Goal: Check status: Check status

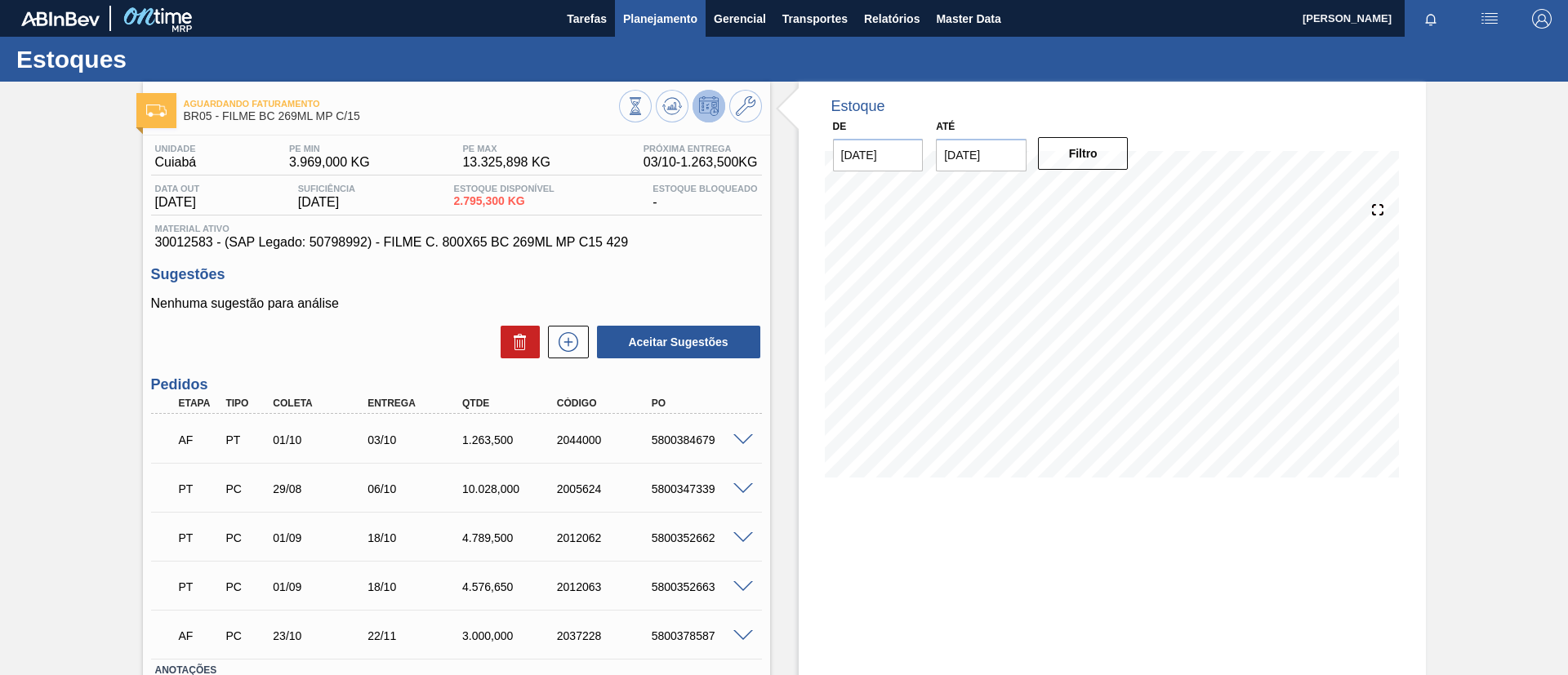
click at [685, 17] on span "Planejamento" at bounding box center [660, 18] width 74 height 20
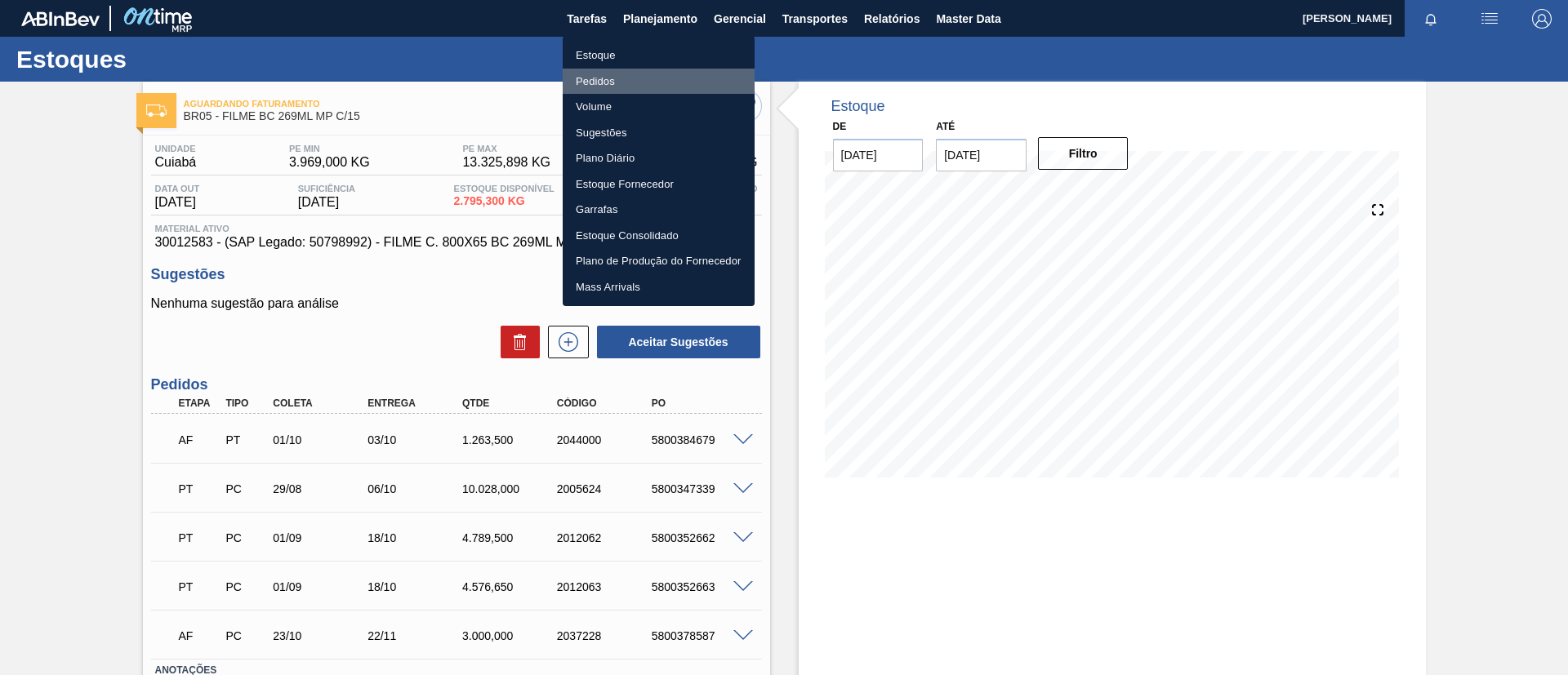
click at [592, 83] on li "Pedidos" at bounding box center [658, 82] width 192 height 26
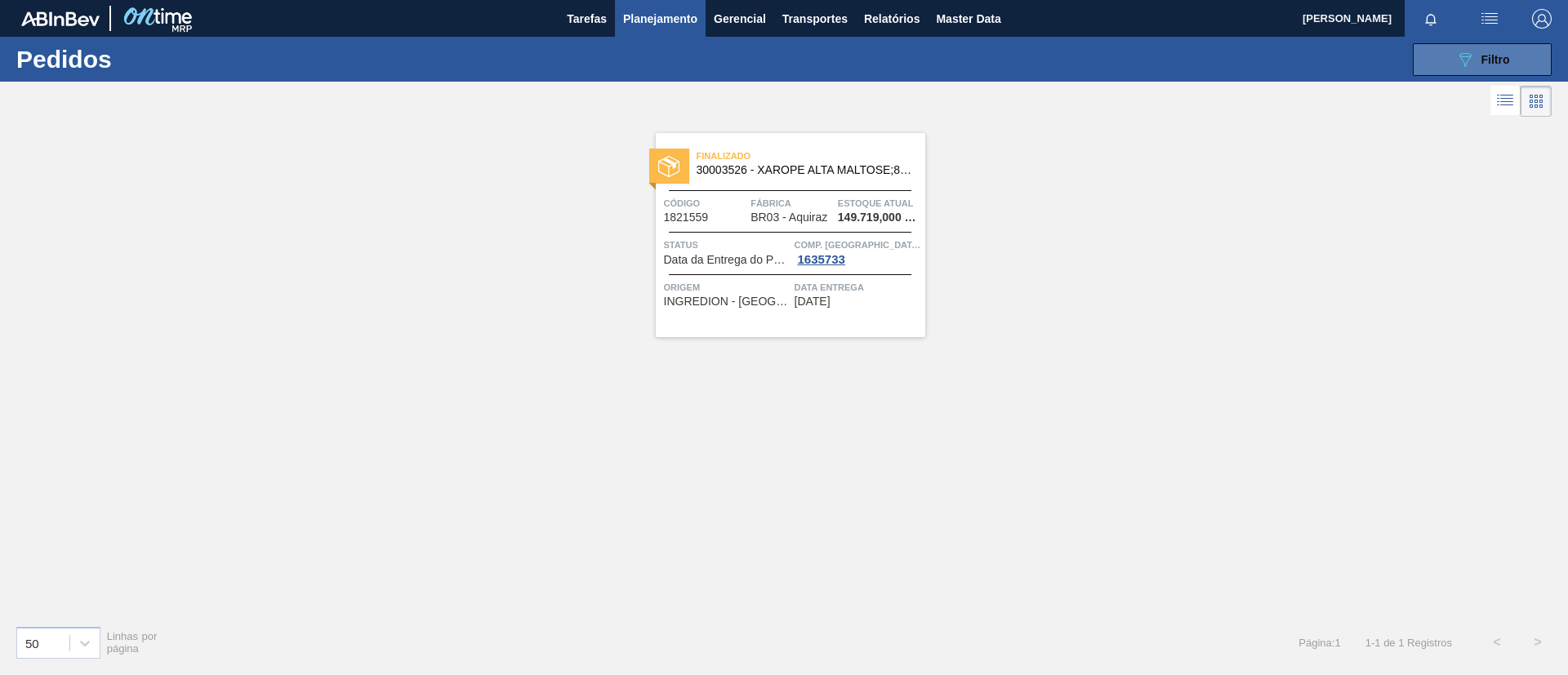
click at [1447, 47] on button "089F7B8B-B2A5-4AFE-B5C0-19BA573D28AC Filtro" at bounding box center [1481, 59] width 139 height 33
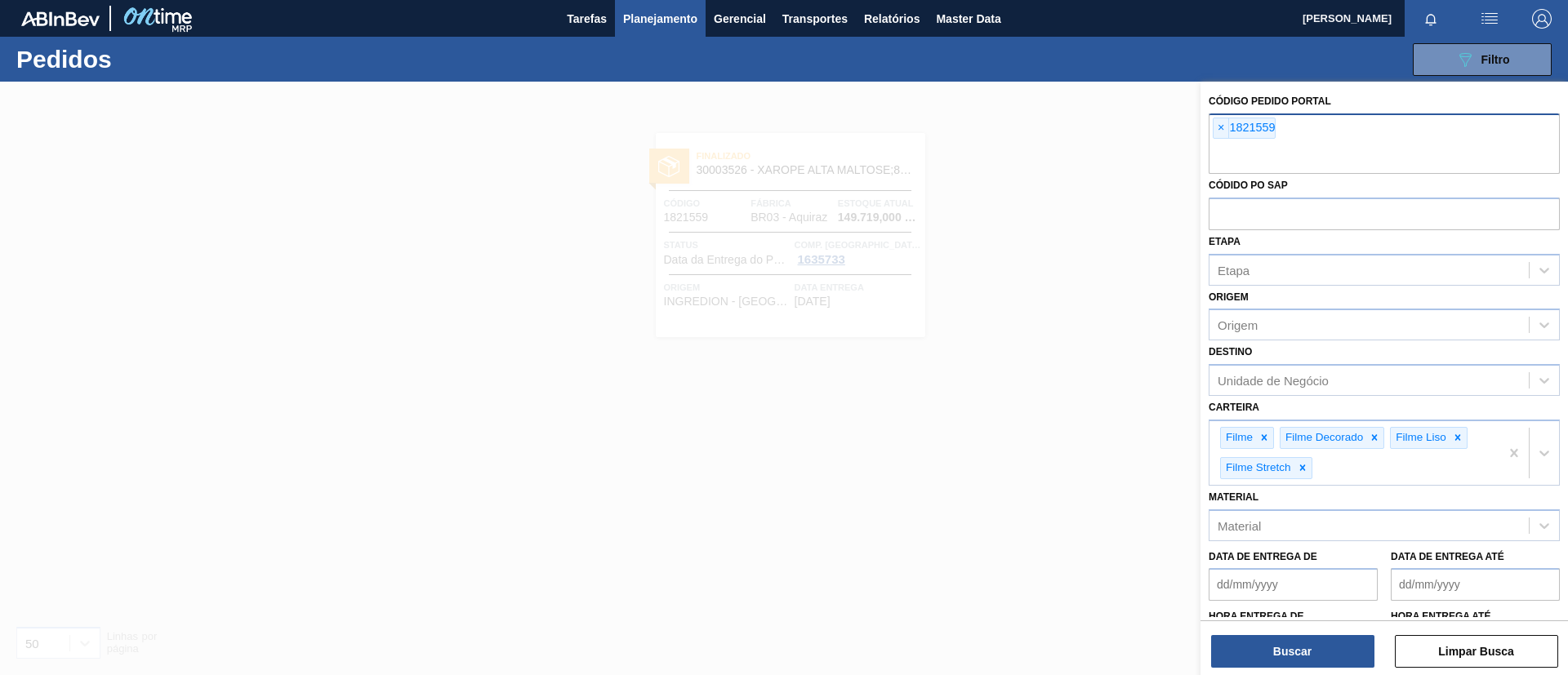
click at [1224, 127] on span "×" at bounding box center [1221, 127] width 15 height 20
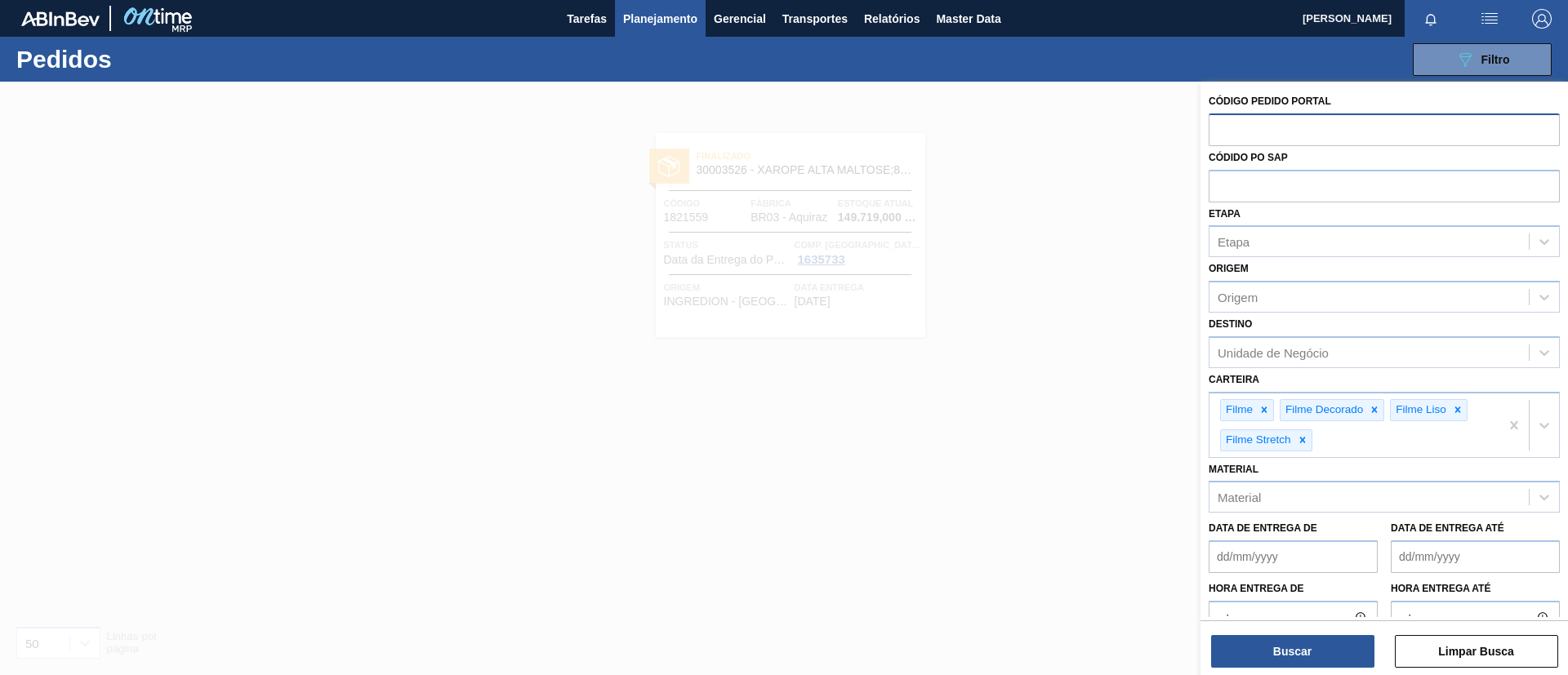
paste input "2022675"
type input "2022675"
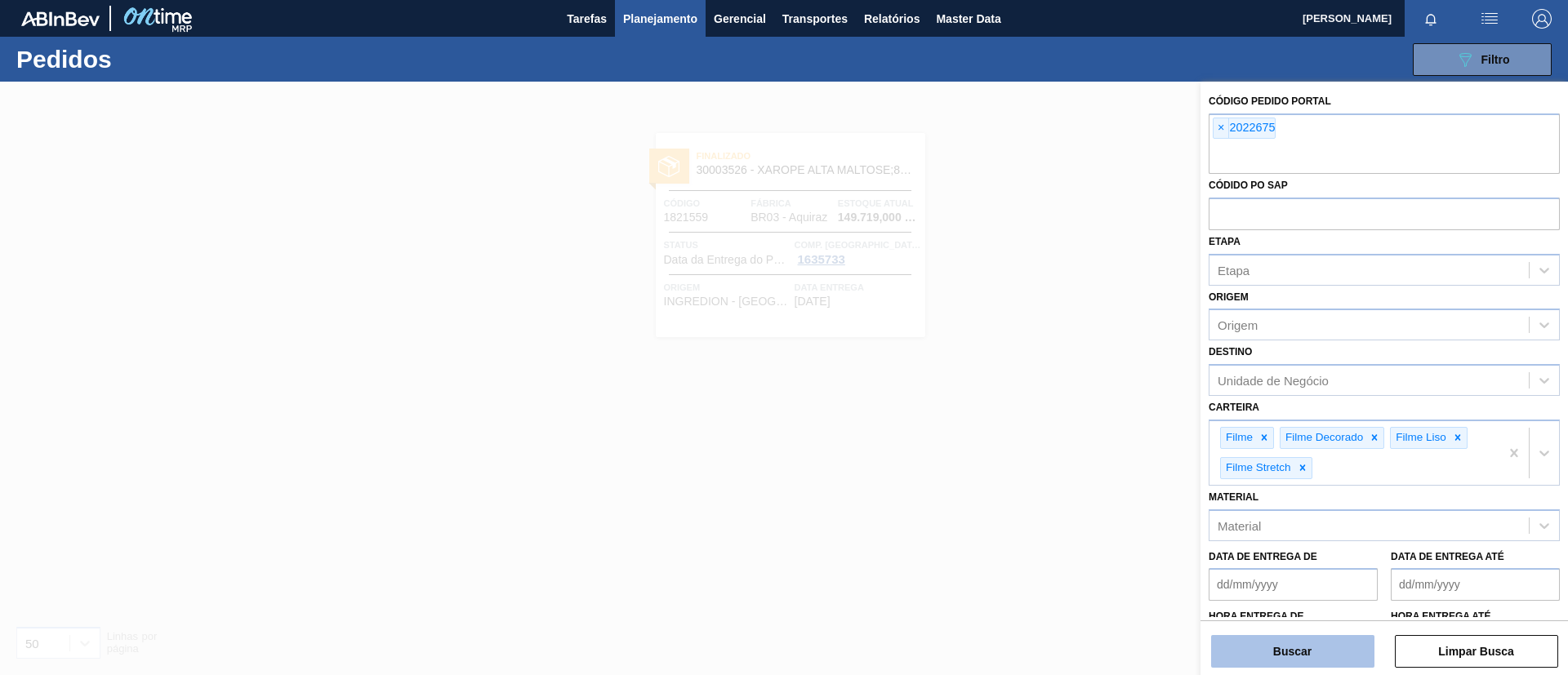
click at [1281, 654] on button "Buscar" at bounding box center [1292, 652] width 164 height 33
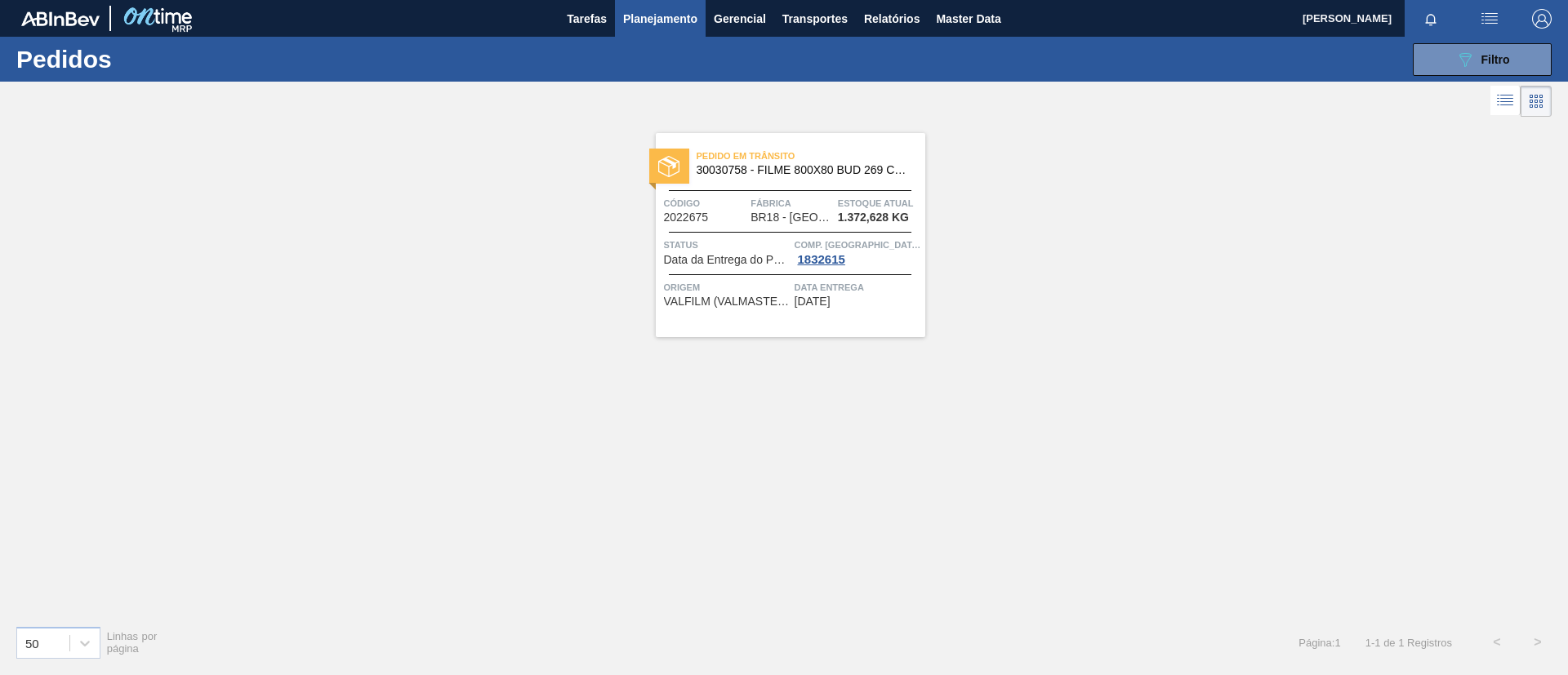
click at [841, 169] on span "30030758 - FILME 800X80 BUD 269 C15 429" at bounding box center [804, 170] width 215 height 12
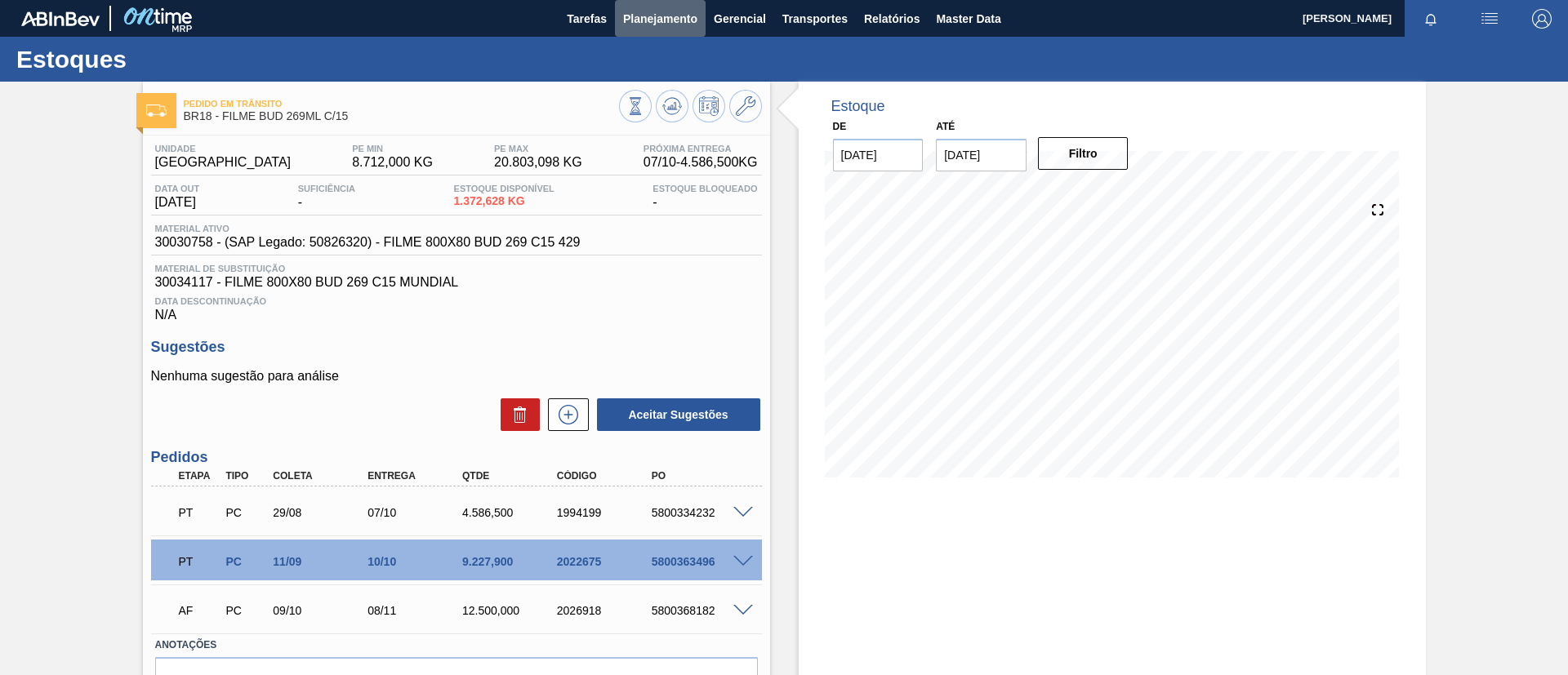
drag, startPoint x: 670, startPoint y: 20, endPoint x: 648, endPoint y: 89, distance: 72.4
click at [670, 22] on span "Planejamento" at bounding box center [660, 18] width 74 height 20
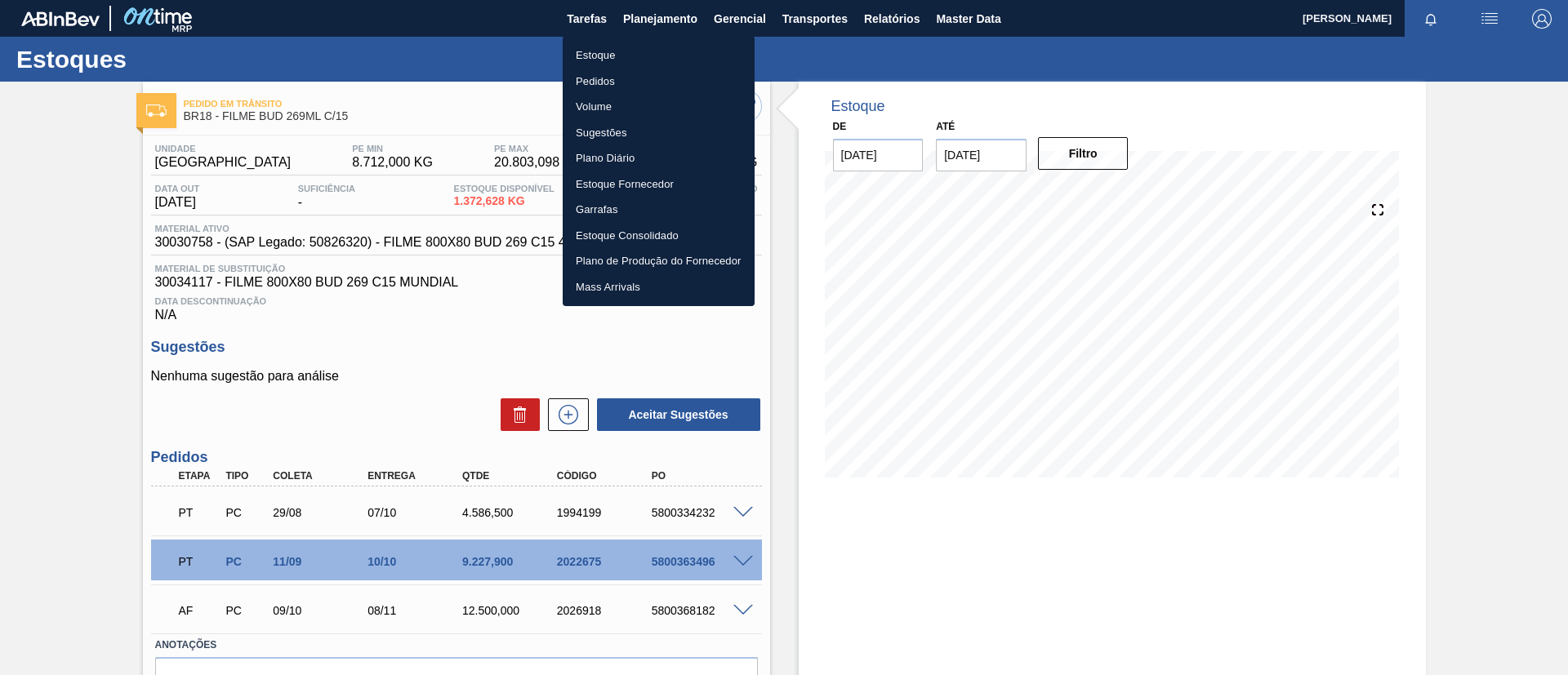
click at [644, 94] on li "Volume" at bounding box center [658, 107] width 192 height 26
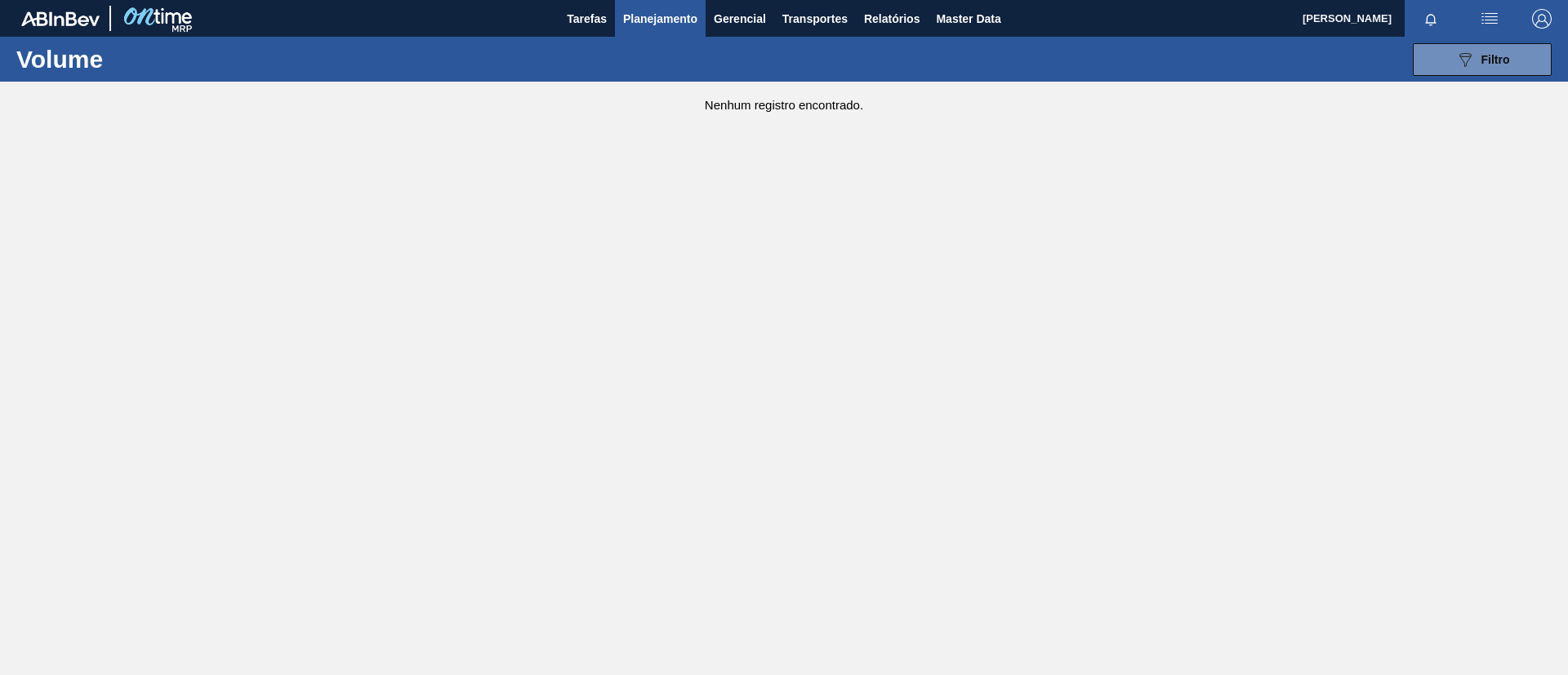
click at [649, 22] on span "Planejamento" at bounding box center [660, 18] width 74 height 20
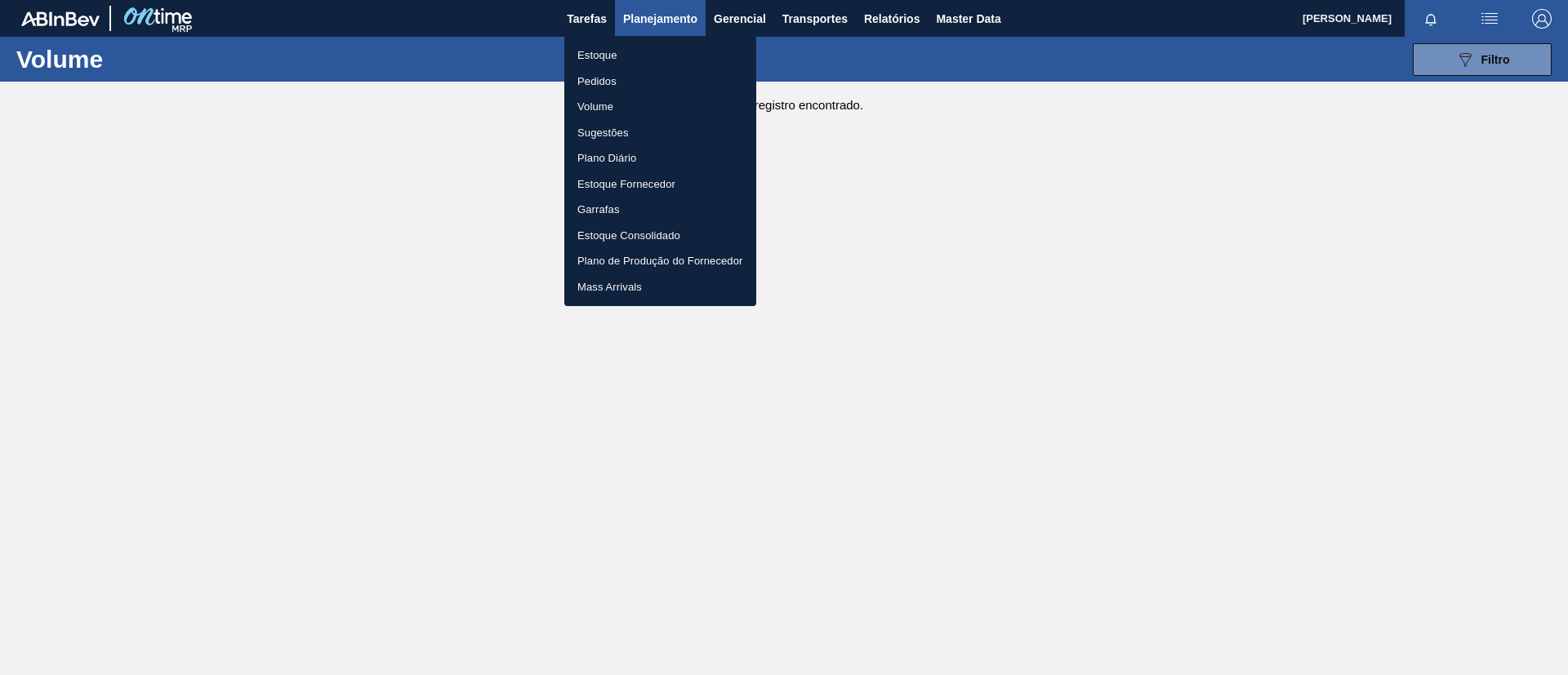
click at [630, 76] on li "Pedidos" at bounding box center [660, 82] width 192 height 26
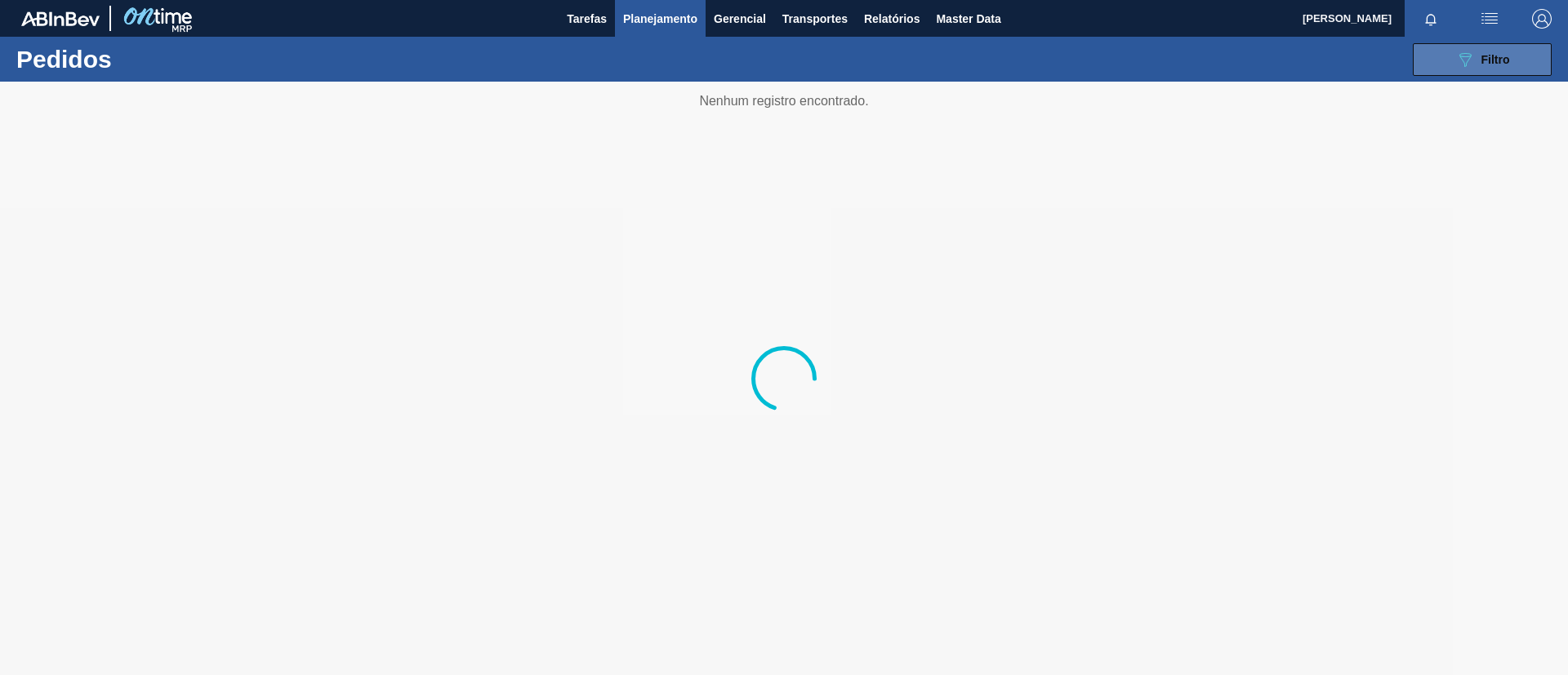
click at [1491, 56] on span "Filtro" at bounding box center [1495, 59] width 28 height 13
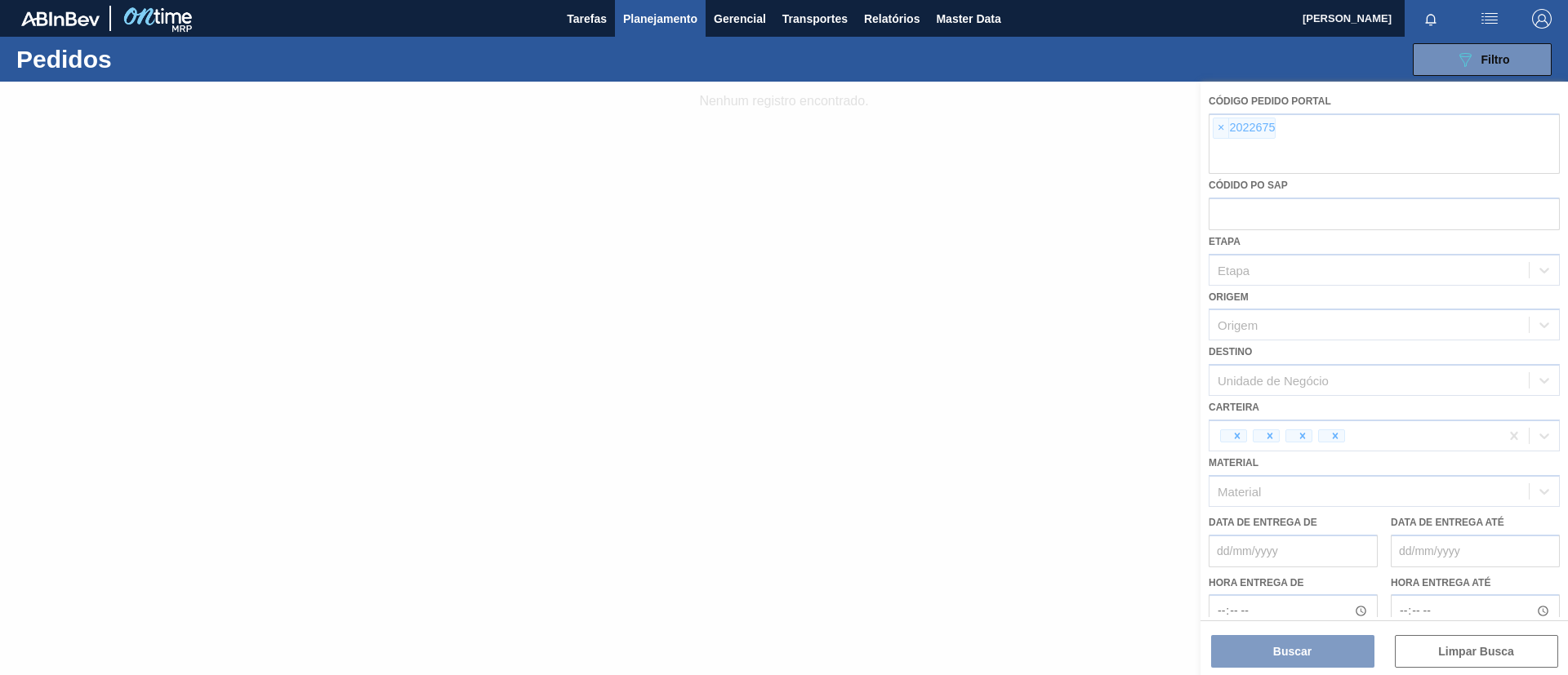
click at [1229, 125] on div at bounding box center [784, 378] width 1568 height 593
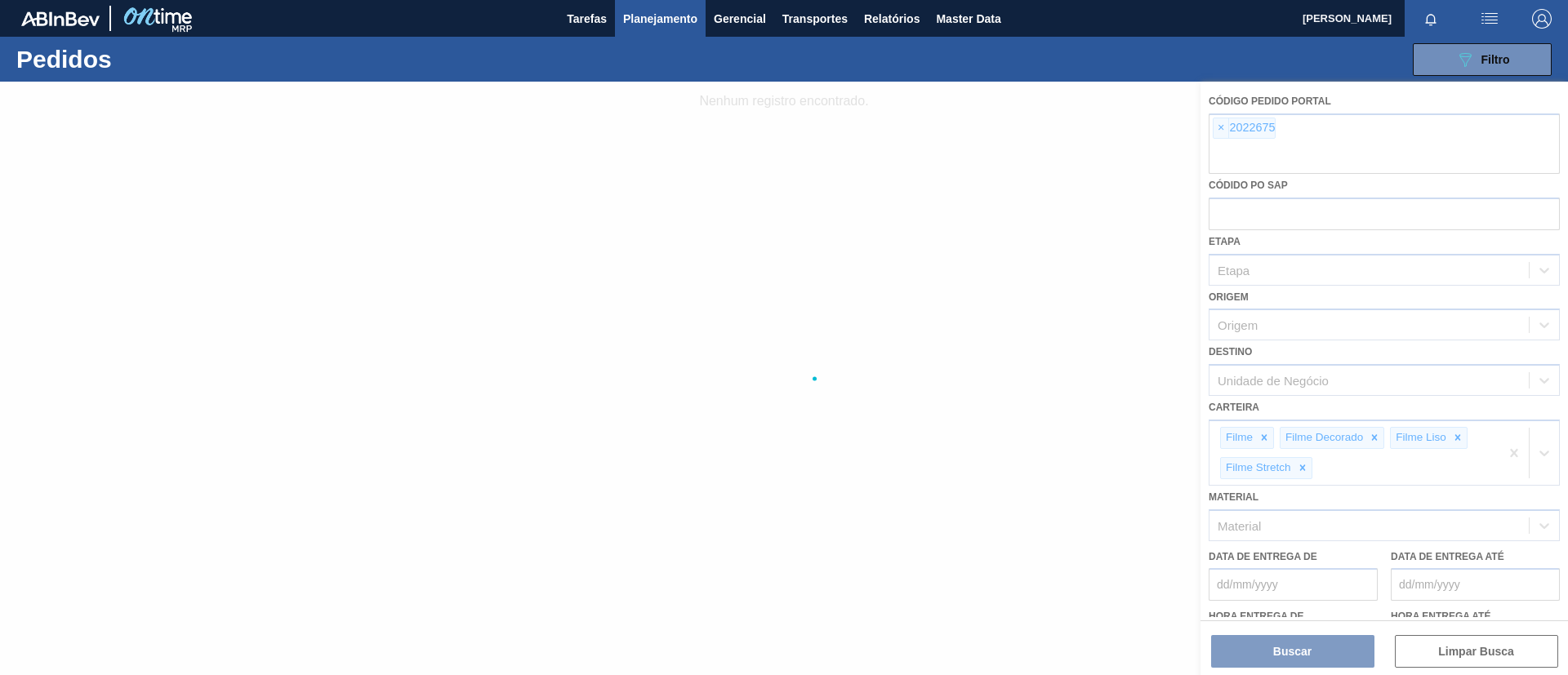
click at [1222, 125] on div at bounding box center [784, 378] width 1568 height 593
click at [1222, 127] on div at bounding box center [784, 378] width 1568 height 593
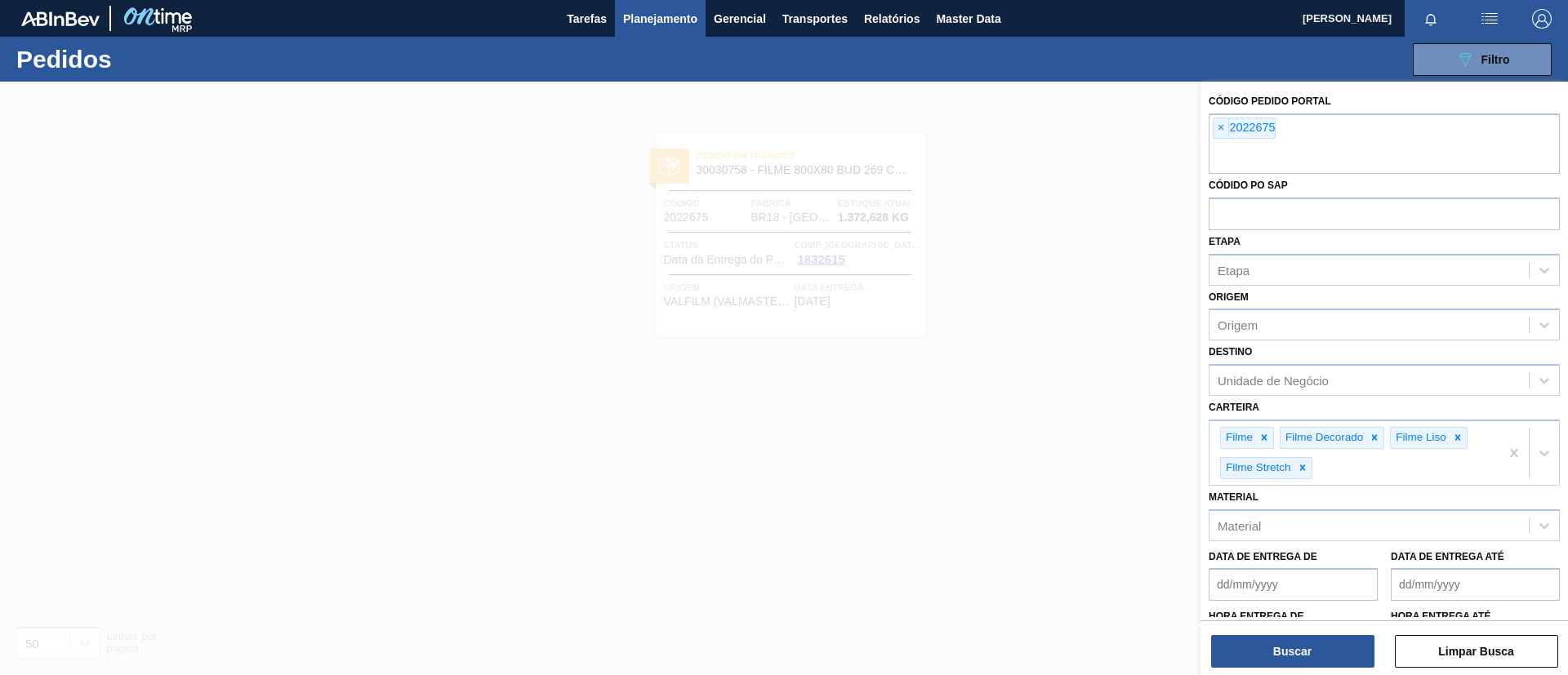
click at [1222, 127] on span "×" at bounding box center [1221, 127] width 15 height 20
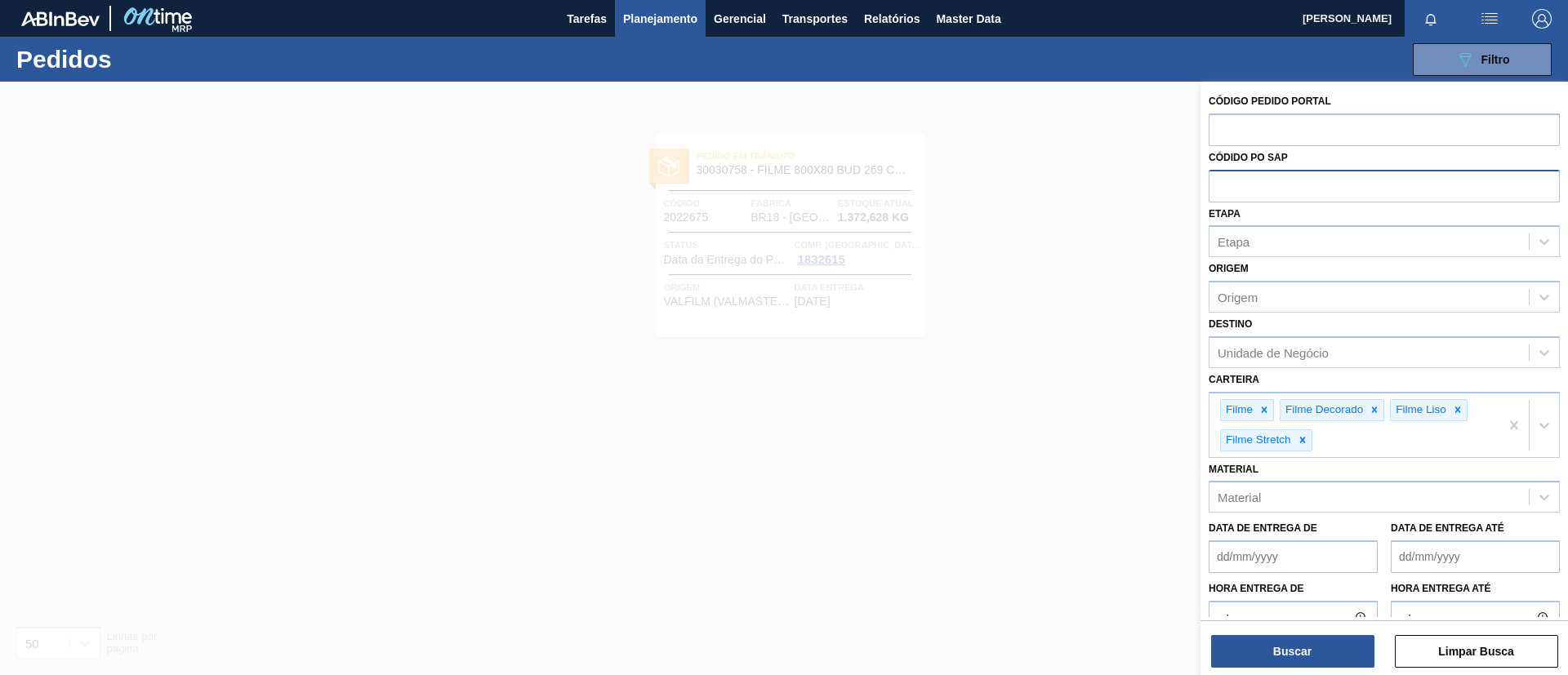
paste input "2007342"
type input "2007342"
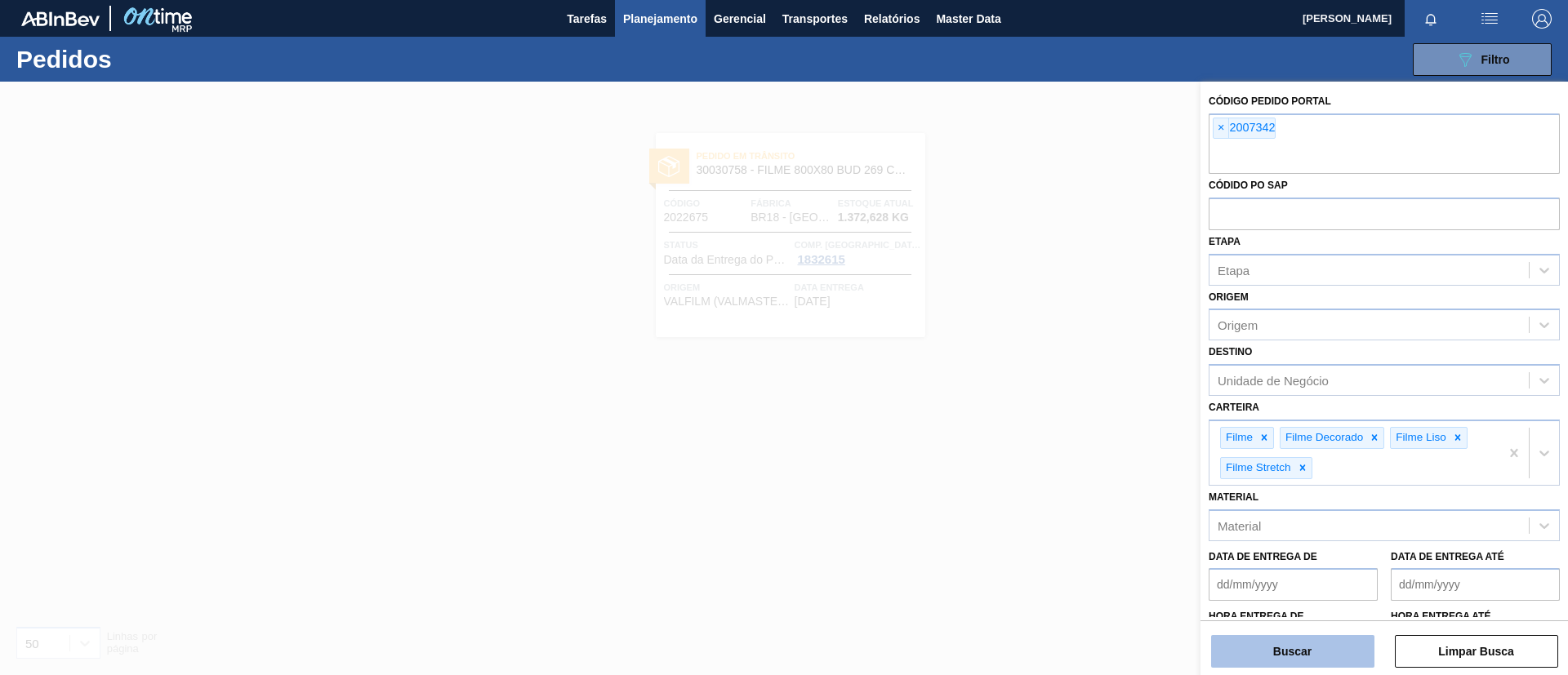
click at [1286, 647] on button "Buscar" at bounding box center [1292, 652] width 164 height 33
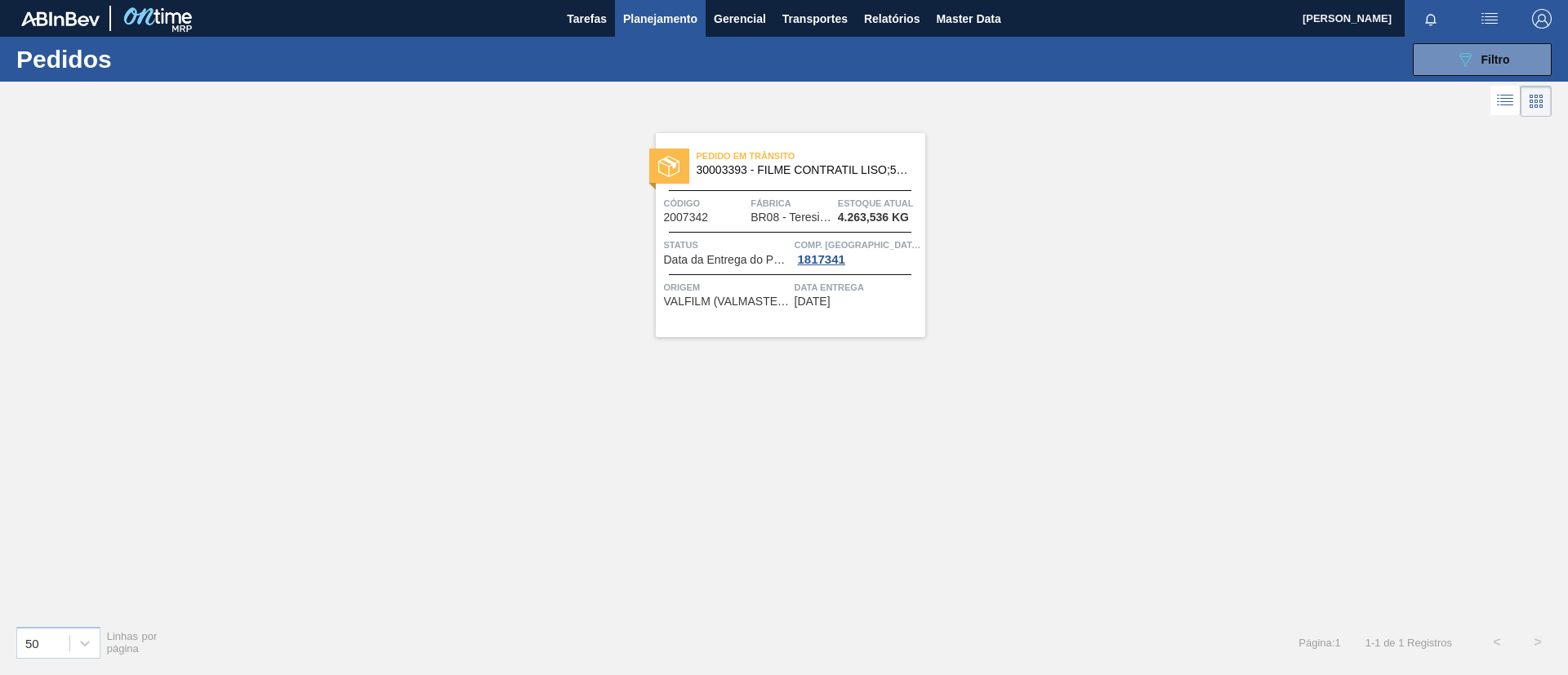
click at [790, 169] on span "30003393 - FILME CONTRATIL LISO;530 MM;50 MICRA;" at bounding box center [804, 170] width 215 height 12
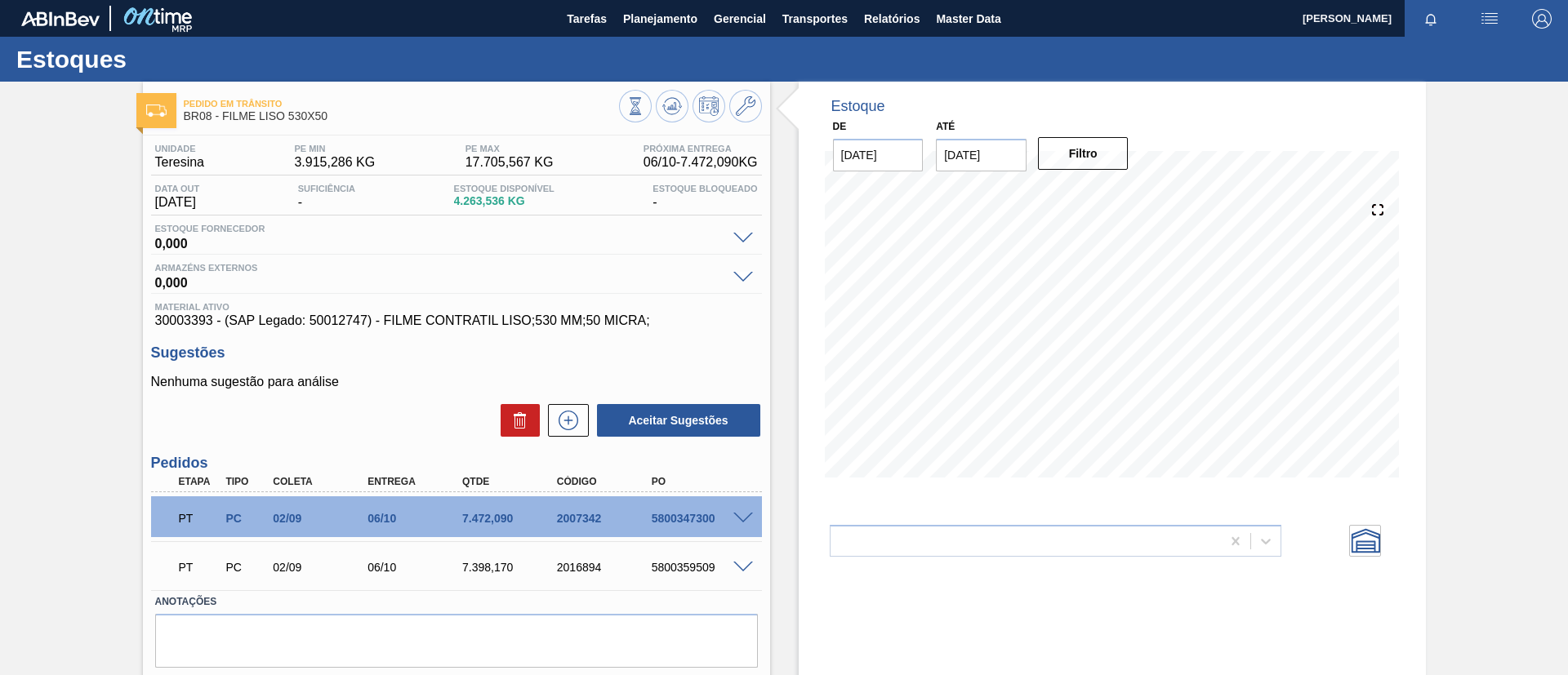
click at [741, 519] on span at bounding box center [742, 518] width 20 height 12
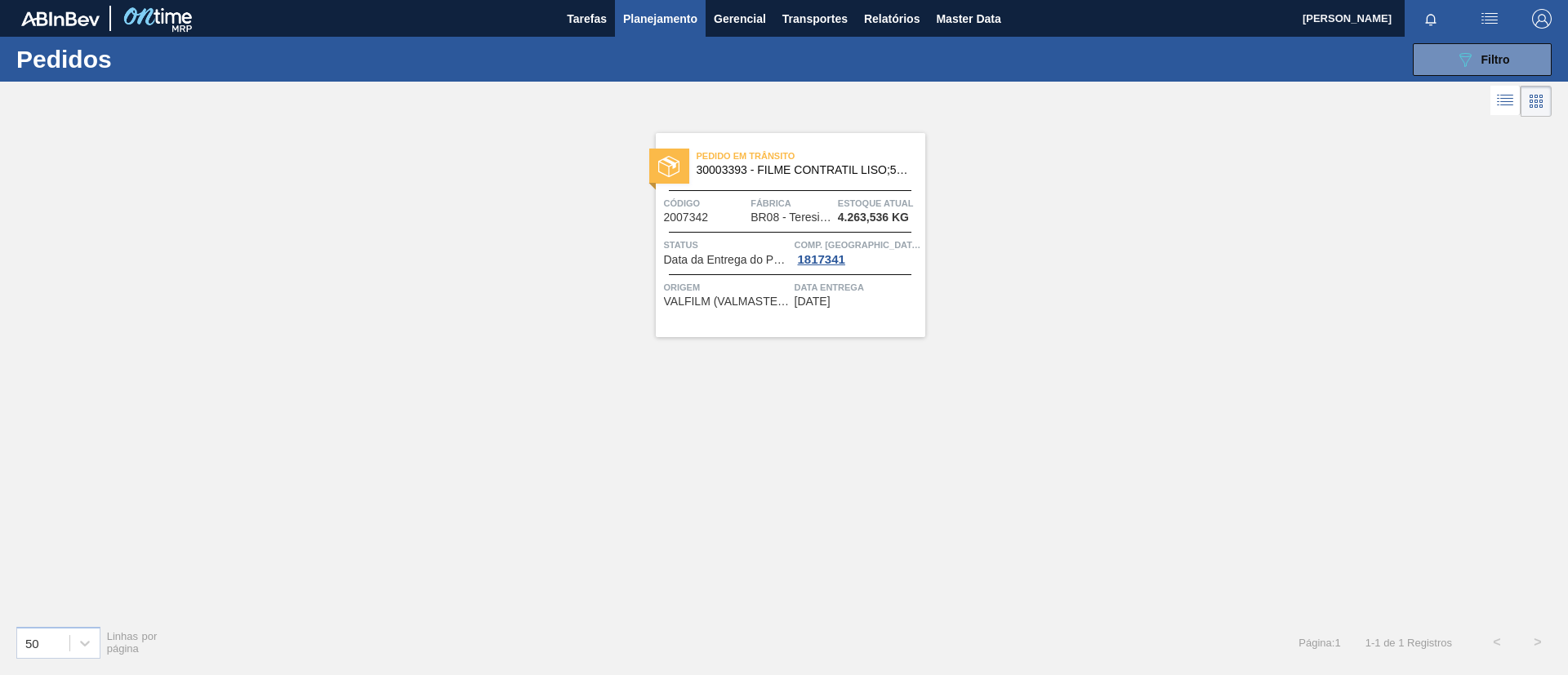
click at [669, 23] on span "Planejamento" at bounding box center [660, 18] width 74 height 20
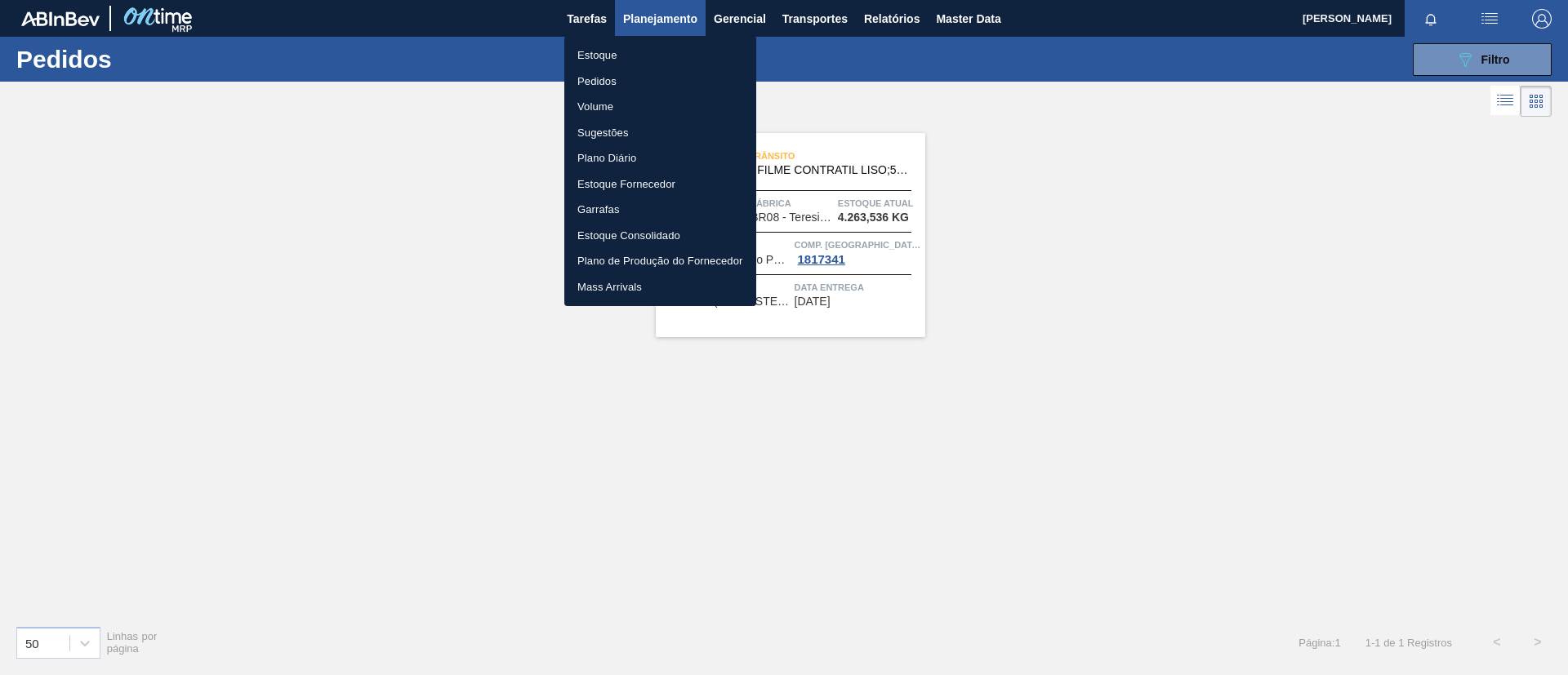
click at [658, 33] on div at bounding box center [784, 338] width 1568 height 675
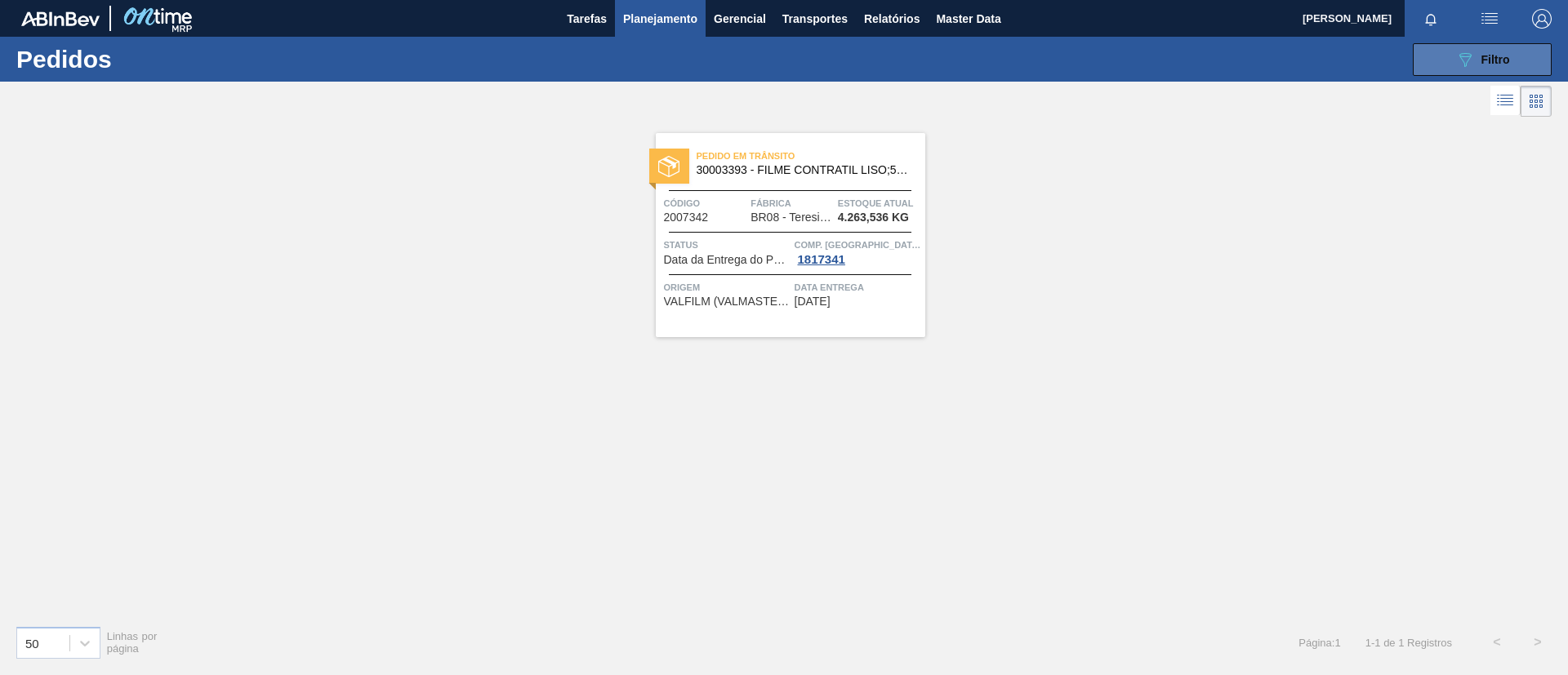
click at [1457, 59] on icon "089F7B8B-B2A5-4AFE-B5C0-19BA573D28AC" at bounding box center [1465, 59] width 20 height 20
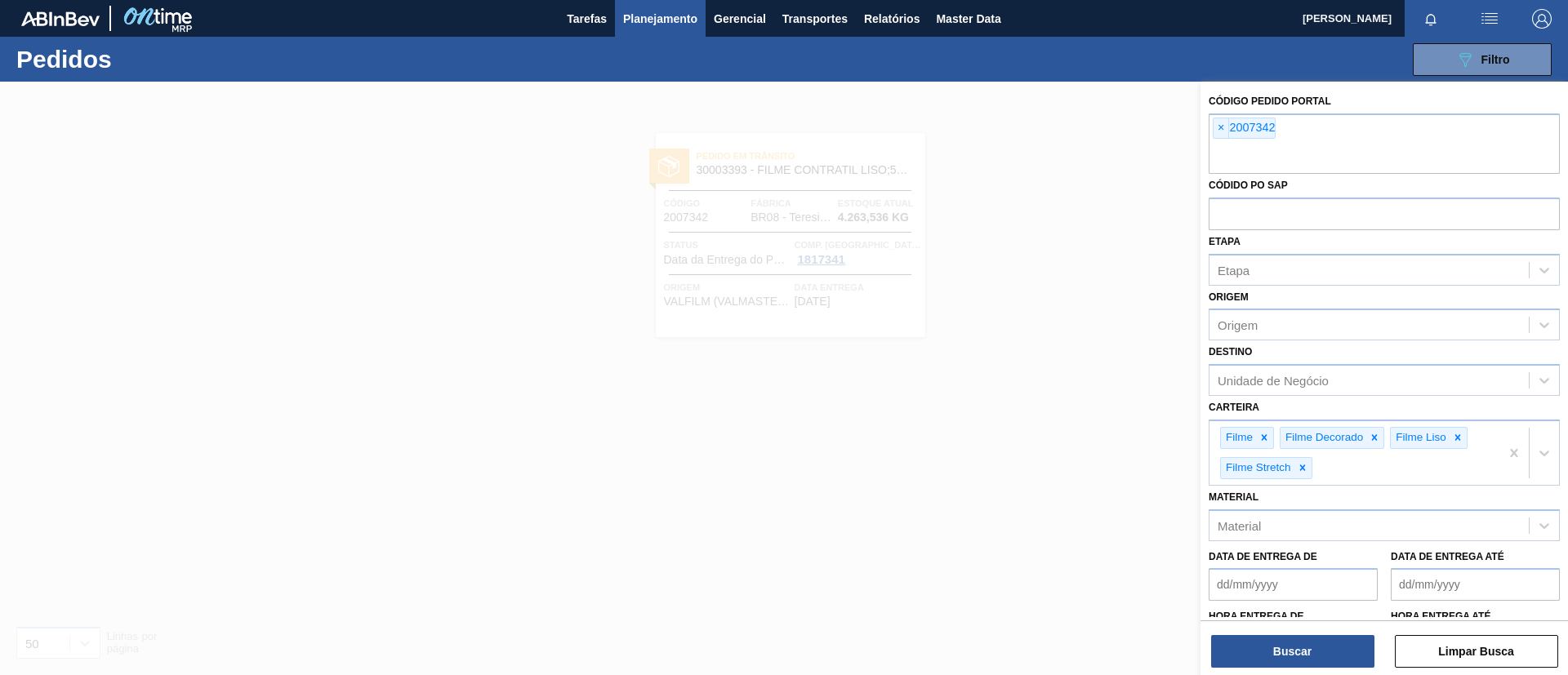
click at [767, 66] on div "089F7B8B-B2A5-4AFE-B5C0-19BA573D28AC Filtro Código Pedido Portal × 2007342 Códi…" at bounding box center [909, 59] width 1299 height 49
click at [643, 36] on button "Planejamento" at bounding box center [660, 18] width 90 height 37
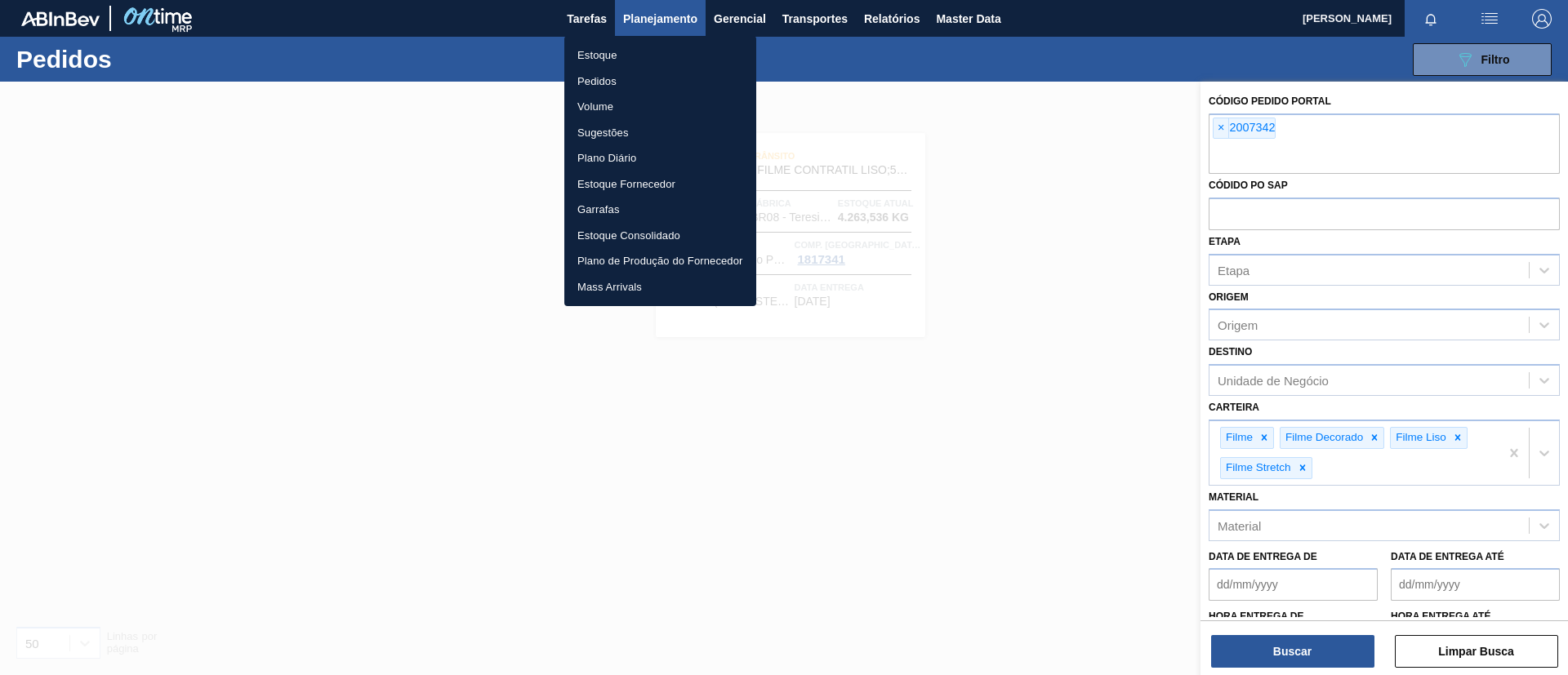
click at [643, 42] on li "Estoque" at bounding box center [660, 55] width 192 height 26
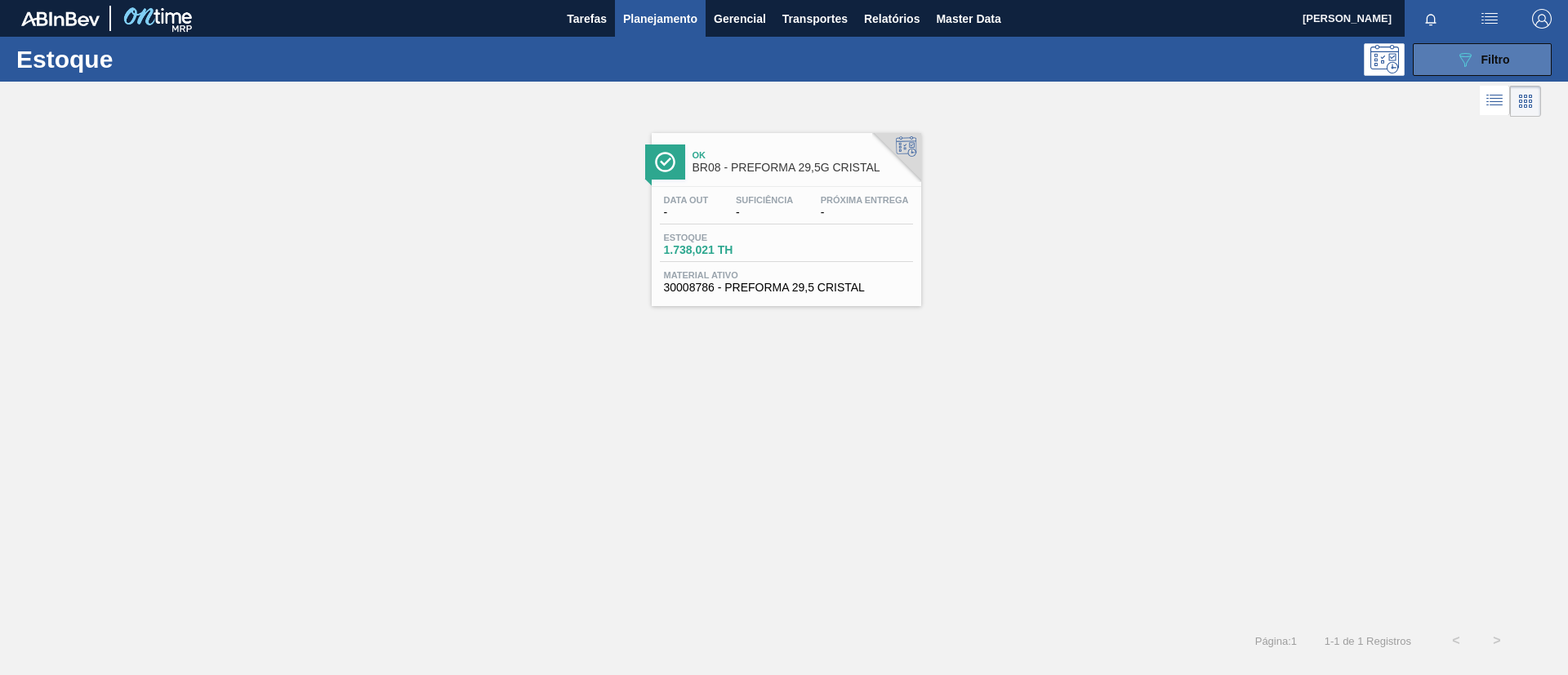
click at [1500, 63] on span "Filtro" at bounding box center [1495, 59] width 28 height 13
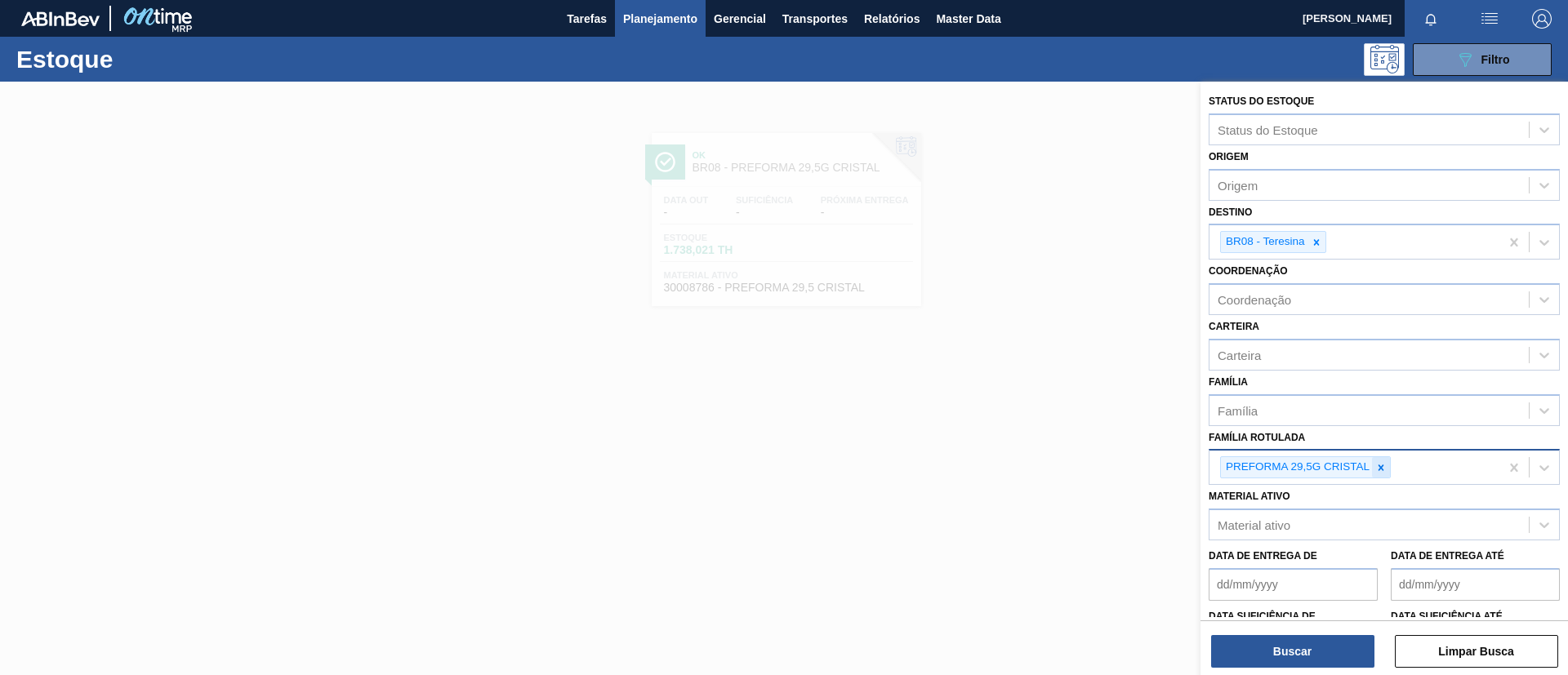
click at [1385, 457] on div at bounding box center [1380, 468] width 18 height 21
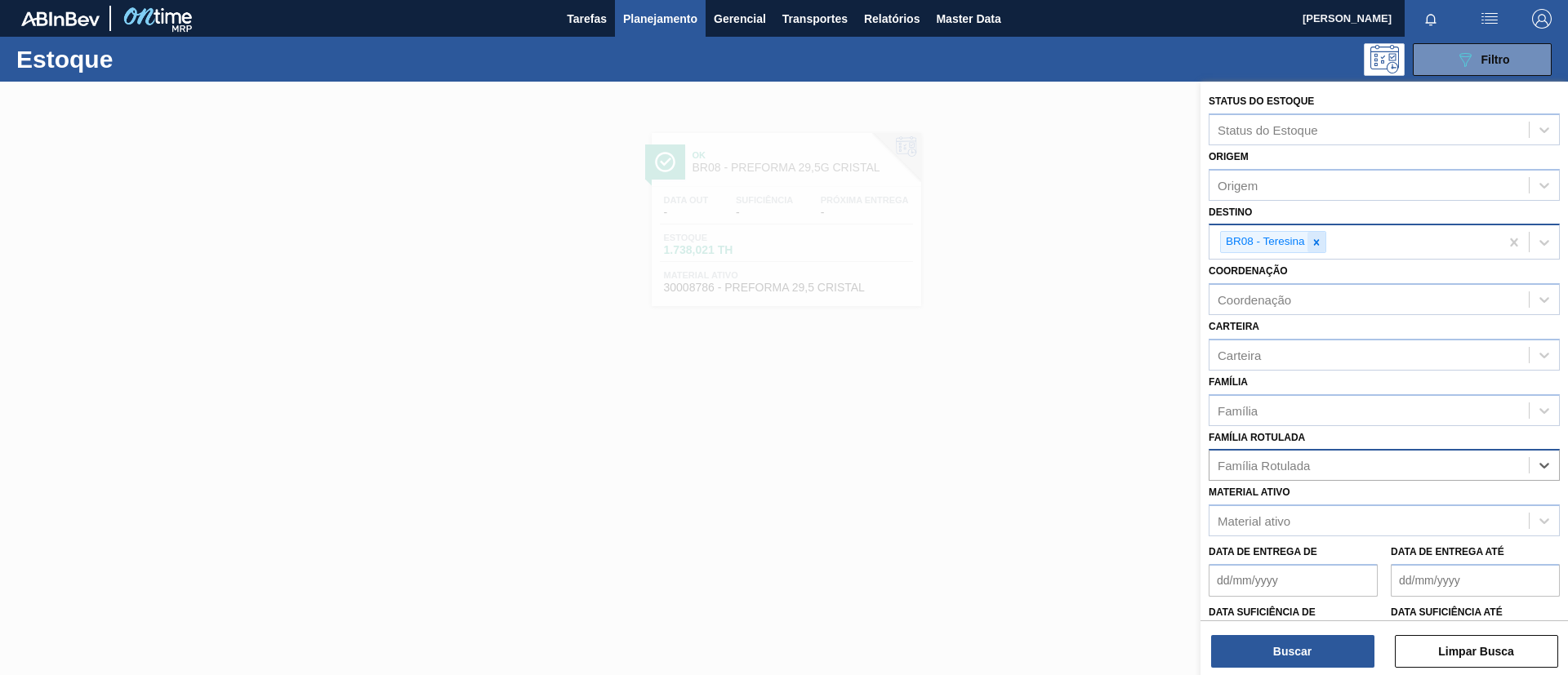
click at [1317, 235] on div at bounding box center [1316, 242] width 18 height 21
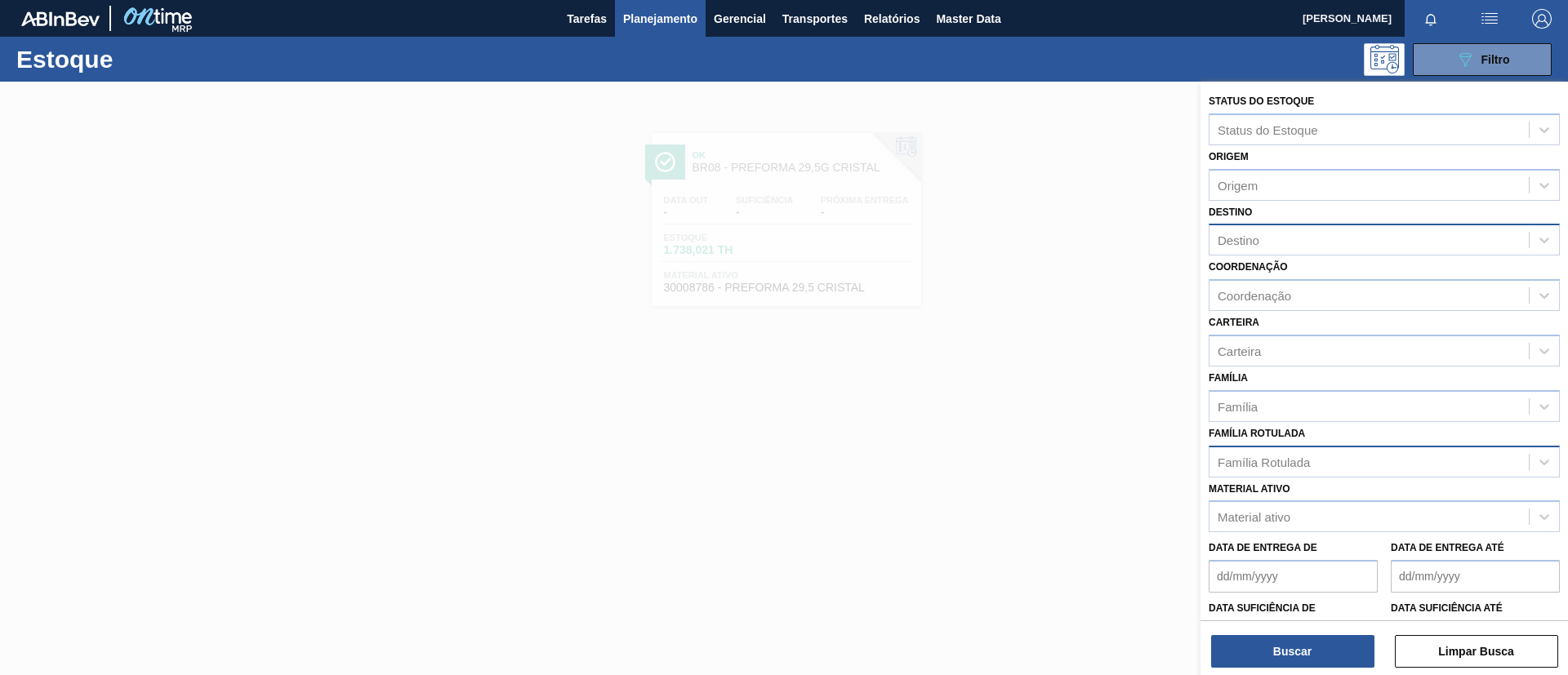
click at [1285, 424] on div "Família Rotulada Família Rotulada" at bounding box center [1384, 449] width 351 height 55
click at [1285, 450] on div "Família Rotulada" at bounding box center [1368, 461] width 319 height 23
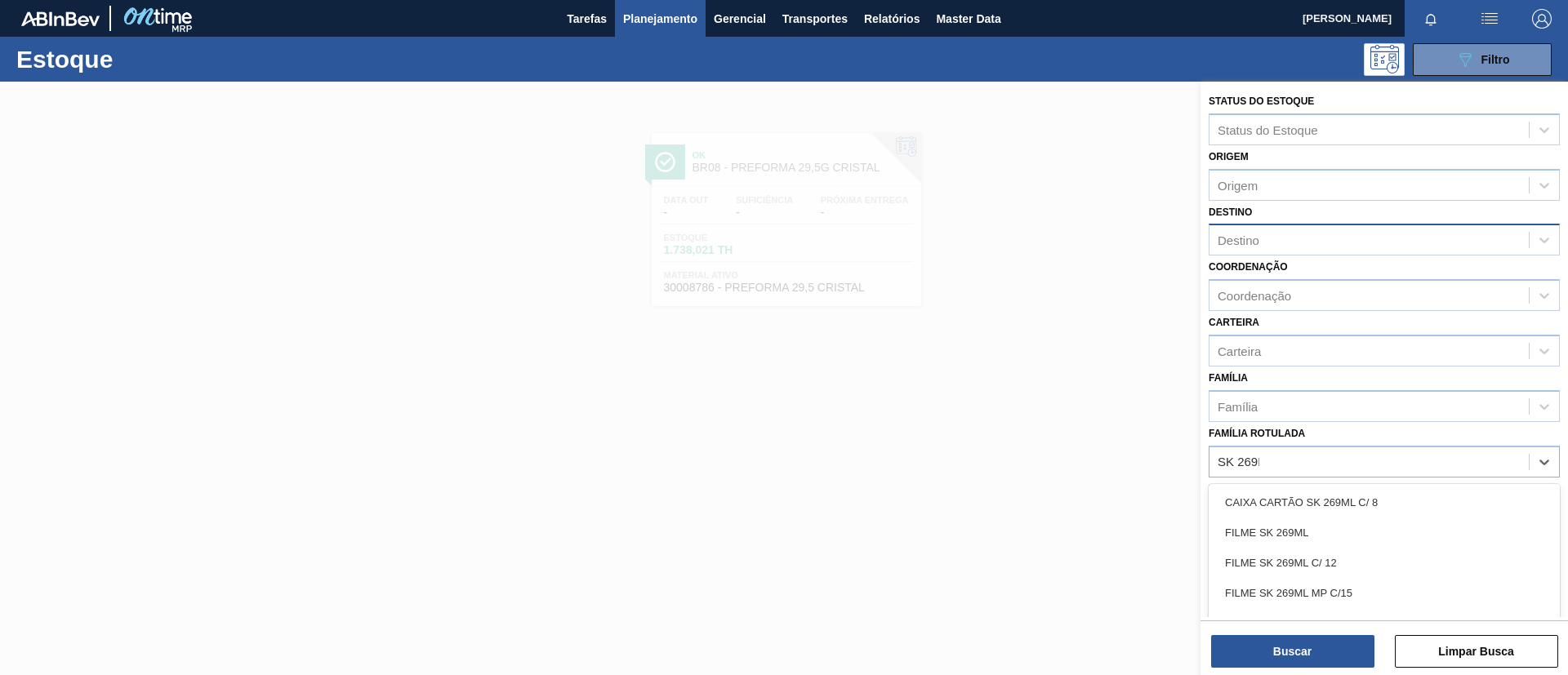
type Rotulada "SK 269ML"
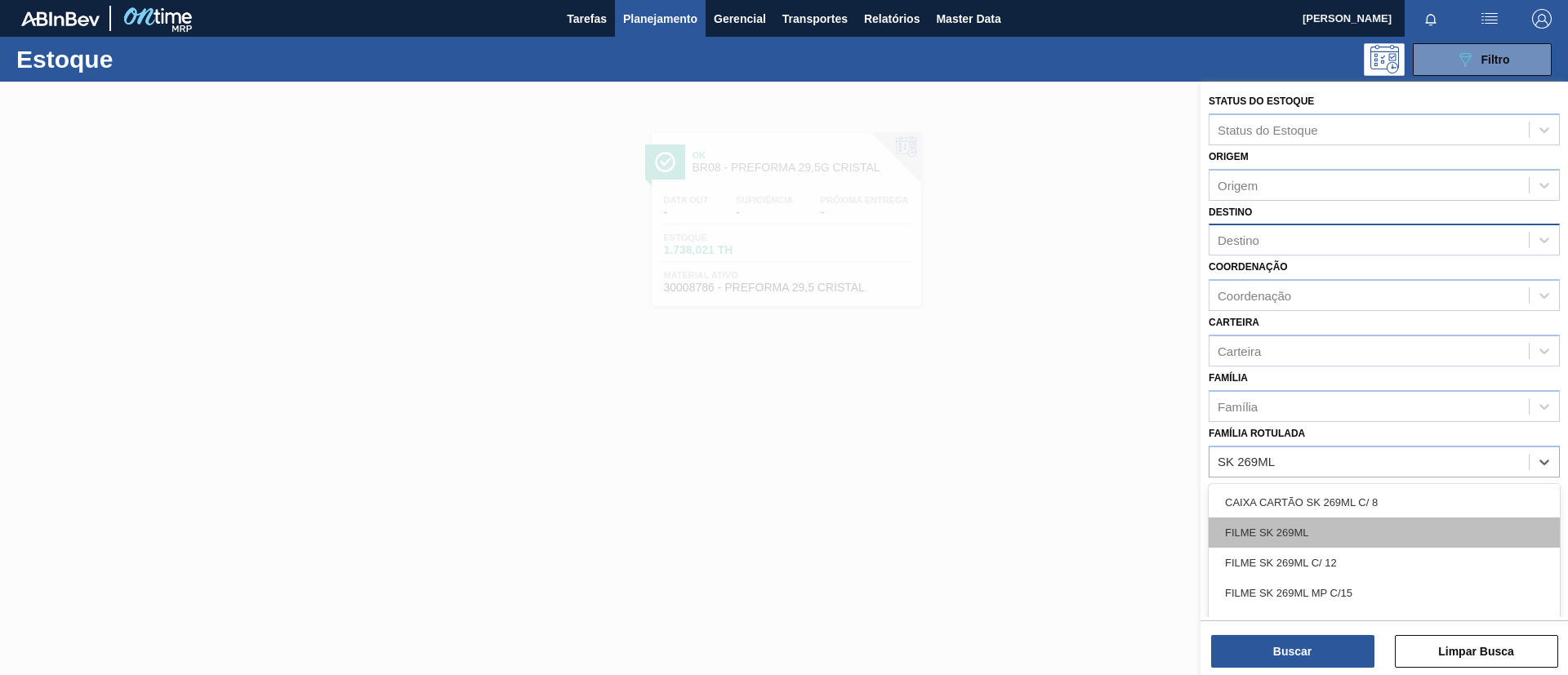
click at [1374, 539] on div "FILME SK 269ML" at bounding box center [1384, 532] width 351 height 30
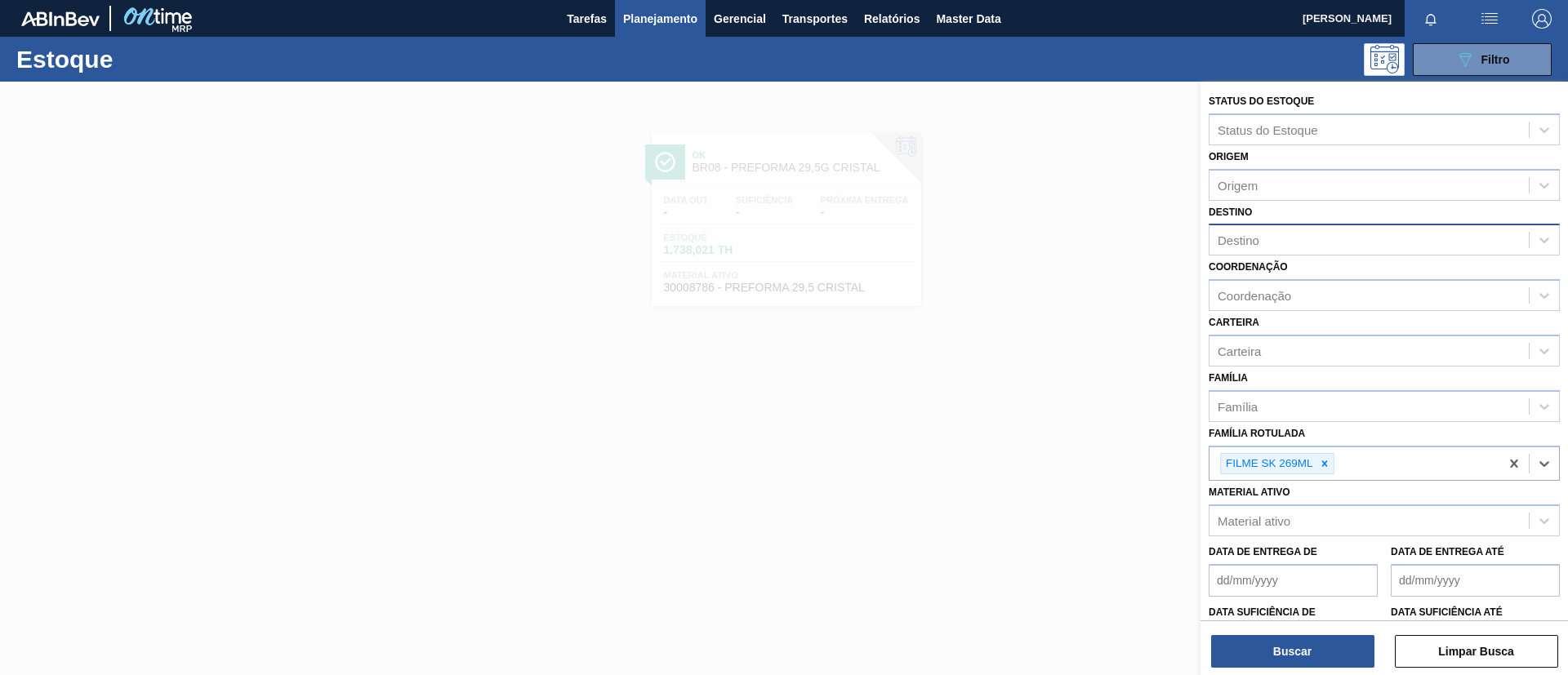
click at [1325, 632] on div "Buscar Limpar Busca" at bounding box center [1384, 643] width 368 height 46
click at [1329, 651] on button "Buscar" at bounding box center [1292, 652] width 164 height 33
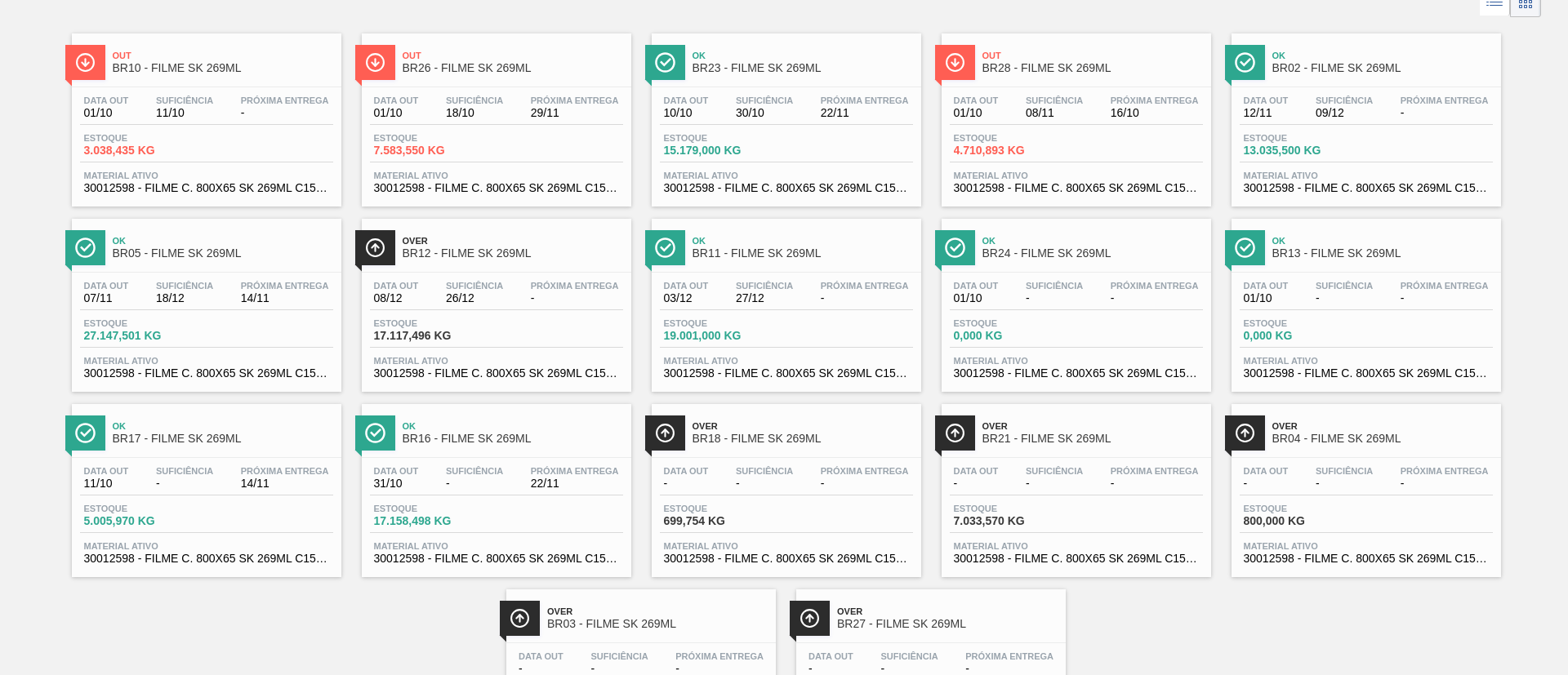
scroll to position [122, 0]
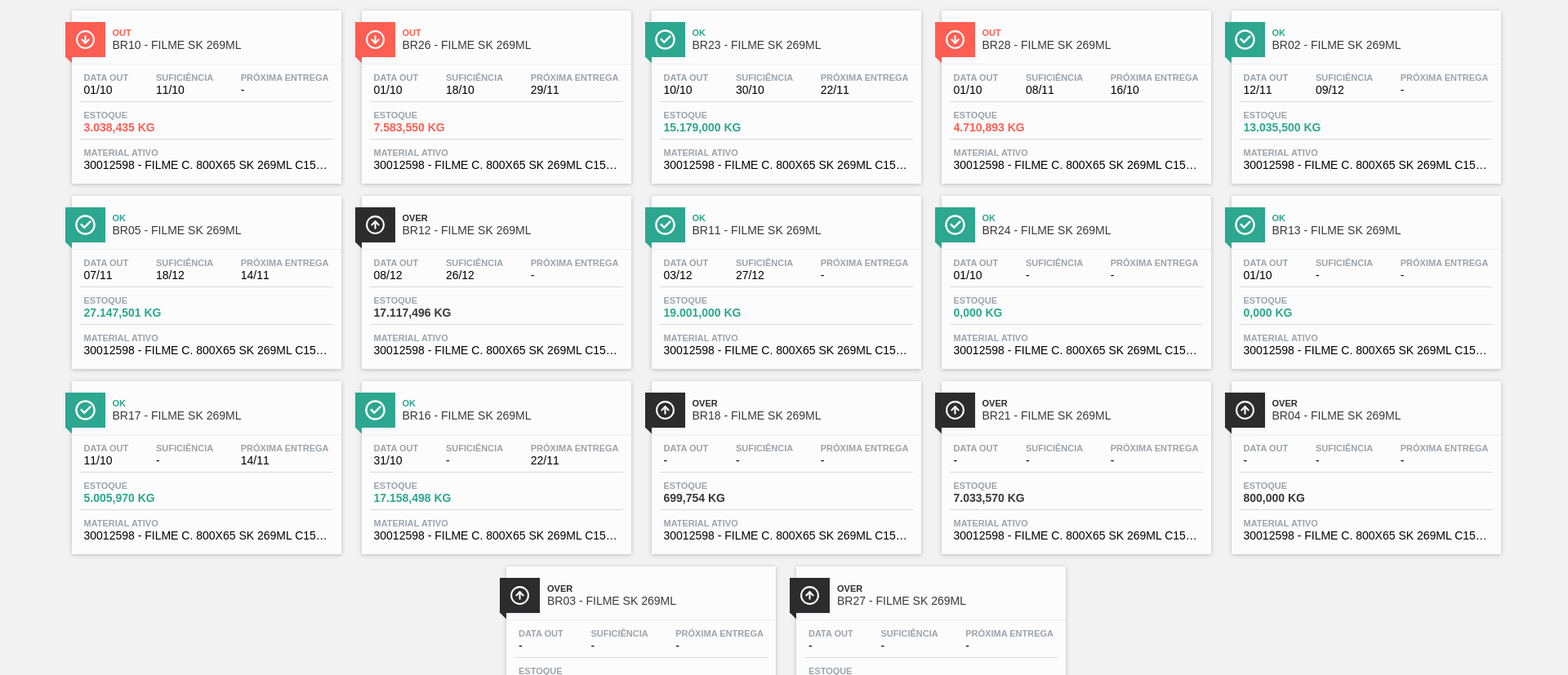
click at [546, 75] on span "Próxima Entrega" at bounding box center [574, 77] width 88 height 9
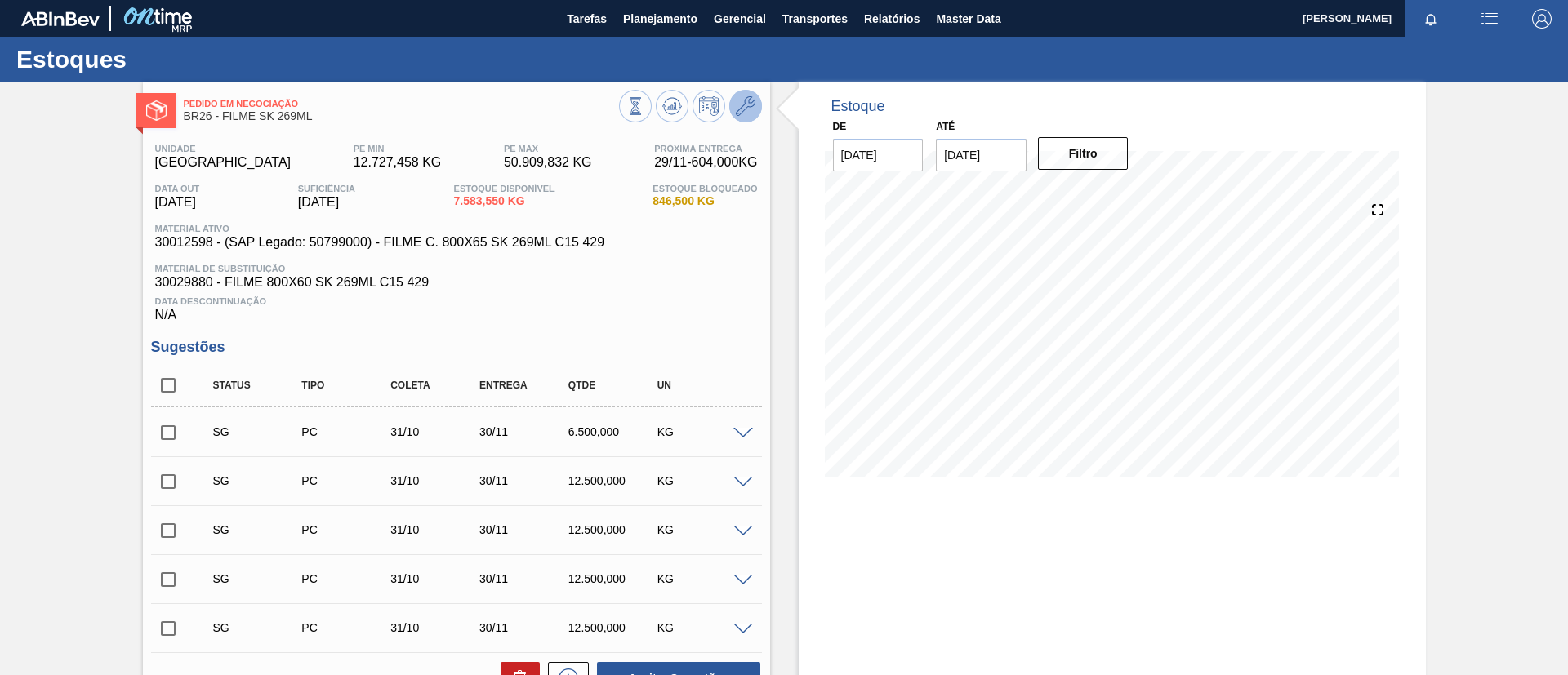
click at [735, 96] on icon at bounding box center [745, 106] width 20 height 20
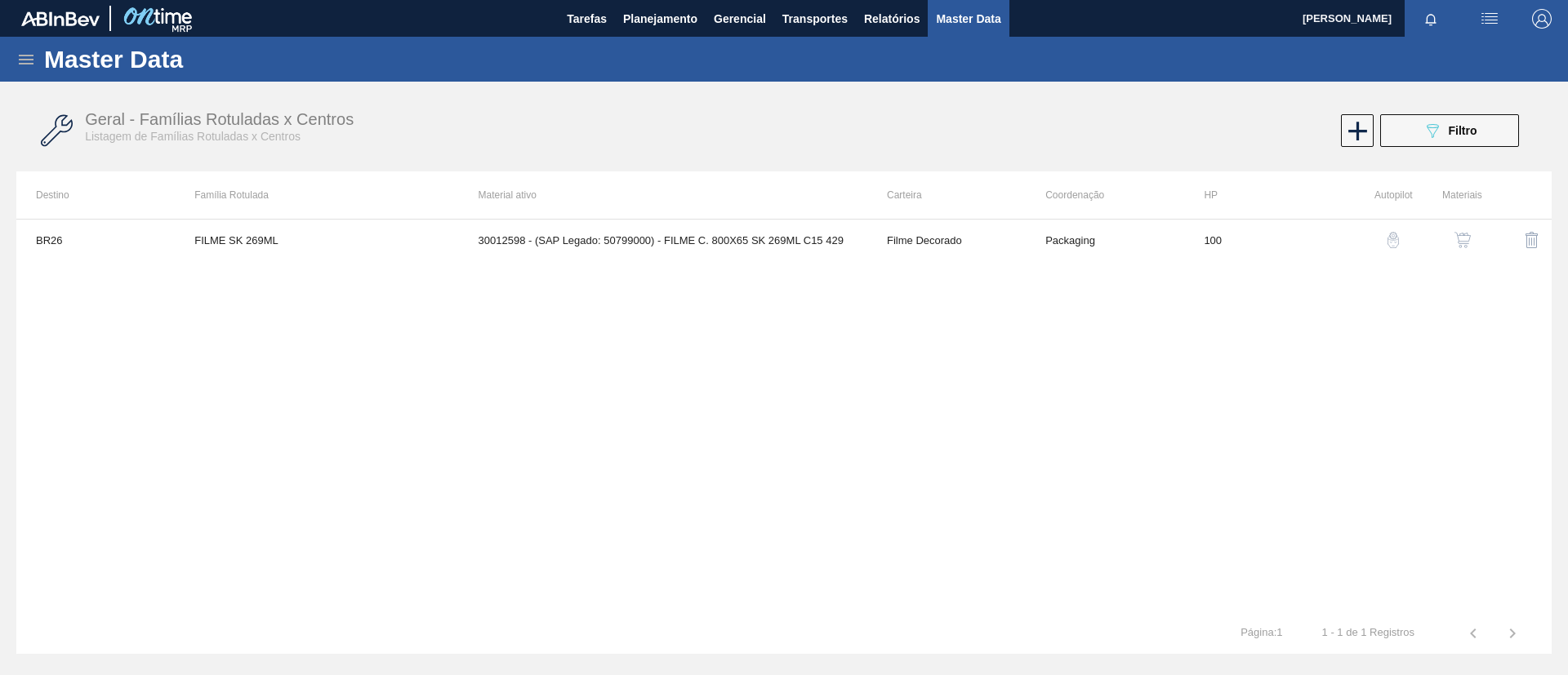
click at [1460, 239] on img "button" at bounding box center [1462, 239] width 16 height 16
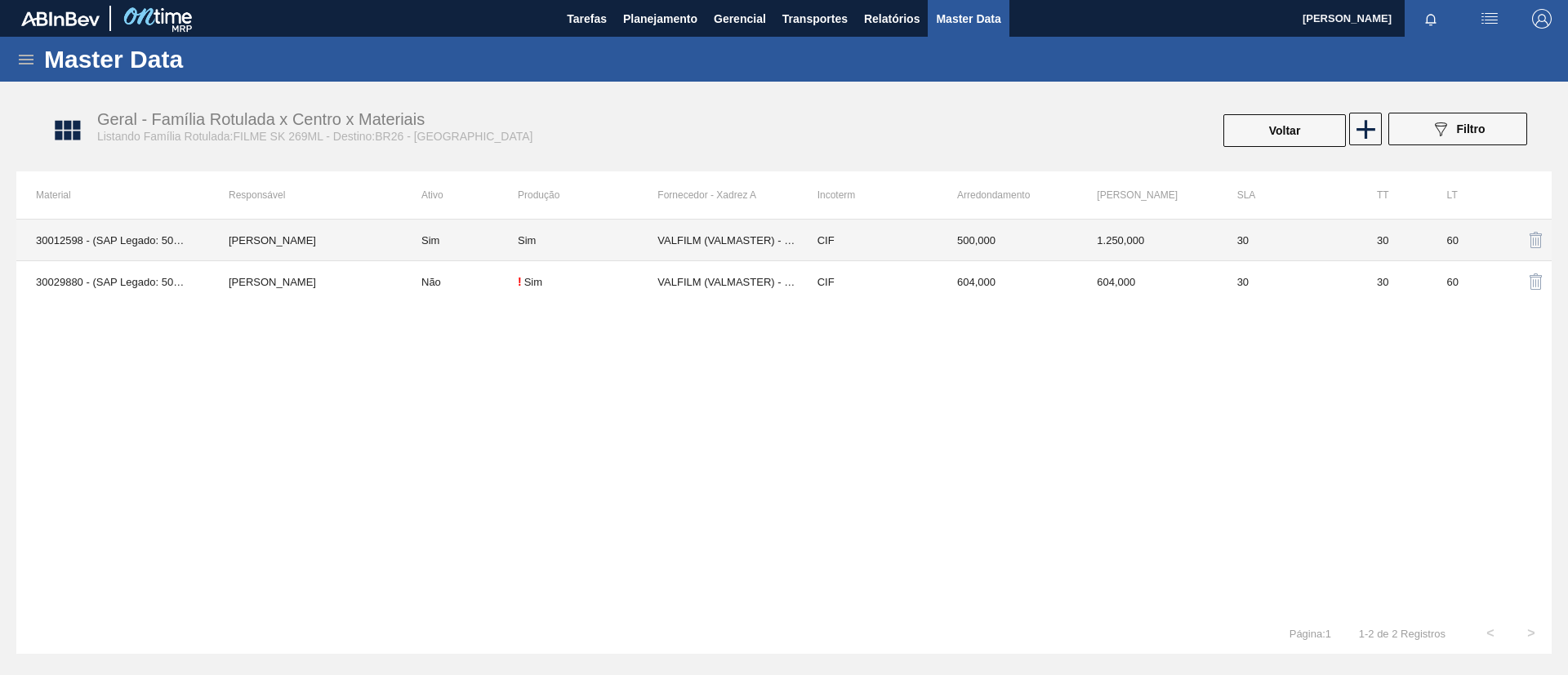
click at [432, 224] on td "Sim" at bounding box center [460, 240] width 116 height 41
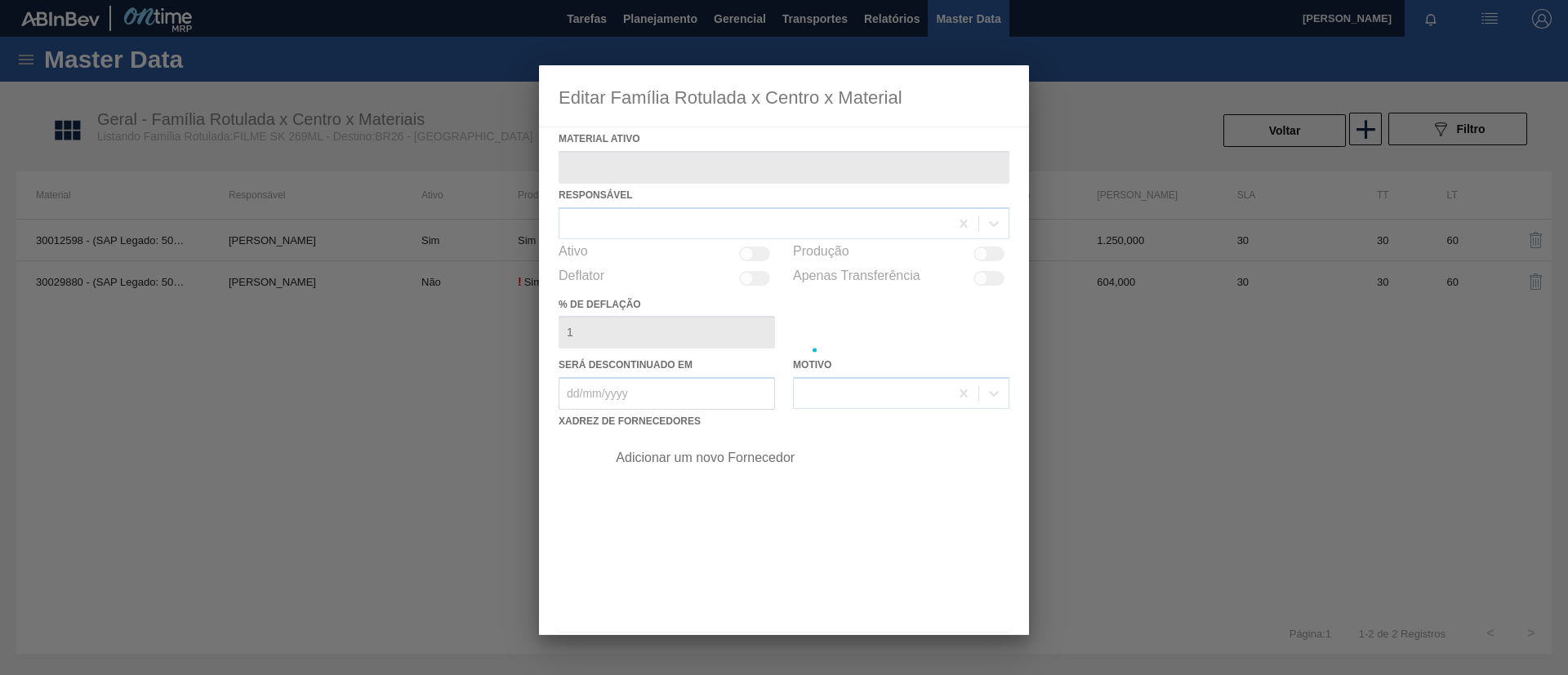
type ativo "30012598 - (SAP Legado: 50799000) - FILME C. 800X65 SK 269ML C15 429"
checkbox input "true"
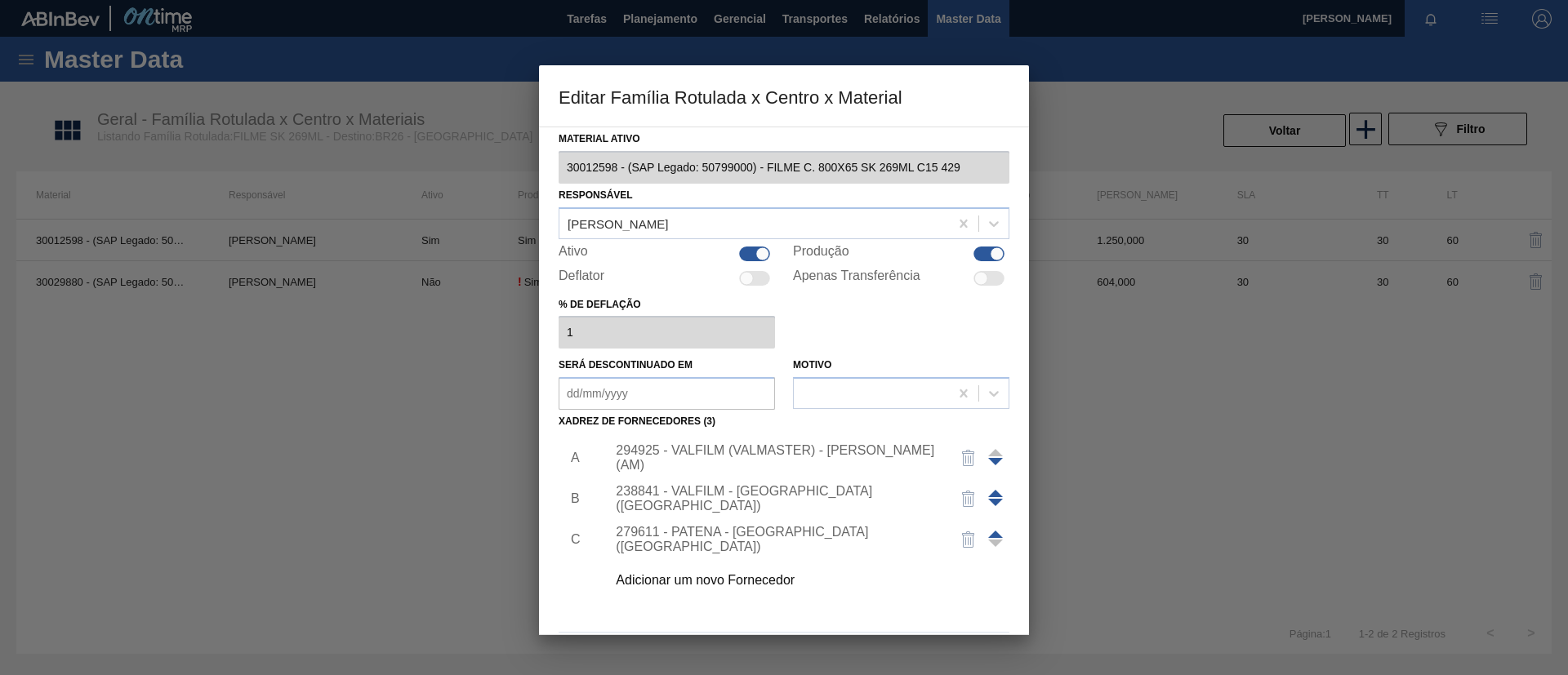
click at [778, 574] on div "Adicionar um novo Fornecedor" at bounding box center [776, 580] width 320 height 15
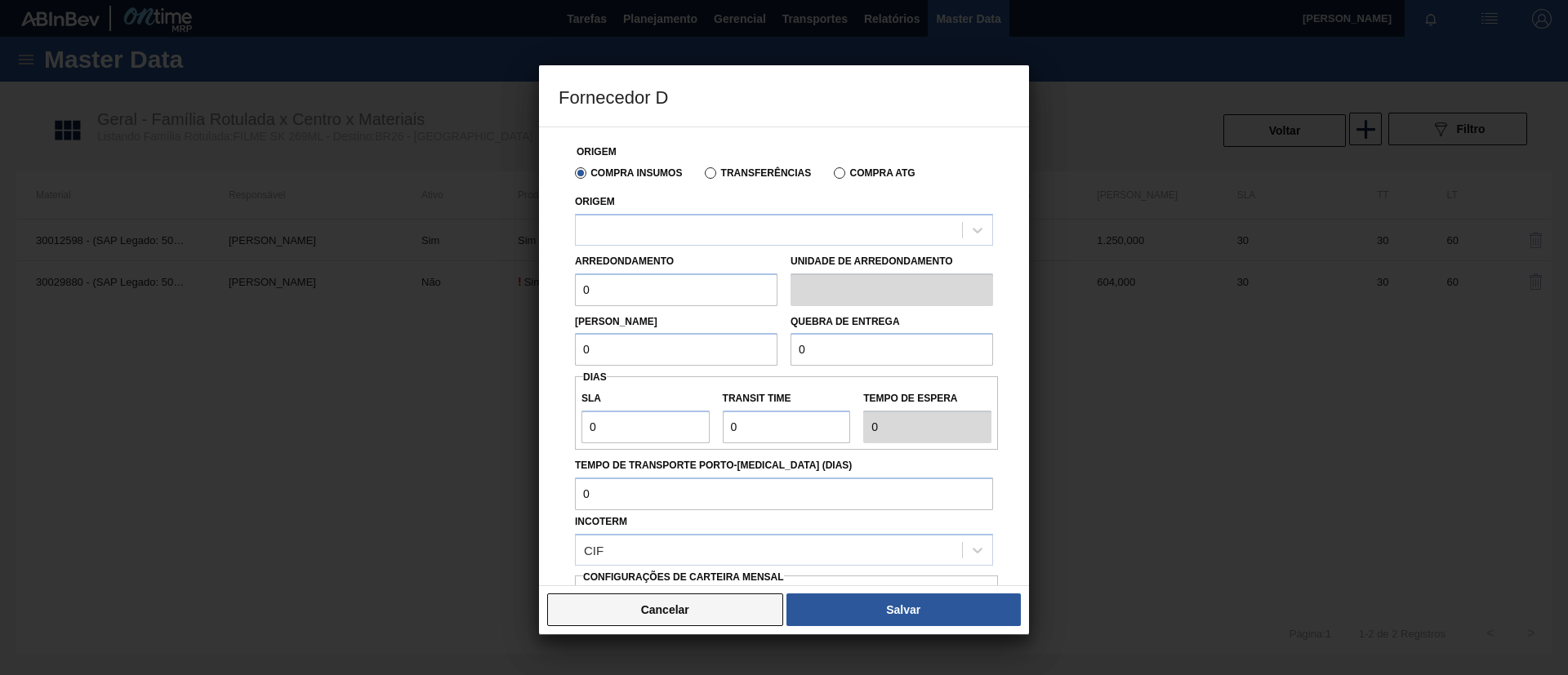
click at [716, 610] on button "Cancelar" at bounding box center [665, 610] width 236 height 33
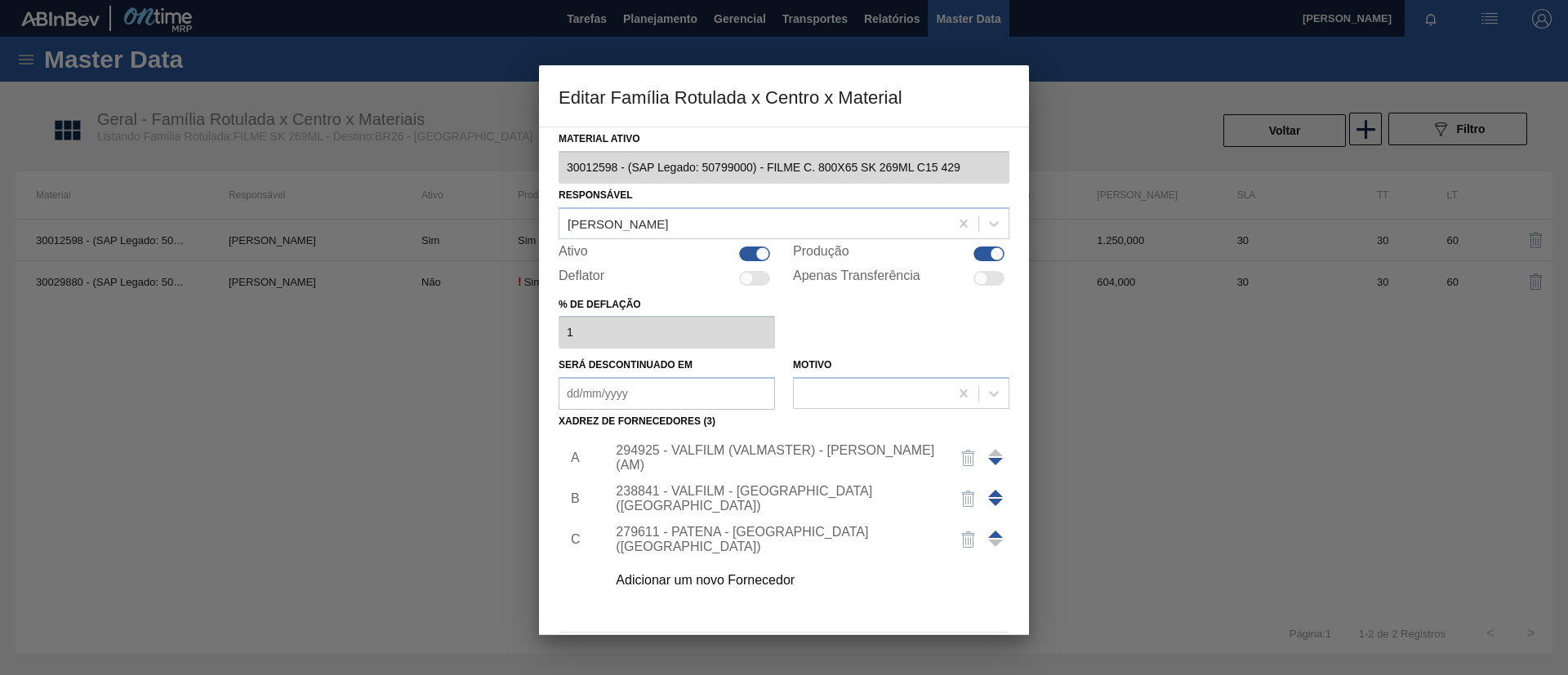
click at [992, 528] on div at bounding box center [995, 540] width 15 height 40
click at [993, 531] on span at bounding box center [995, 534] width 15 height 8
click at [994, 496] on span at bounding box center [995, 493] width 15 height 8
click at [796, 455] on div "279611 - PATENA - CAMPO GRANDE (MS)" at bounding box center [776, 458] width 320 height 29
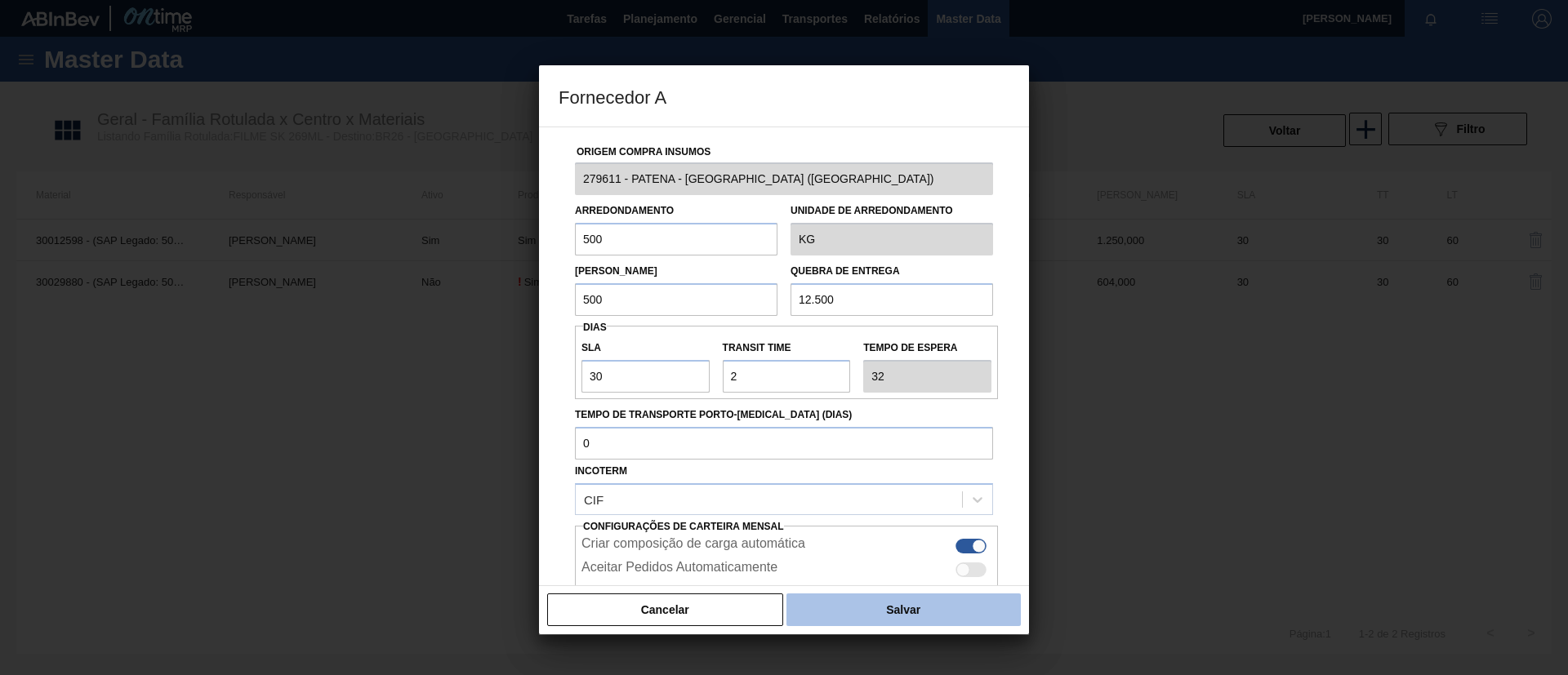
click at [877, 614] on button "Salvar" at bounding box center [903, 610] width 234 height 33
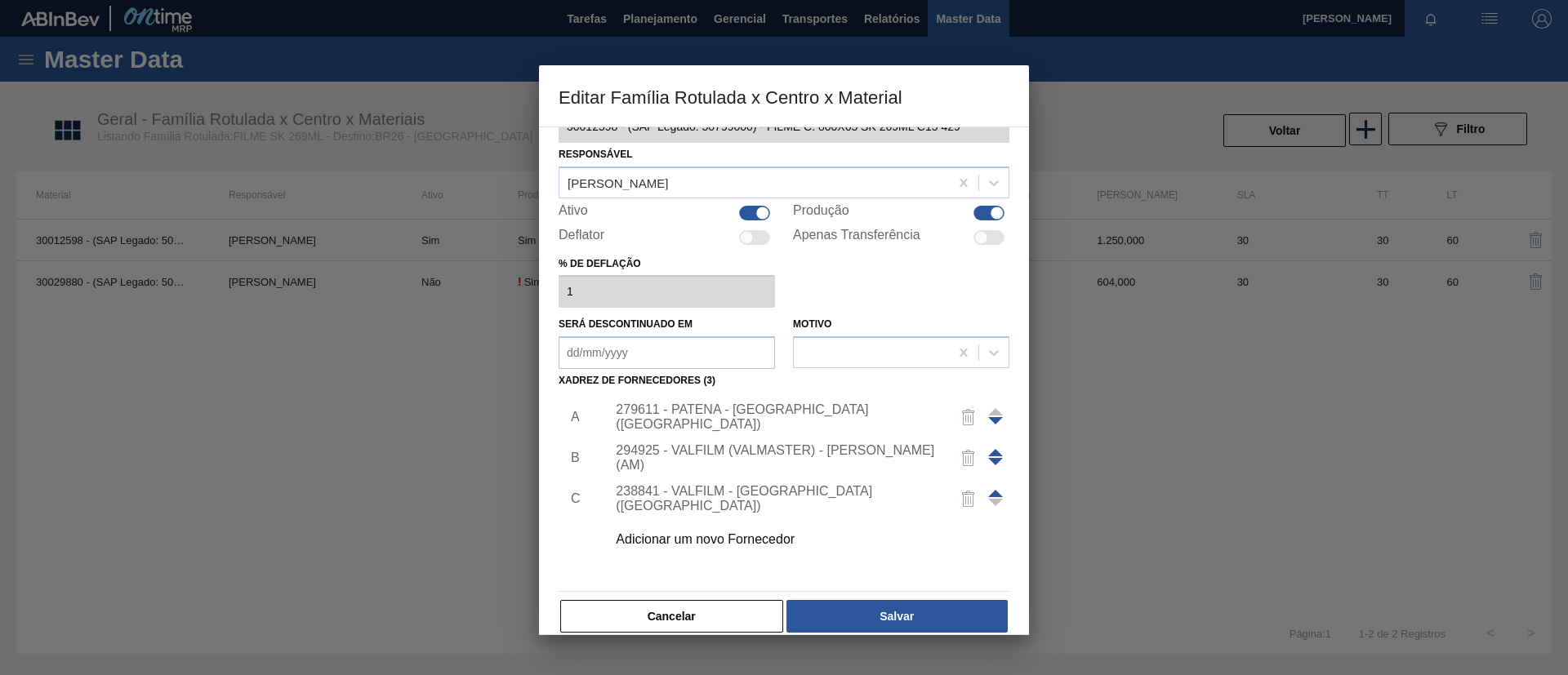
scroll to position [60, 0]
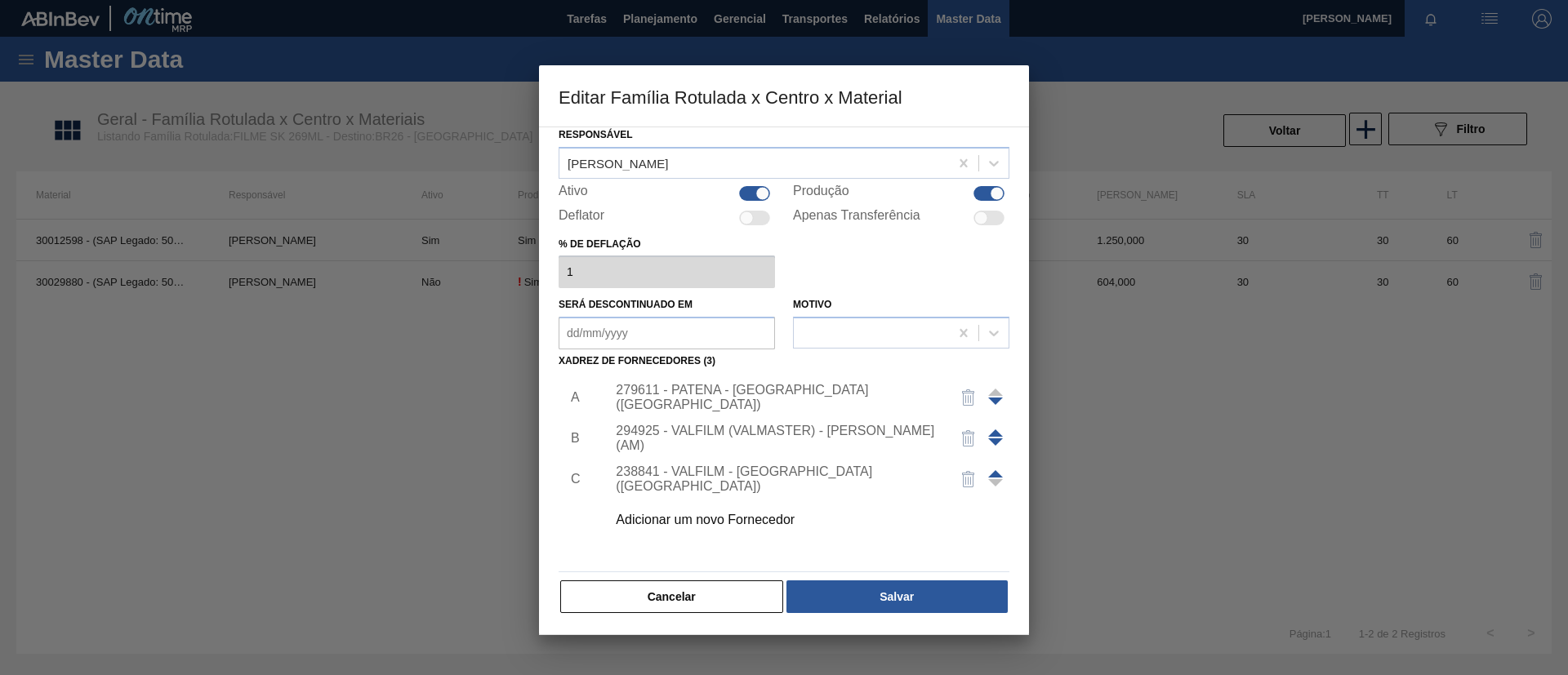
click at [796, 405] on div "279611 - PATENA - CAMPO GRANDE (MS)" at bounding box center [803, 397] width 412 height 40
click at [796, 400] on div "279611 - PATENA - CAMPO GRANDE (MS)" at bounding box center [776, 398] width 320 height 29
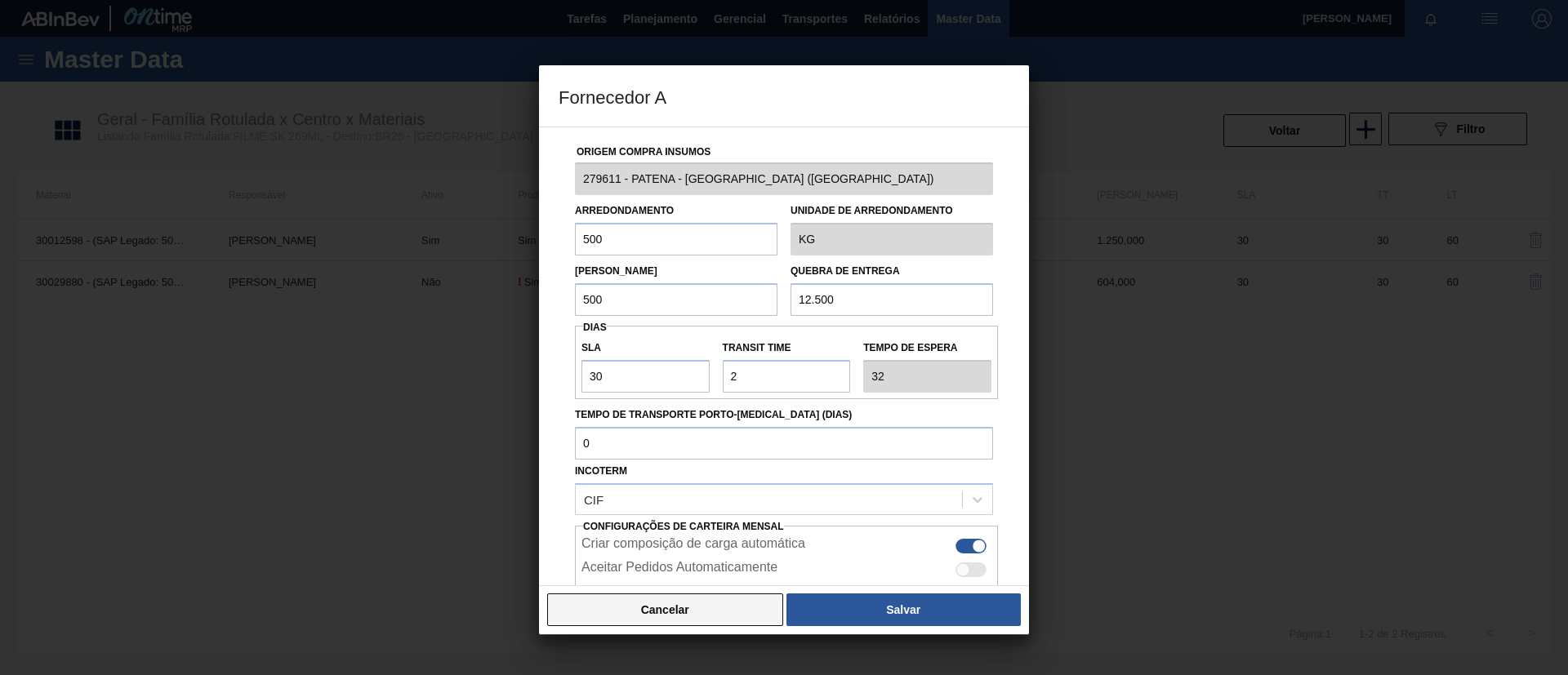
click at [679, 600] on button "Cancelar" at bounding box center [665, 610] width 236 height 33
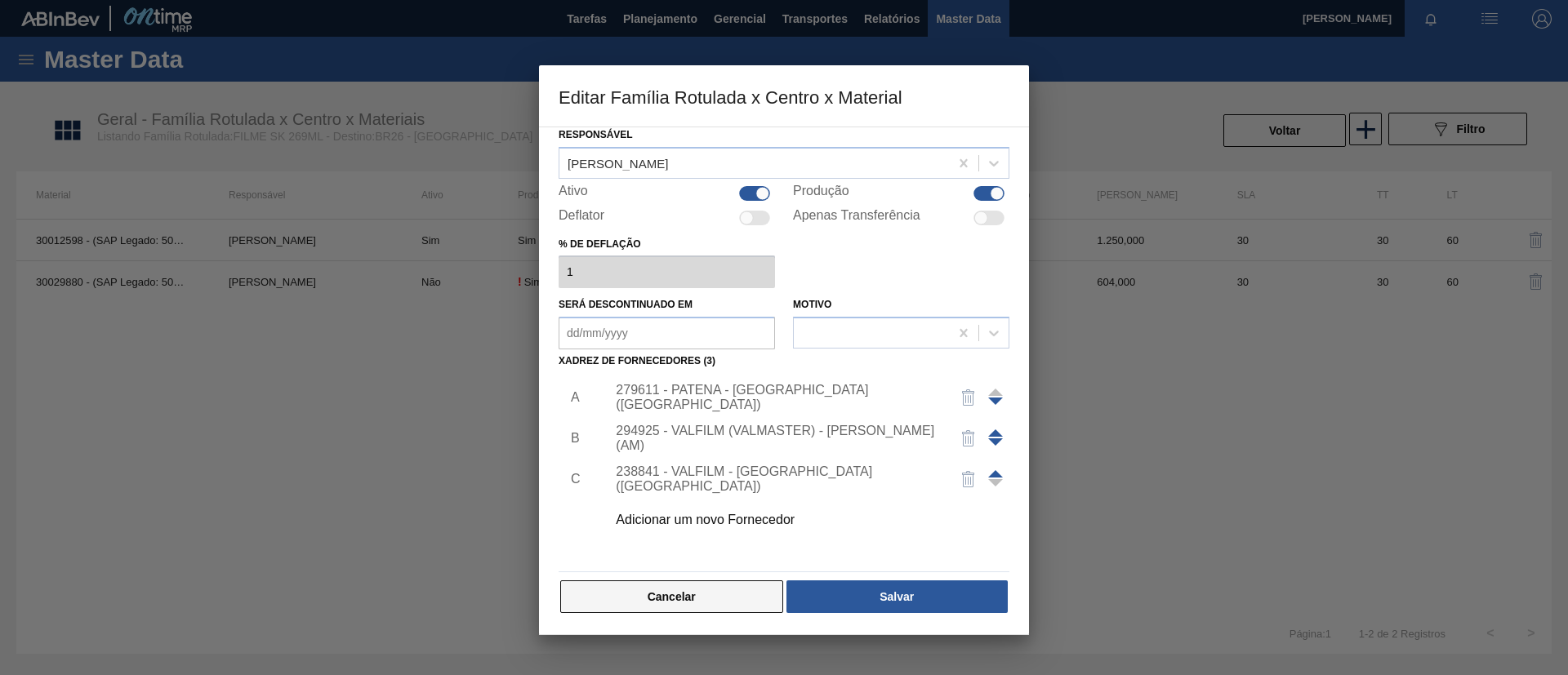
click at [697, 601] on button "Cancelar" at bounding box center [671, 597] width 223 height 33
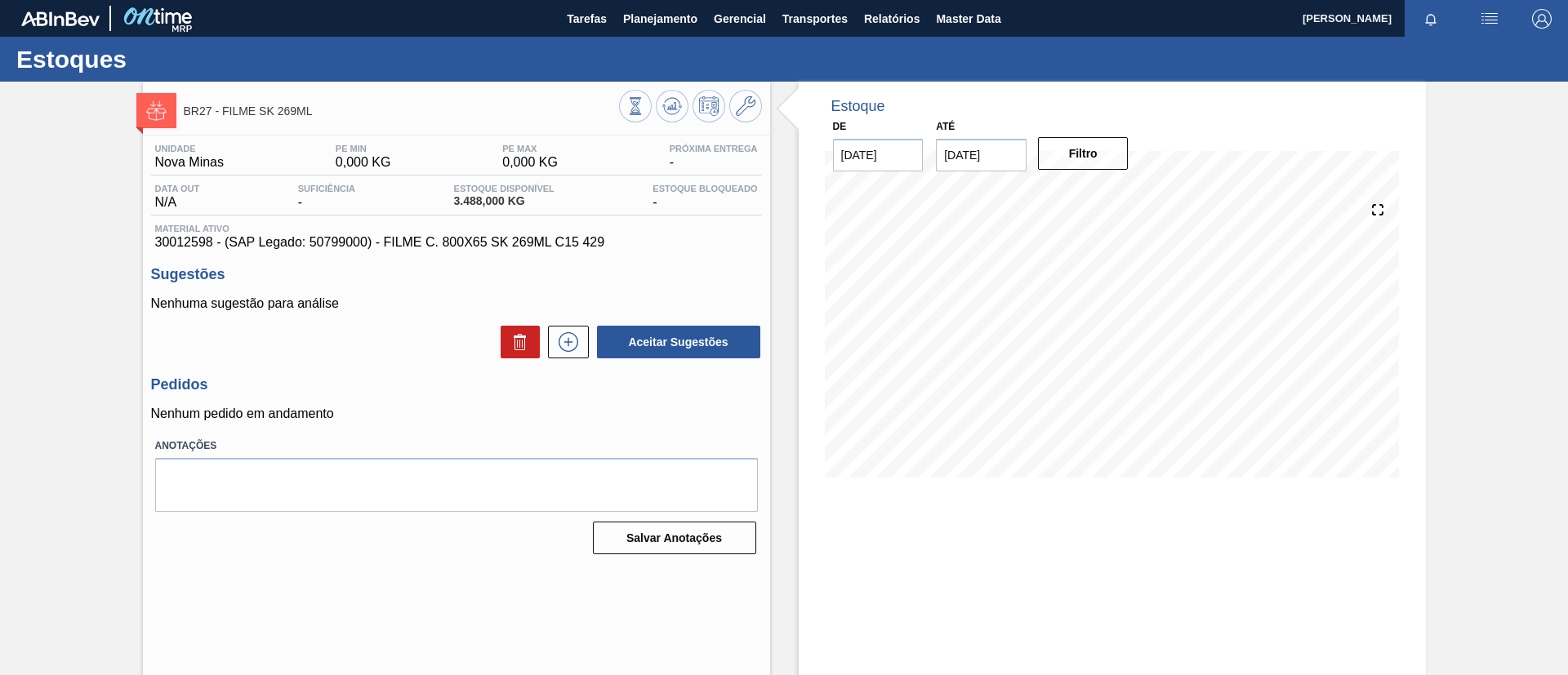
click at [629, 6] on button "Planejamento" at bounding box center [660, 18] width 90 height 37
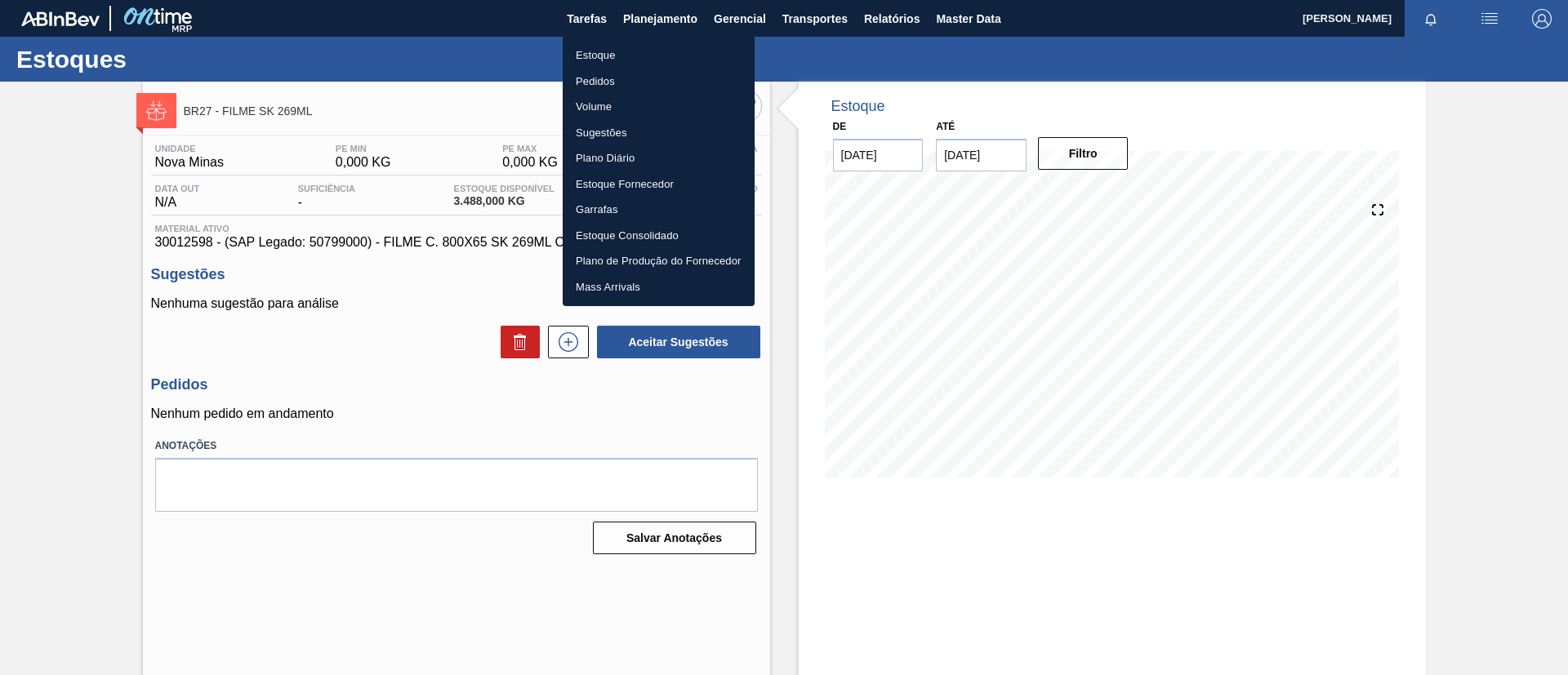
click at [615, 47] on li "Estoque" at bounding box center [658, 55] width 192 height 26
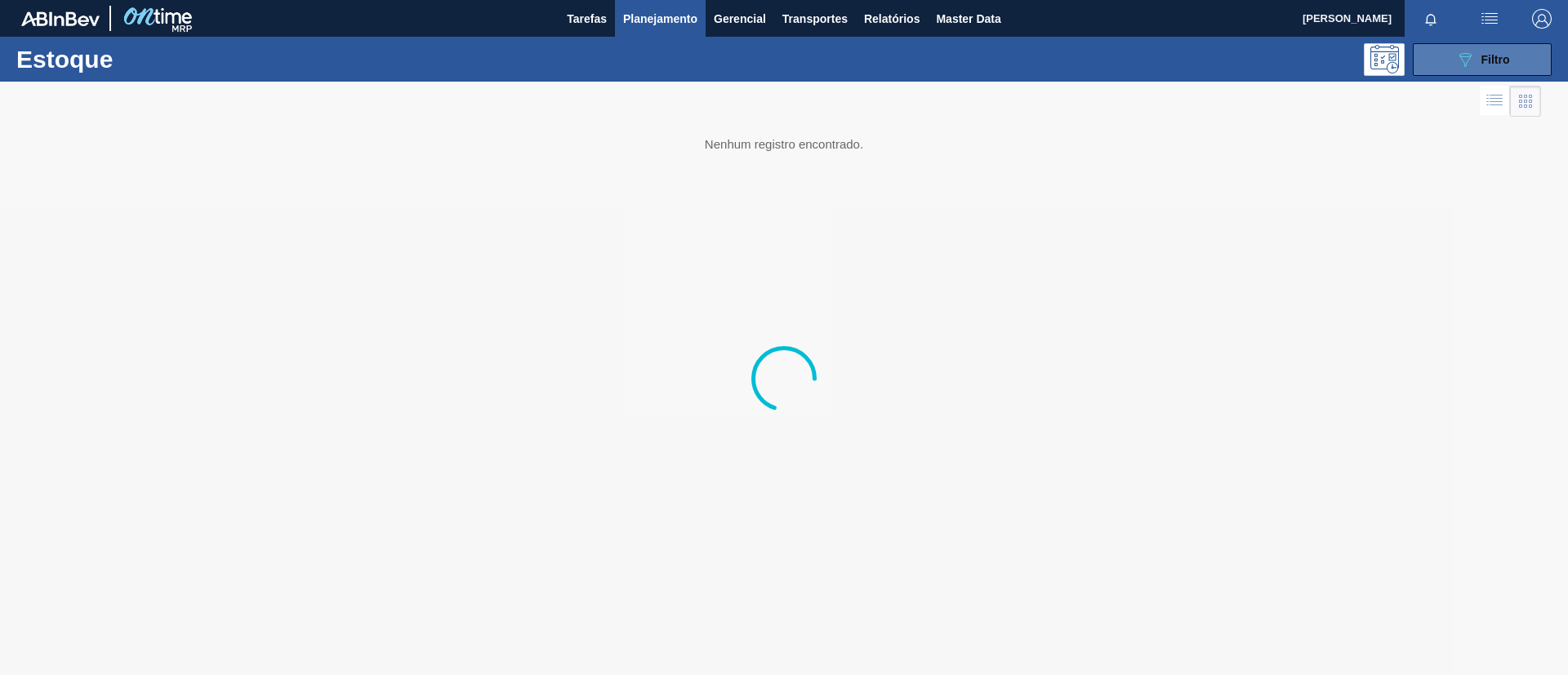
click at [1487, 62] on span "Filtro" at bounding box center [1495, 59] width 28 height 13
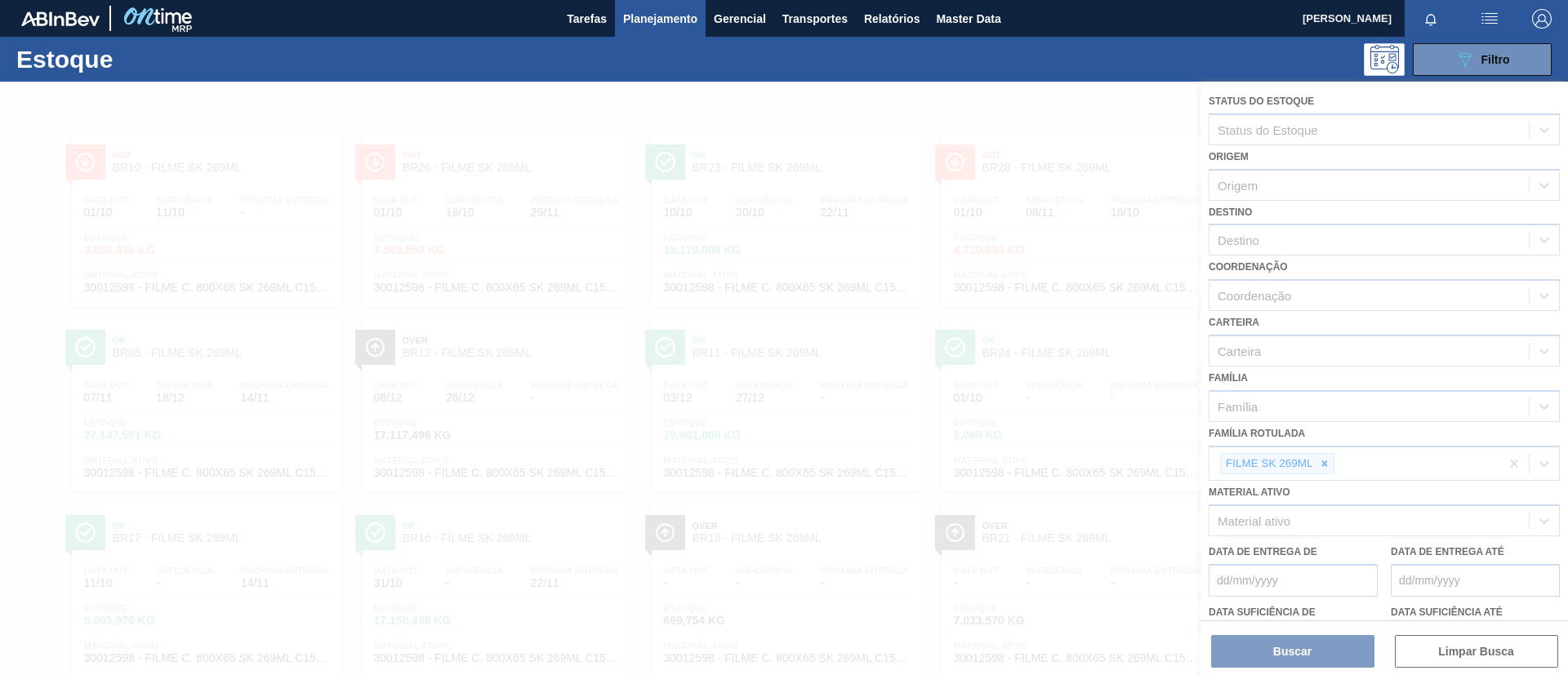
click at [1321, 465] on div at bounding box center [784, 378] width 1568 height 593
click at [1321, 471] on div at bounding box center [784, 378] width 1568 height 593
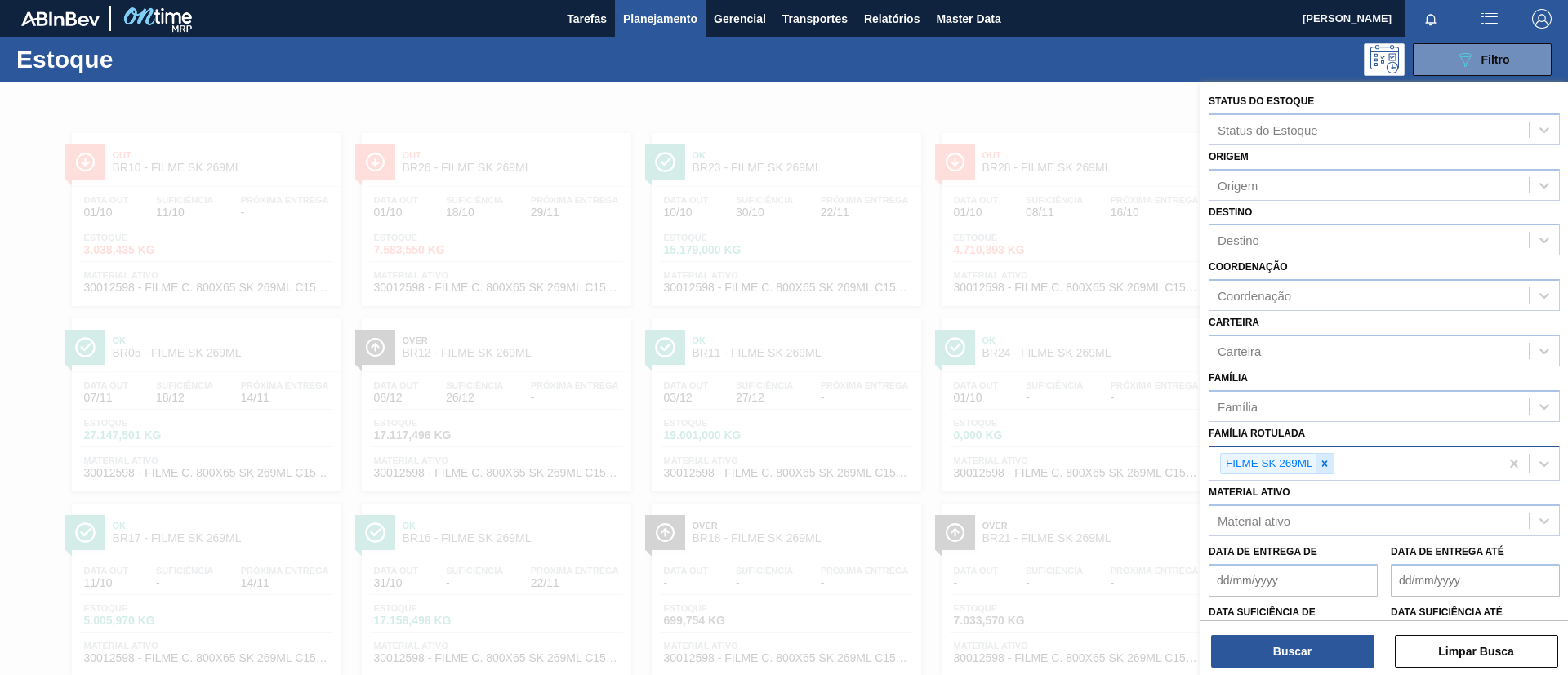
click at [1327, 465] on icon at bounding box center [1323, 463] width 11 height 11
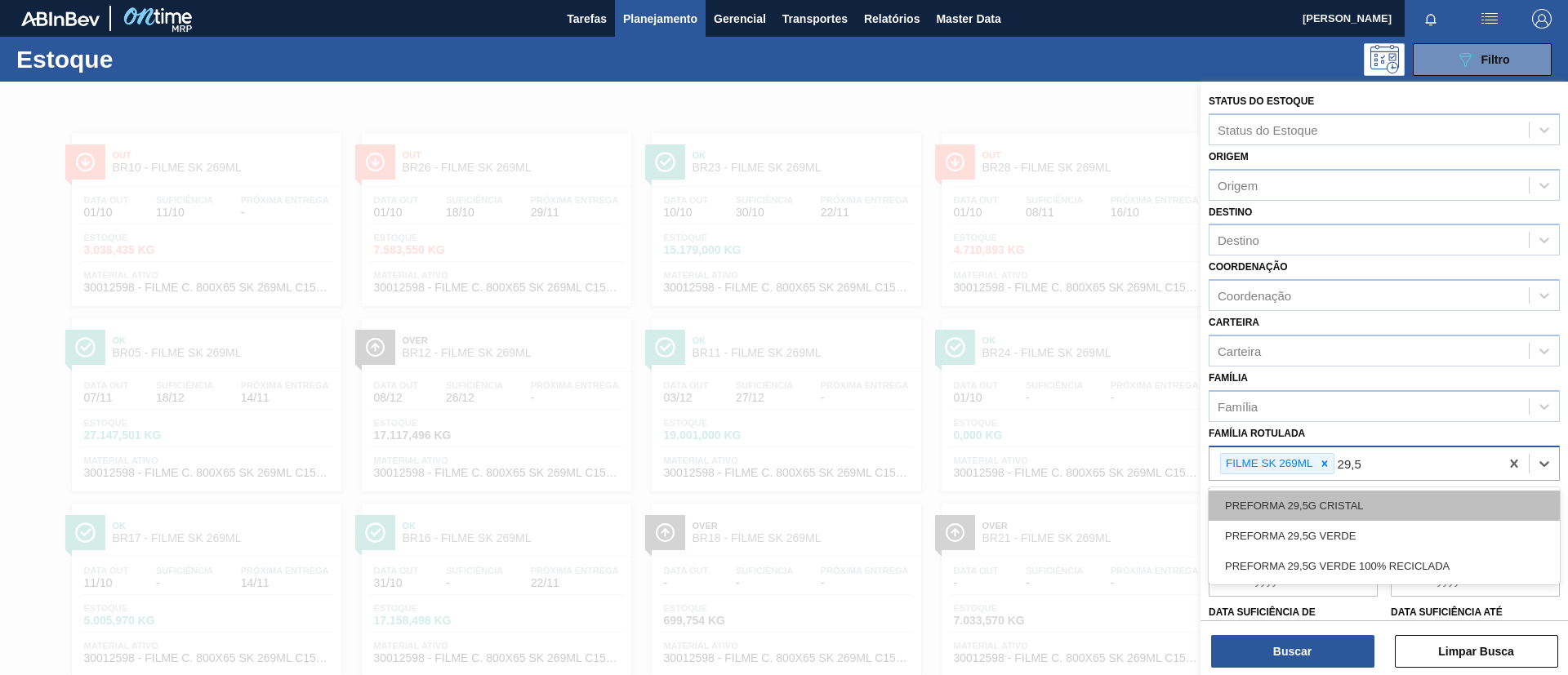
type Rotulada "29,5G"
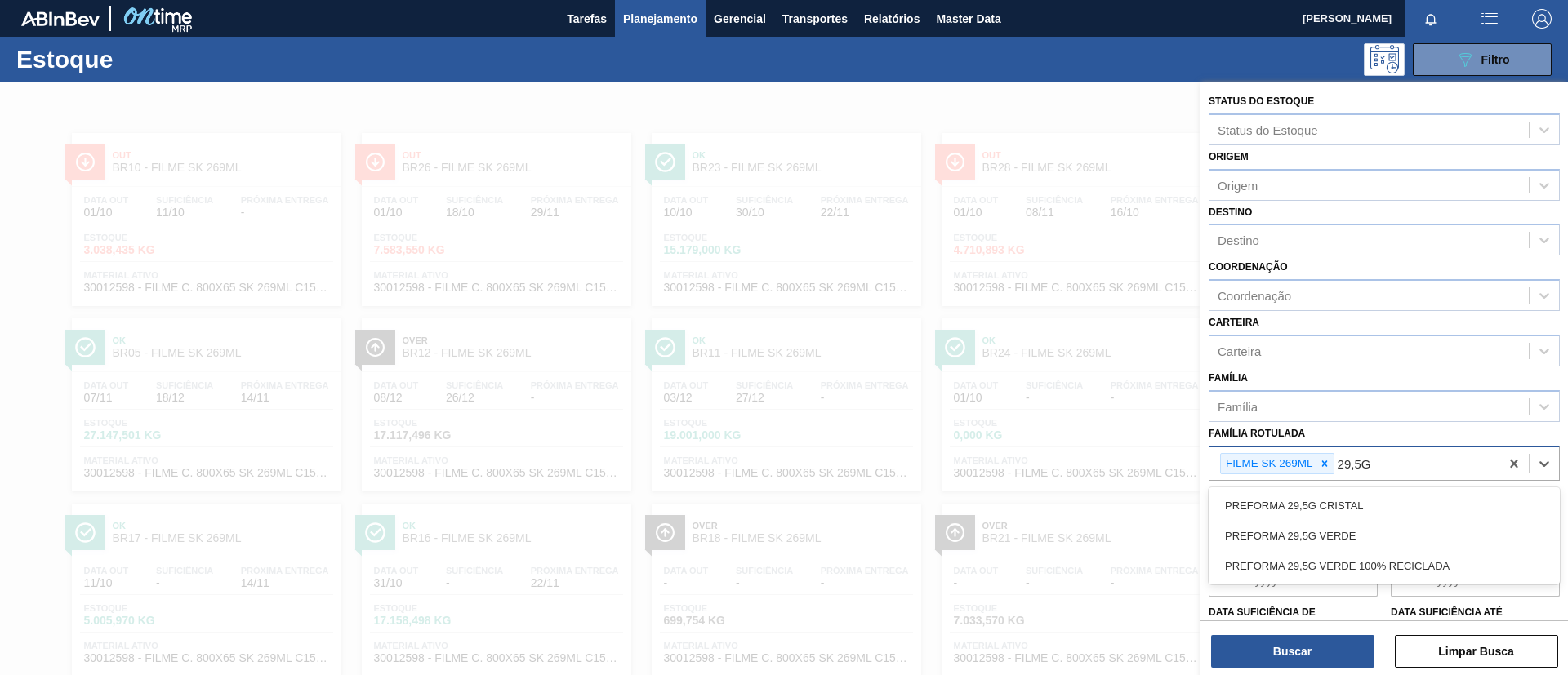
click at [1382, 487] on div "PREFORMA 29,5G CRISTAL PREFORMA 29,5G VERDE PREFORMA 29,5G VERDE 100% RECICLADA" at bounding box center [1384, 536] width 351 height 97
click at [1366, 487] on div "PREFORMA 29,5G CRISTAL PREFORMA 29,5G VERDE PREFORMA 29,5G VERDE 100% RECICLADA" at bounding box center [1384, 536] width 351 height 97
click at [1366, 488] on div "PREFORMA 29,5G CRISTAL PREFORMA 29,5G VERDE PREFORMA 29,5G VERDE 100% RECICLADA" at bounding box center [1384, 536] width 351 height 97
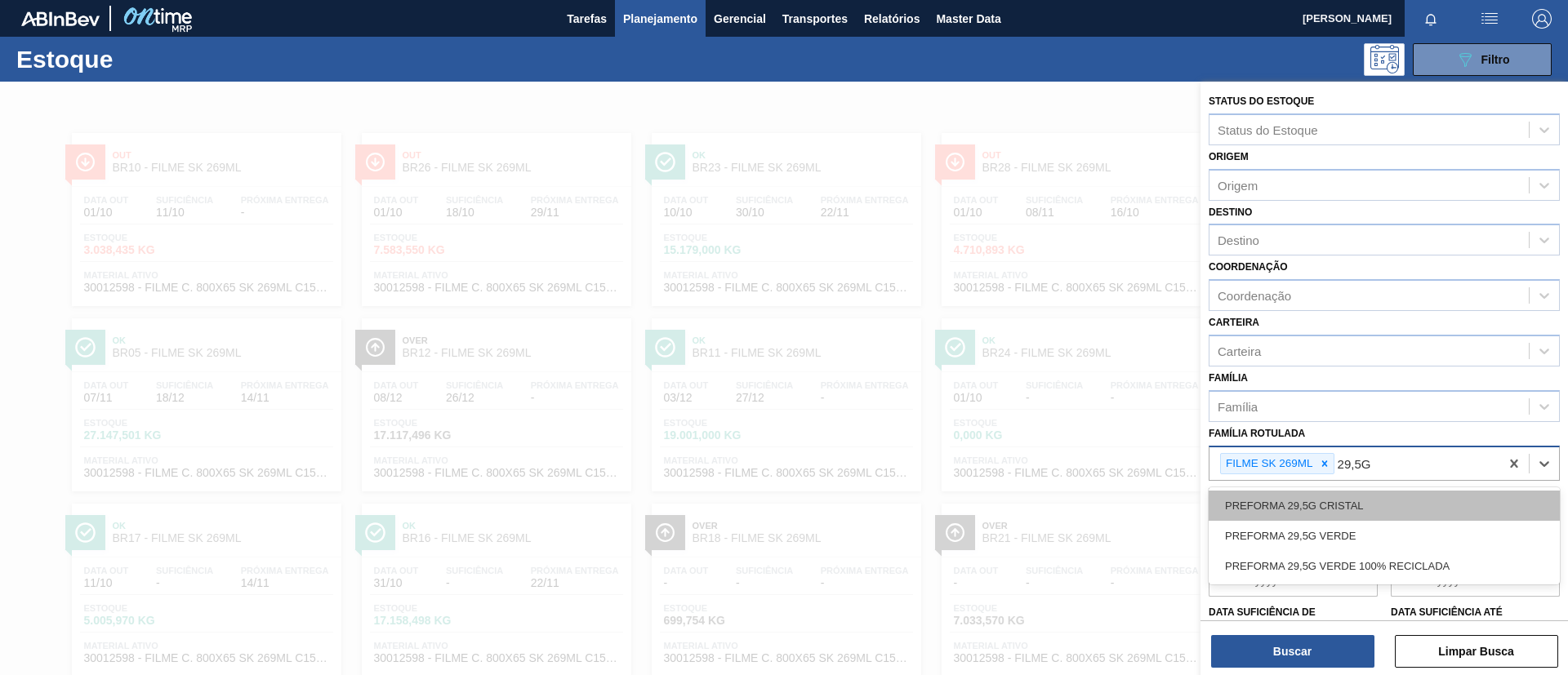
click at [1366, 492] on div "PREFORMA 29,5G CRISTAL" at bounding box center [1384, 505] width 351 height 30
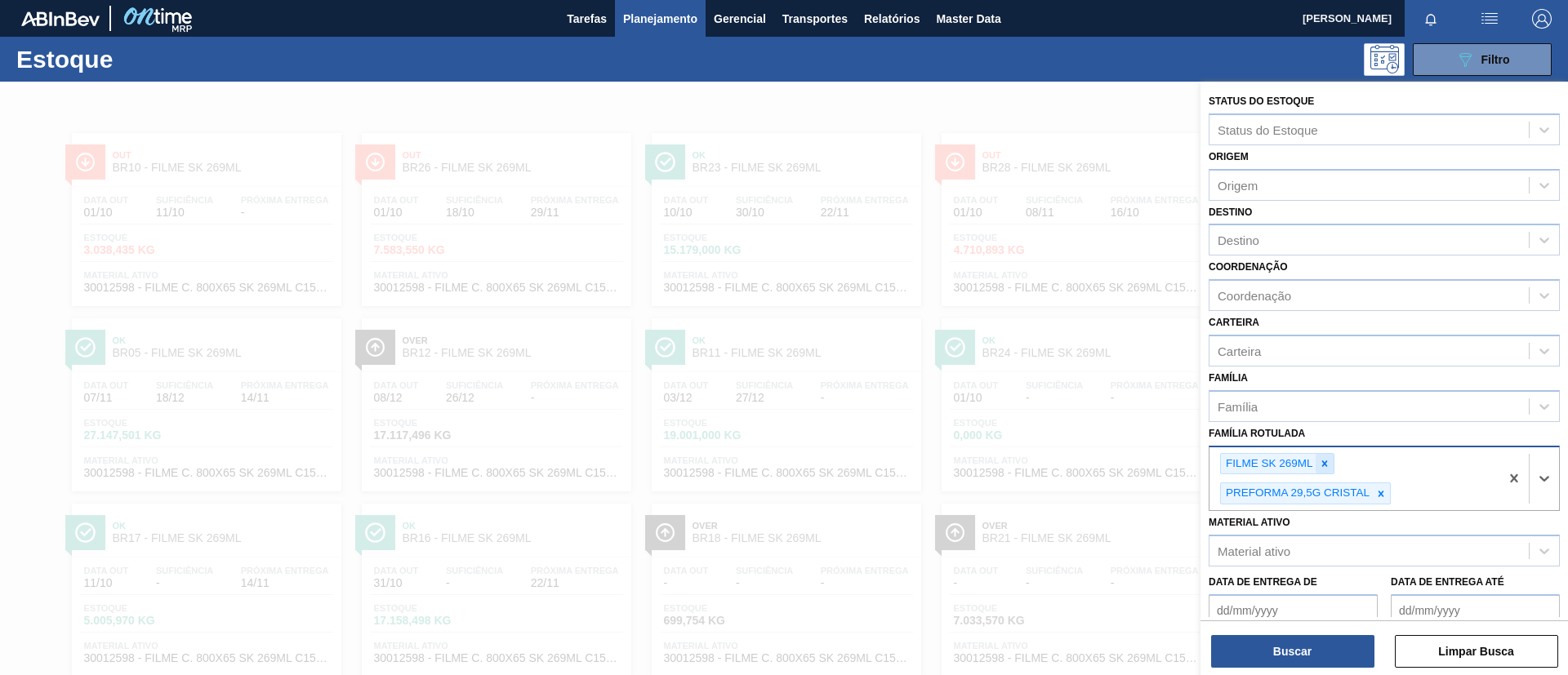
click at [1329, 459] on icon at bounding box center [1323, 463] width 11 height 11
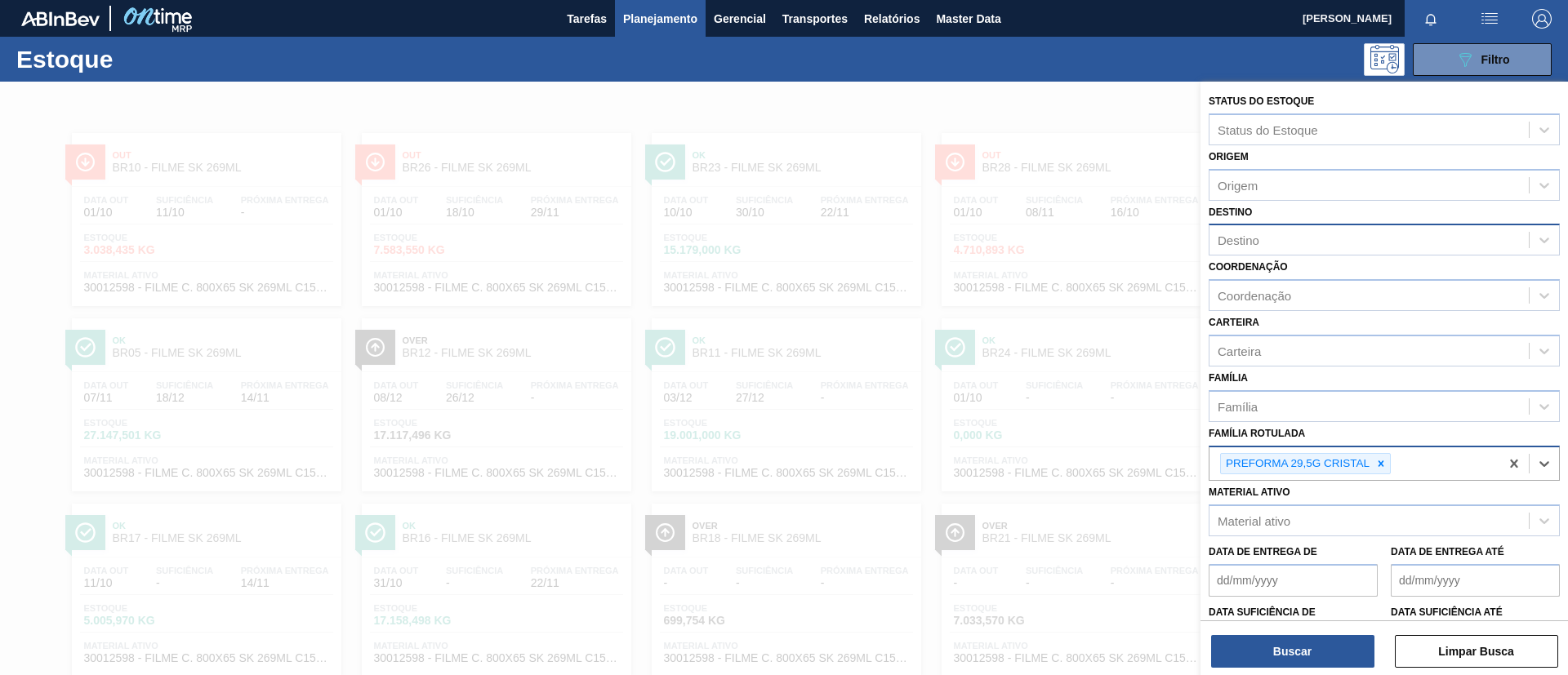
click at [1283, 229] on div "Destino" at bounding box center [1368, 239] width 319 height 23
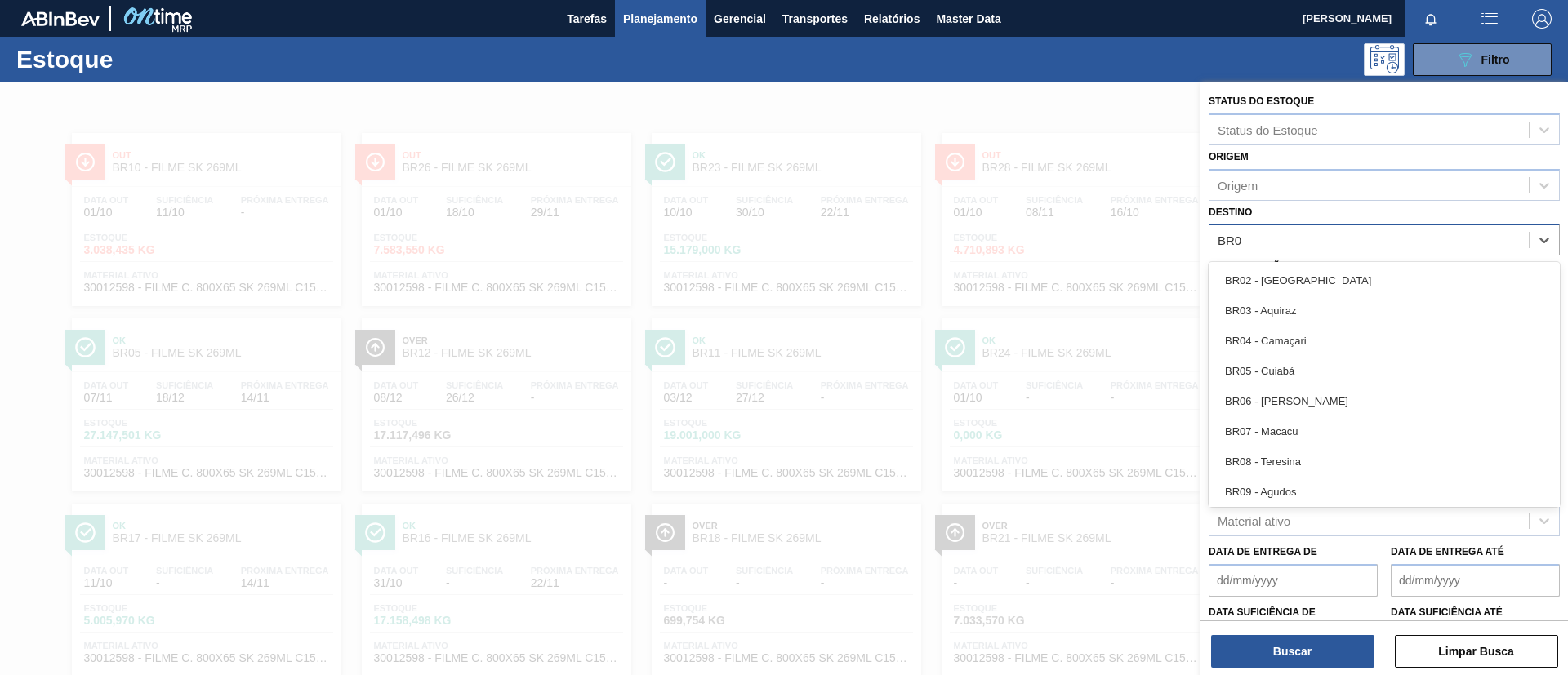
type input "BR03"
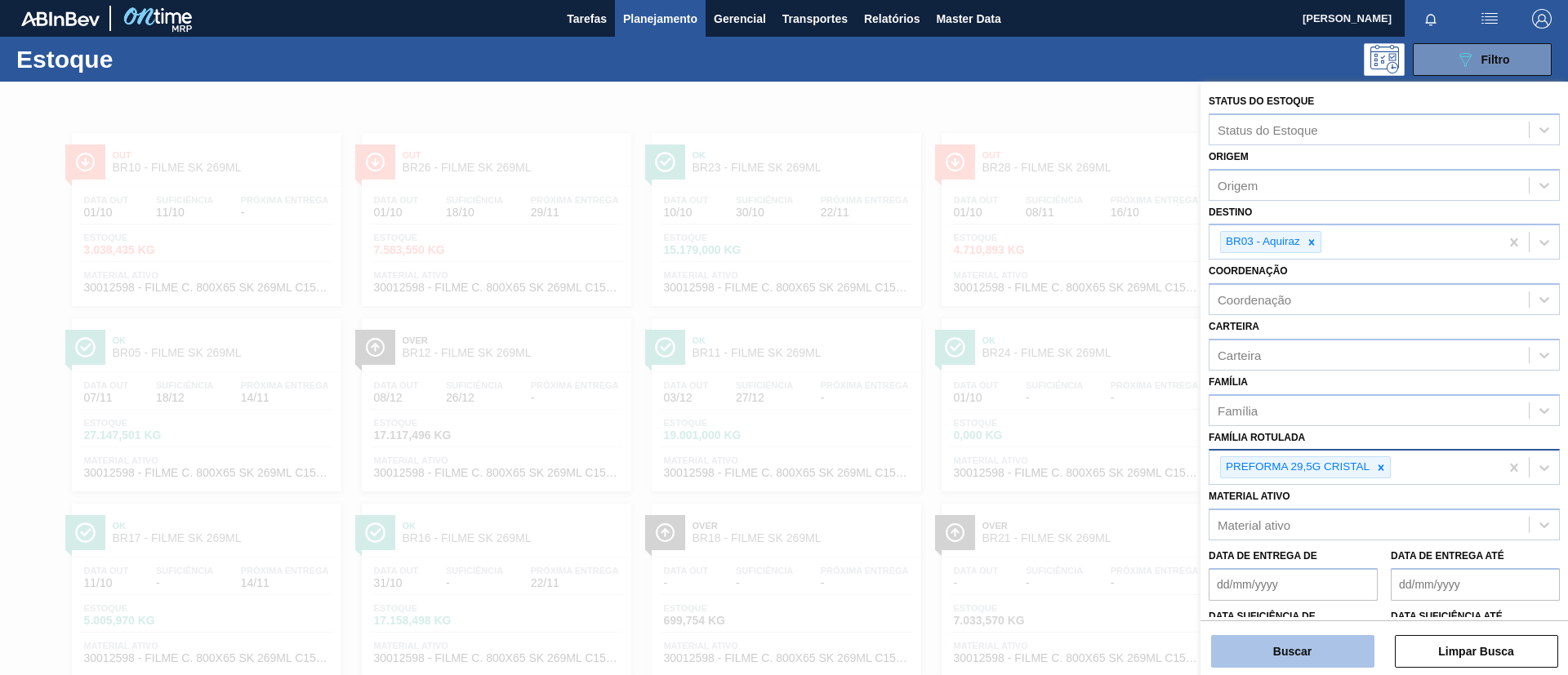
click at [1292, 641] on button "Buscar" at bounding box center [1292, 652] width 164 height 33
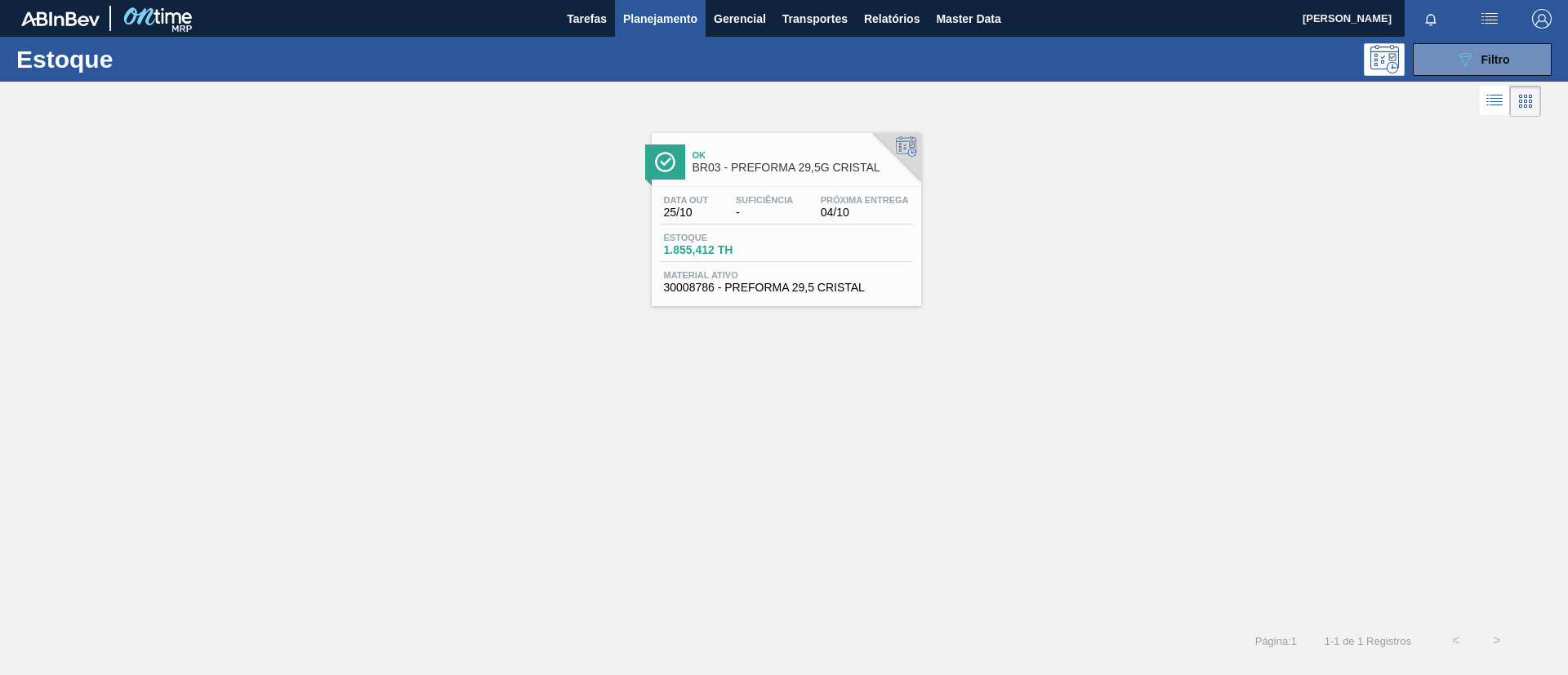
click at [779, 217] on span "-" at bounding box center [764, 213] width 57 height 12
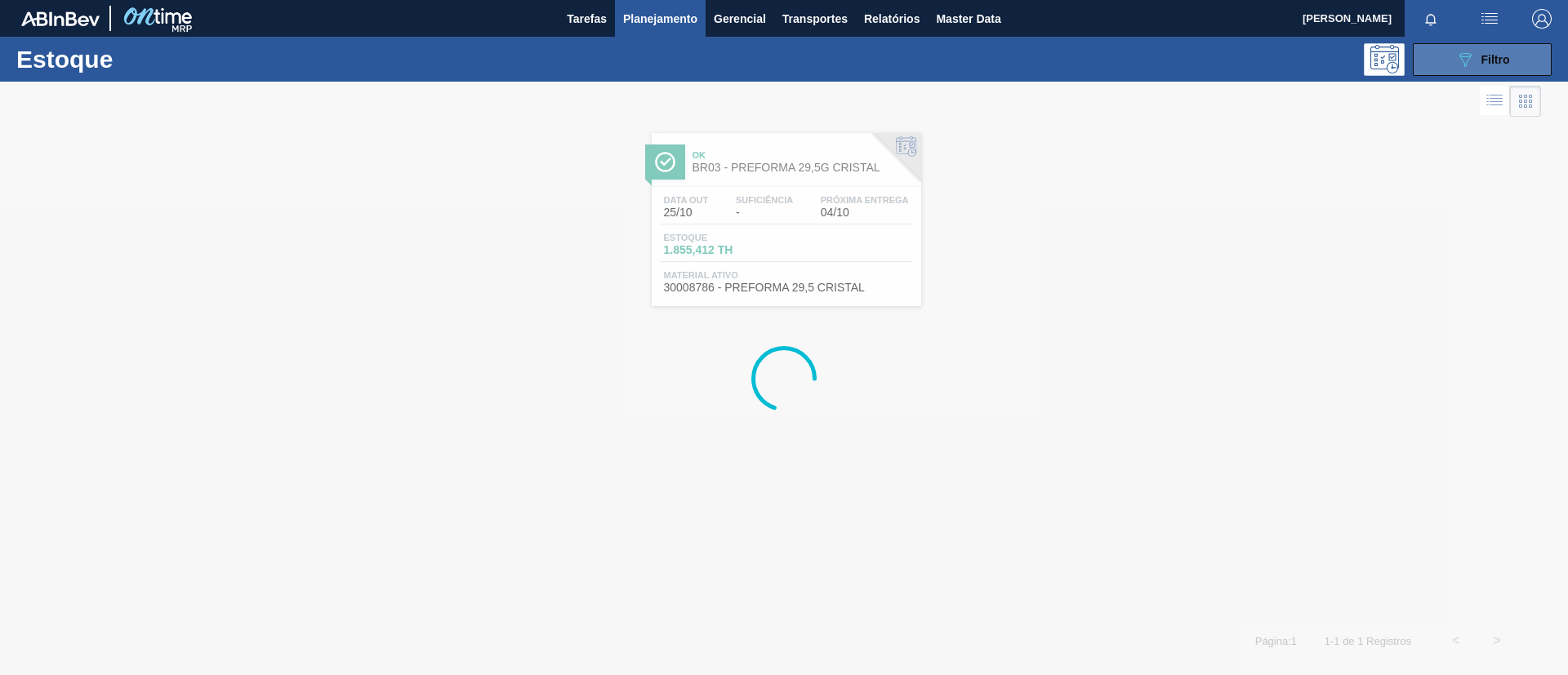
click at [1515, 66] on button "089F7B8B-B2A5-4AFE-B5C0-19BA573D28AC Filtro" at bounding box center [1481, 59] width 139 height 33
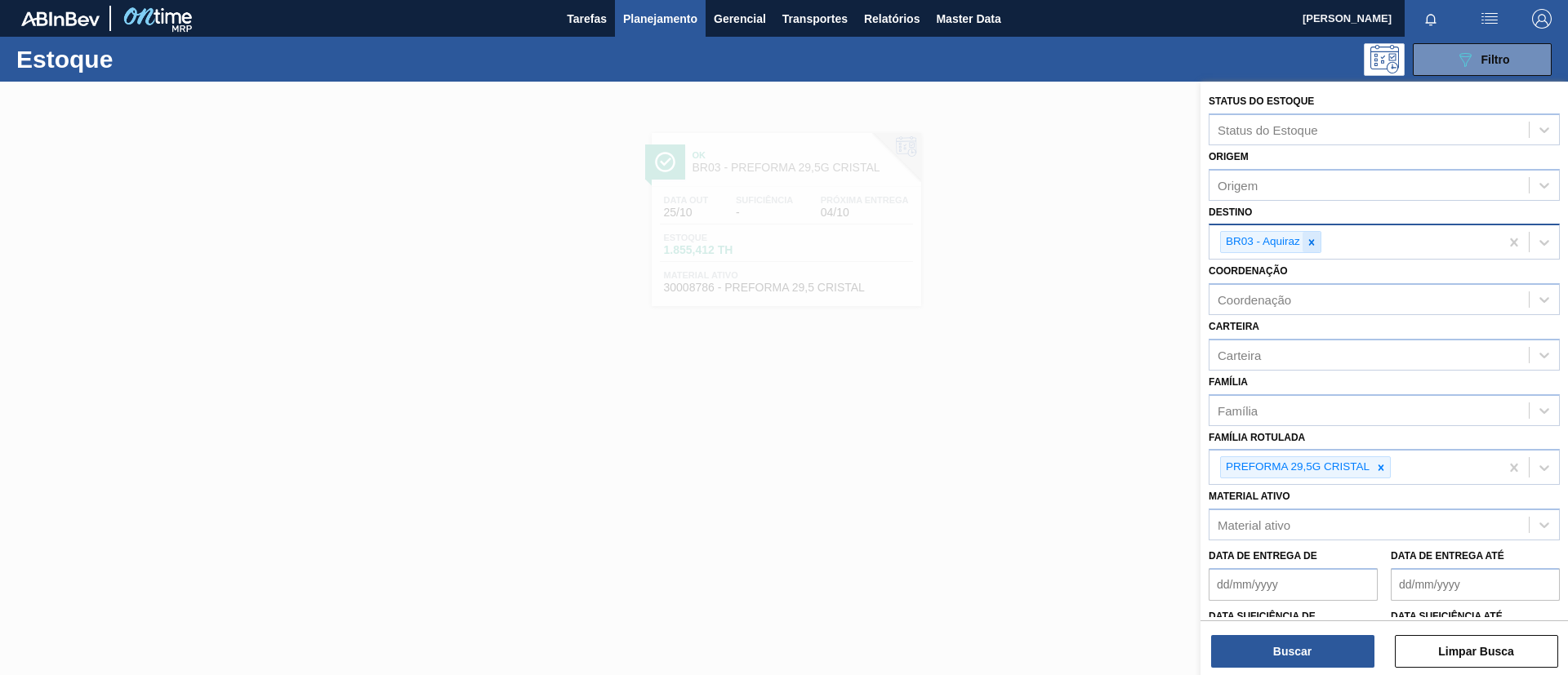
click at [1311, 242] on icon at bounding box center [1311, 242] width 6 height 6
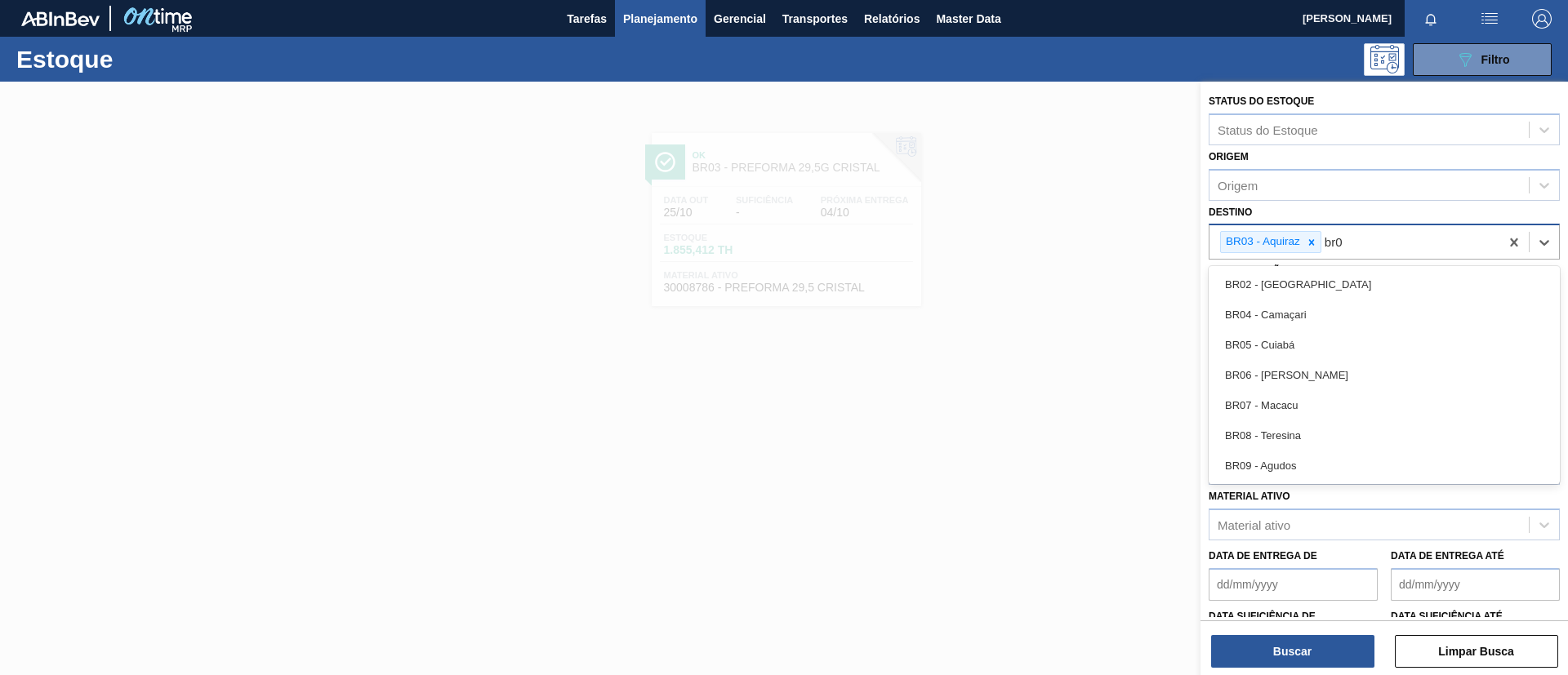
type input "br08"
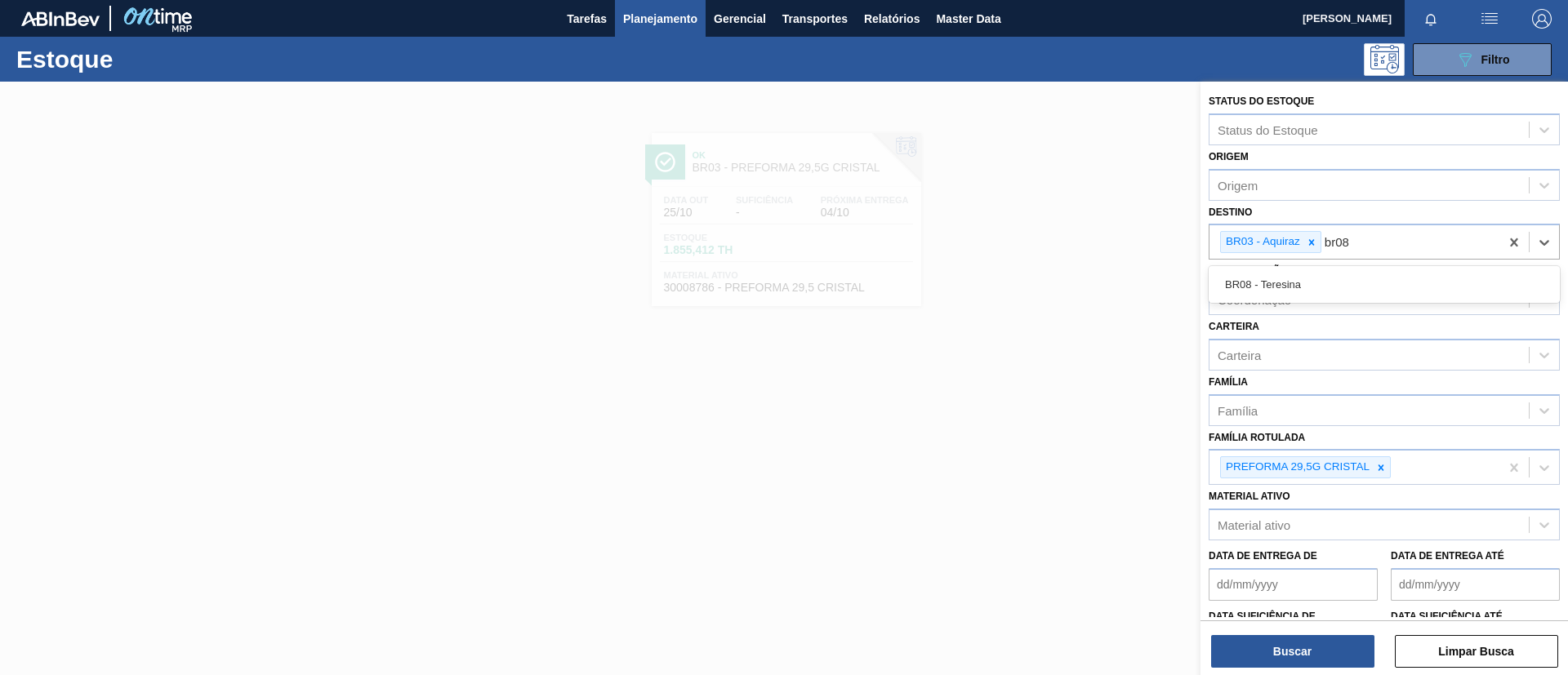
click at [1285, 300] on div "BR08 - Teresina" at bounding box center [1384, 284] width 351 height 37
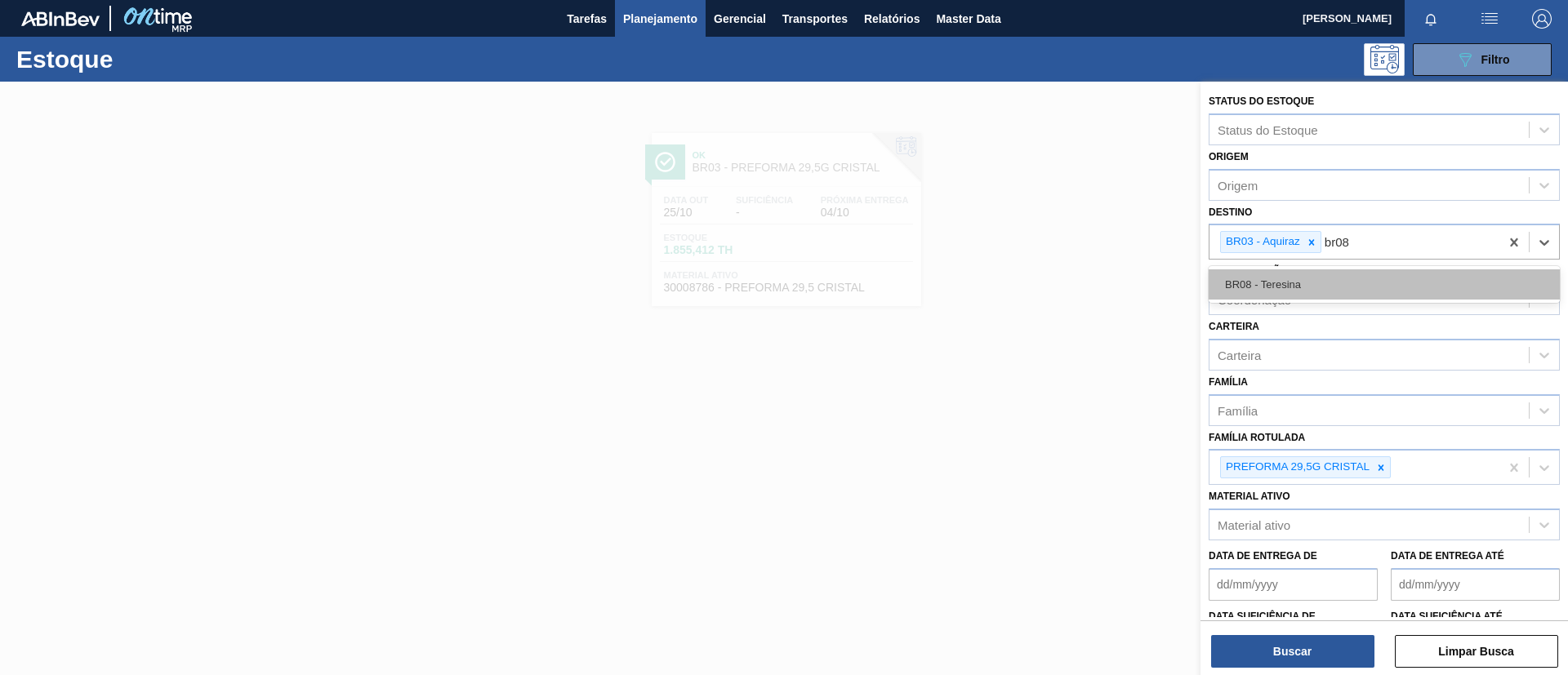
click at [1289, 295] on div "BR08 - Teresina" at bounding box center [1384, 284] width 351 height 30
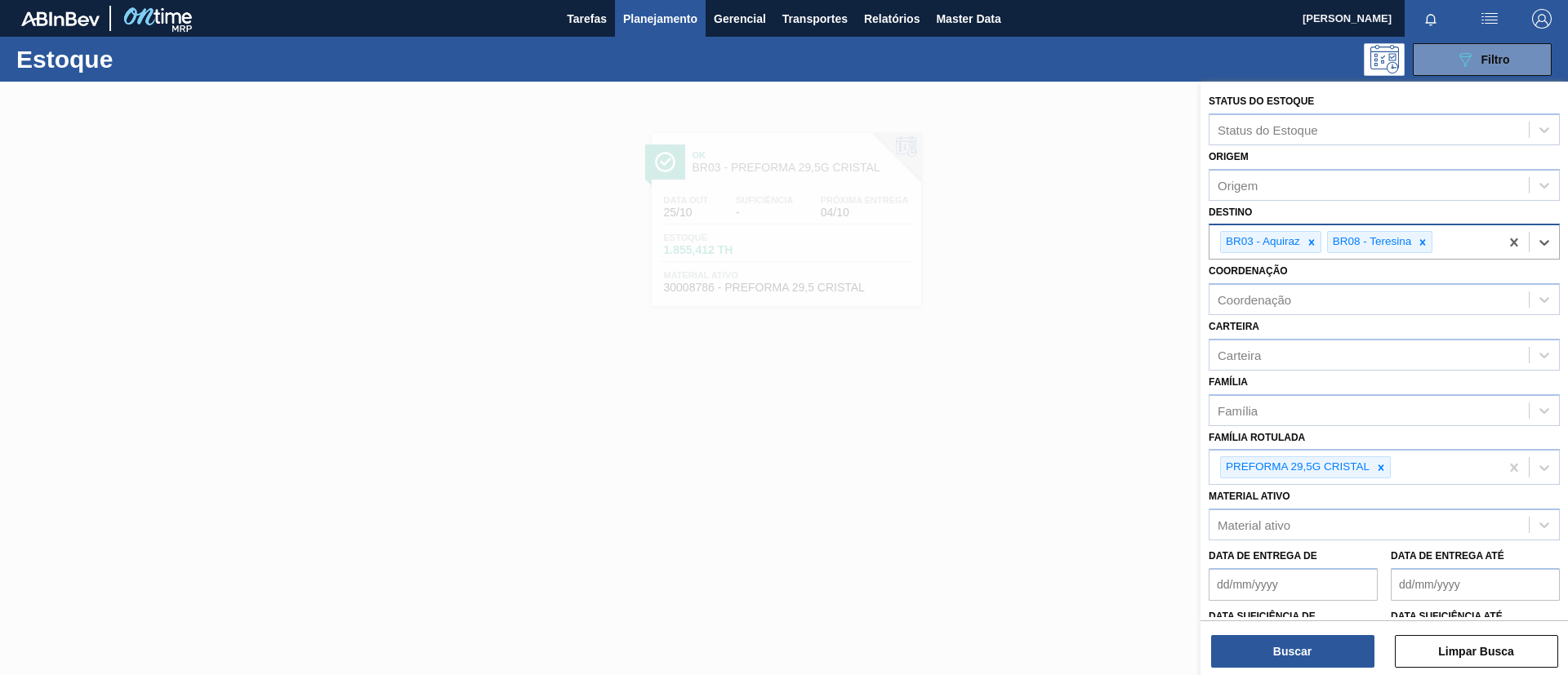
click at [1323, 237] on div "BR03 - Aquiraz BR08 - Teresina" at bounding box center [1354, 242] width 290 height 34
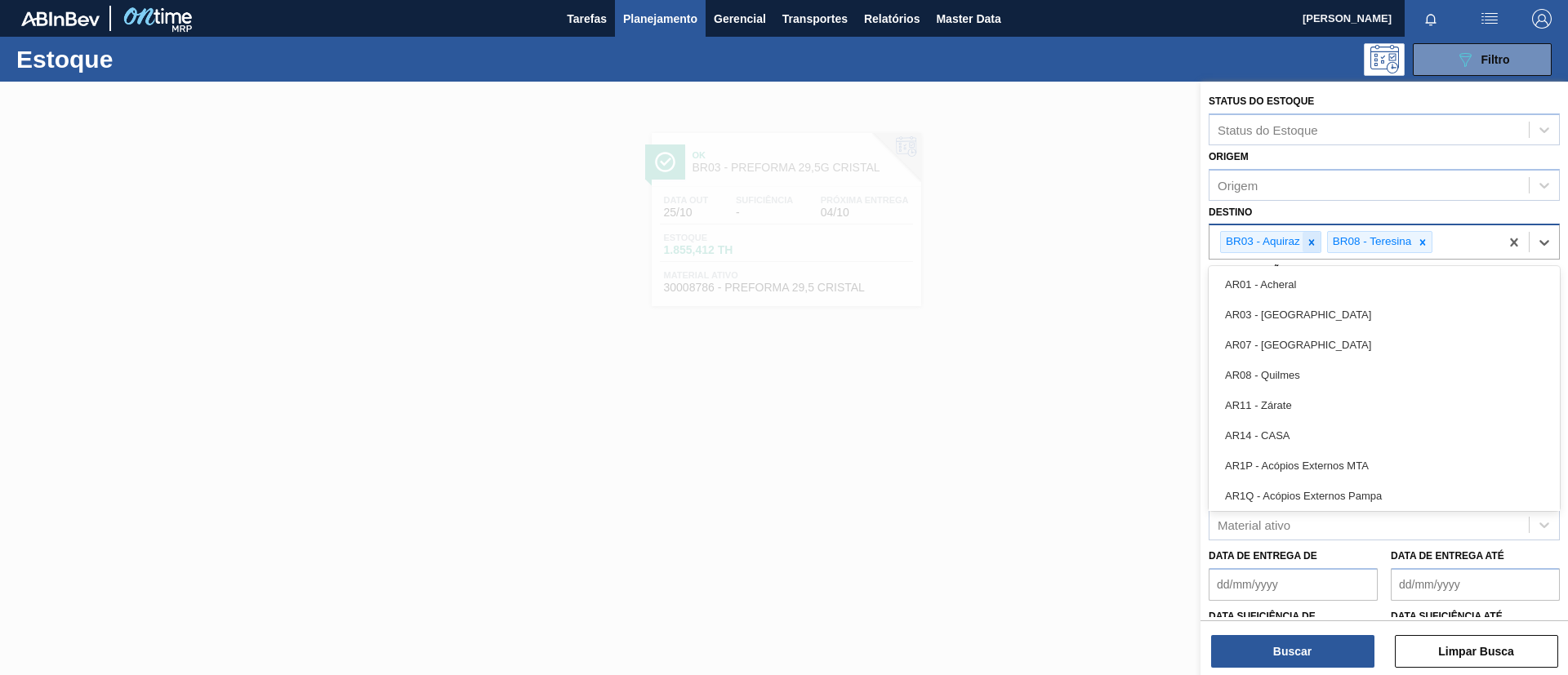
click at [1311, 245] on icon at bounding box center [1311, 242] width 11 height 11
click at [1307, 648] on button "Buscar" at bounding box center [1292, 652] width 164 height 33
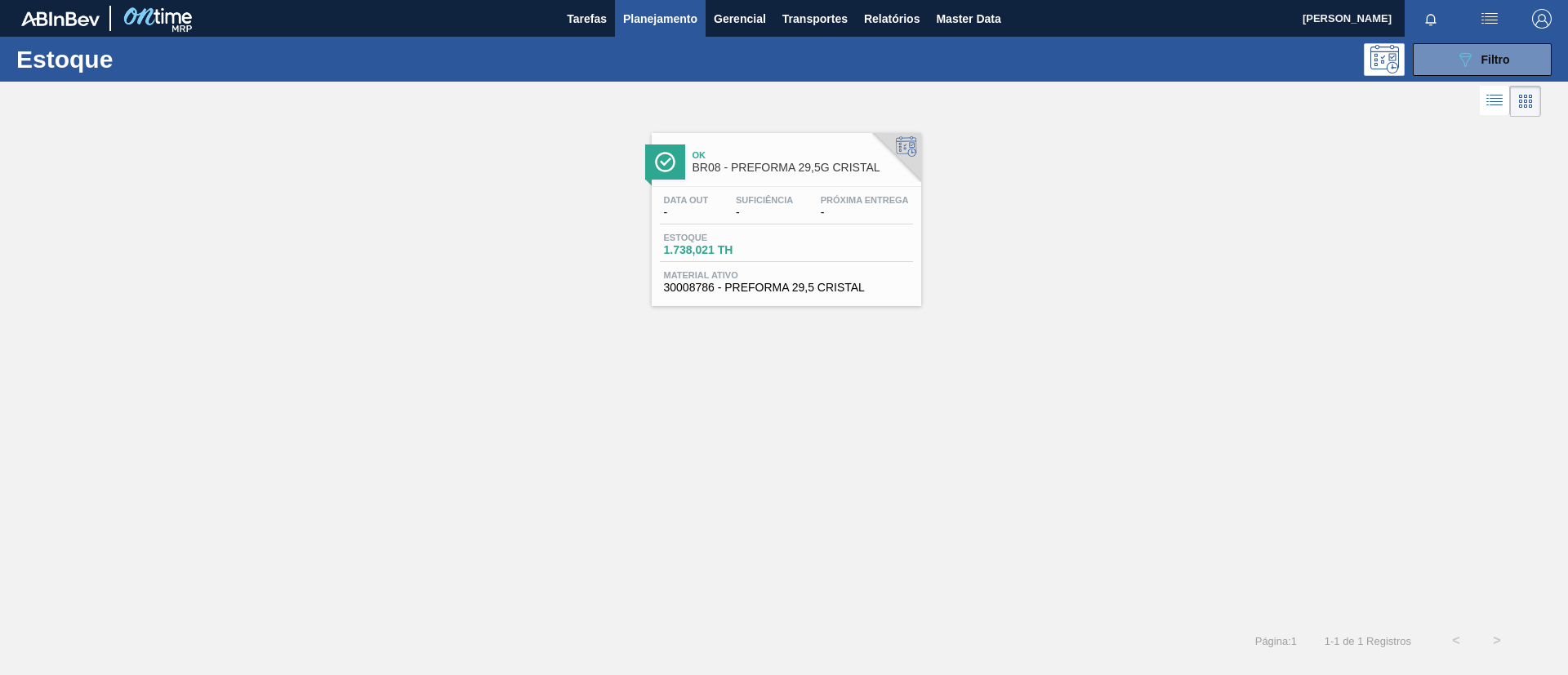
click at [797, 181] on div "Ok BR08 - PREFORMA 29,5G CRISTAL Data out - Suficiência - Próxima Entrega - Est…" at bounding box center [786, 220] width 270 height 173
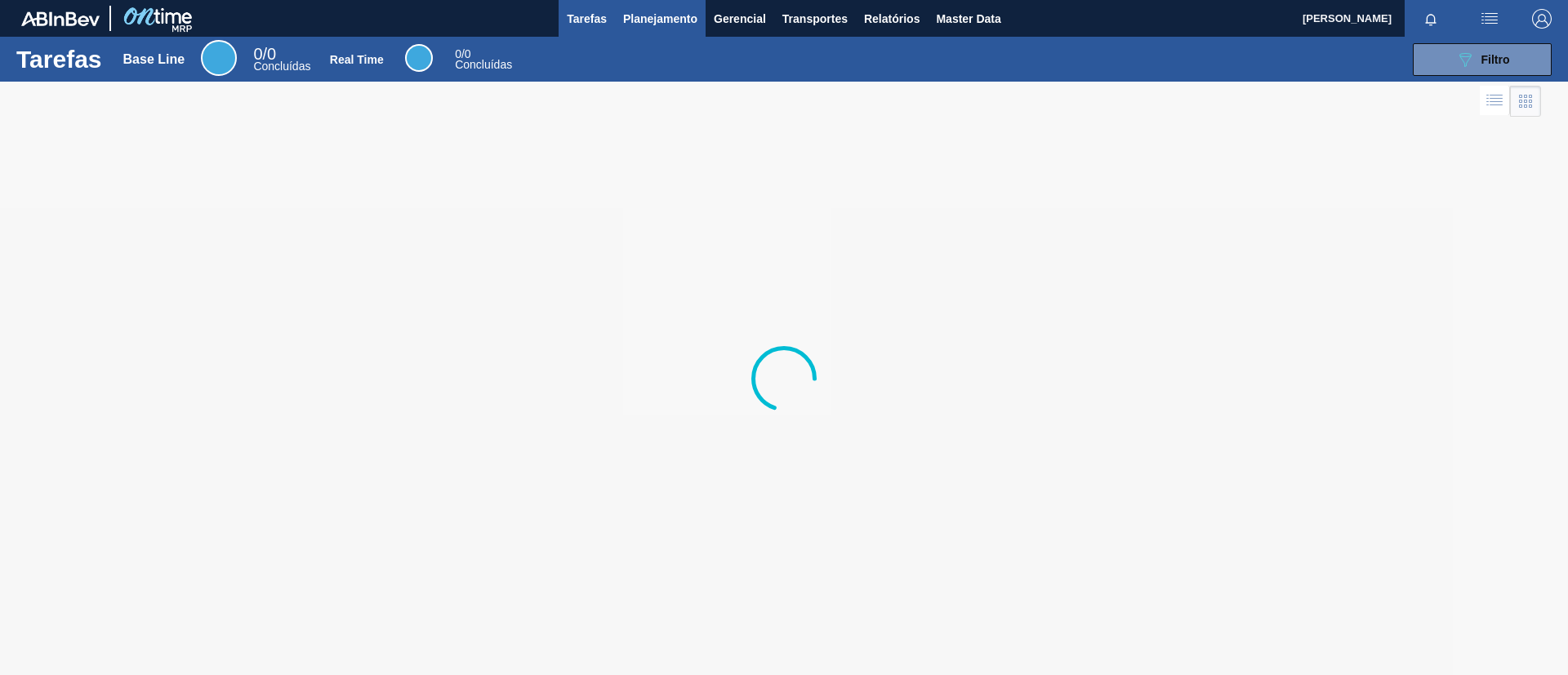
click at [643, 8] on button "Planejamento" at bounding box center [660, 18] width 90 height 37
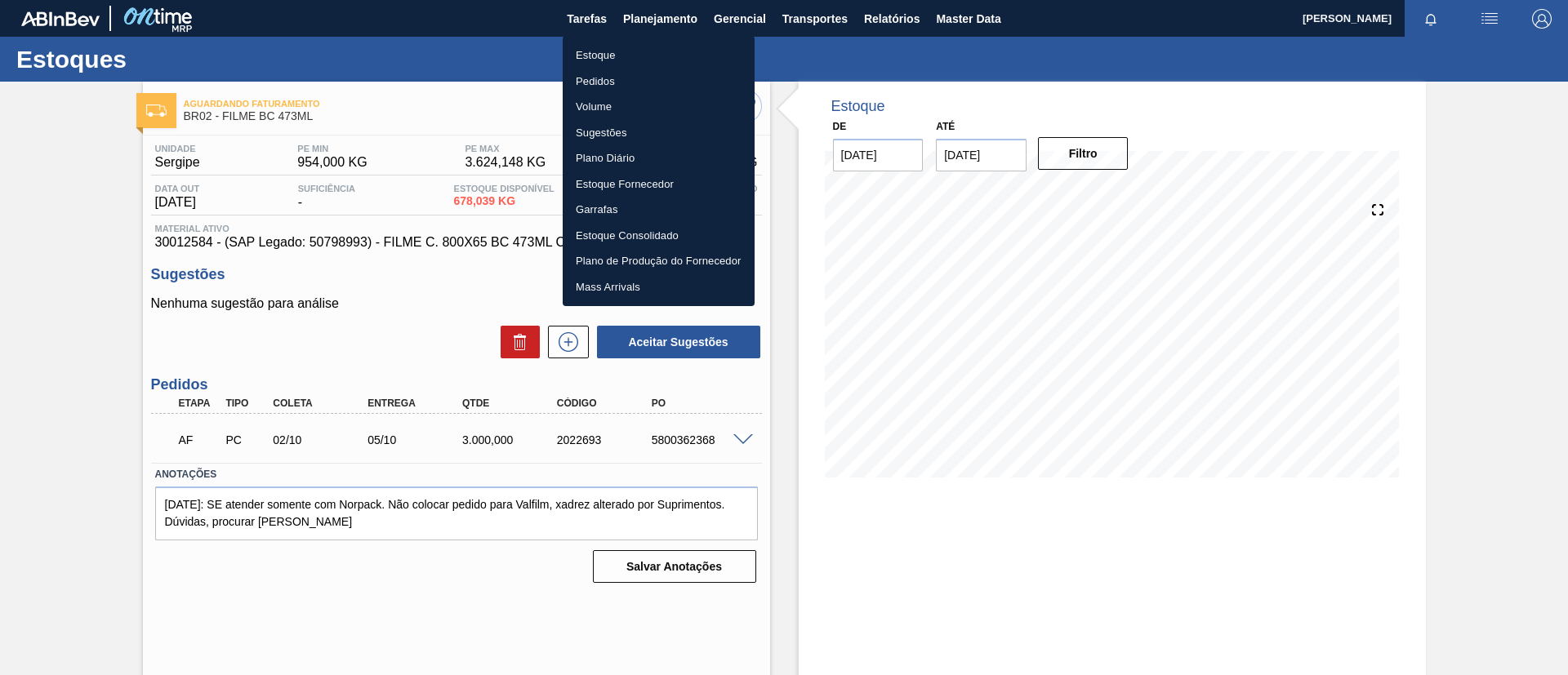
click at [247, 157] on div at bounding box center [784, 338] width 1568 height 675
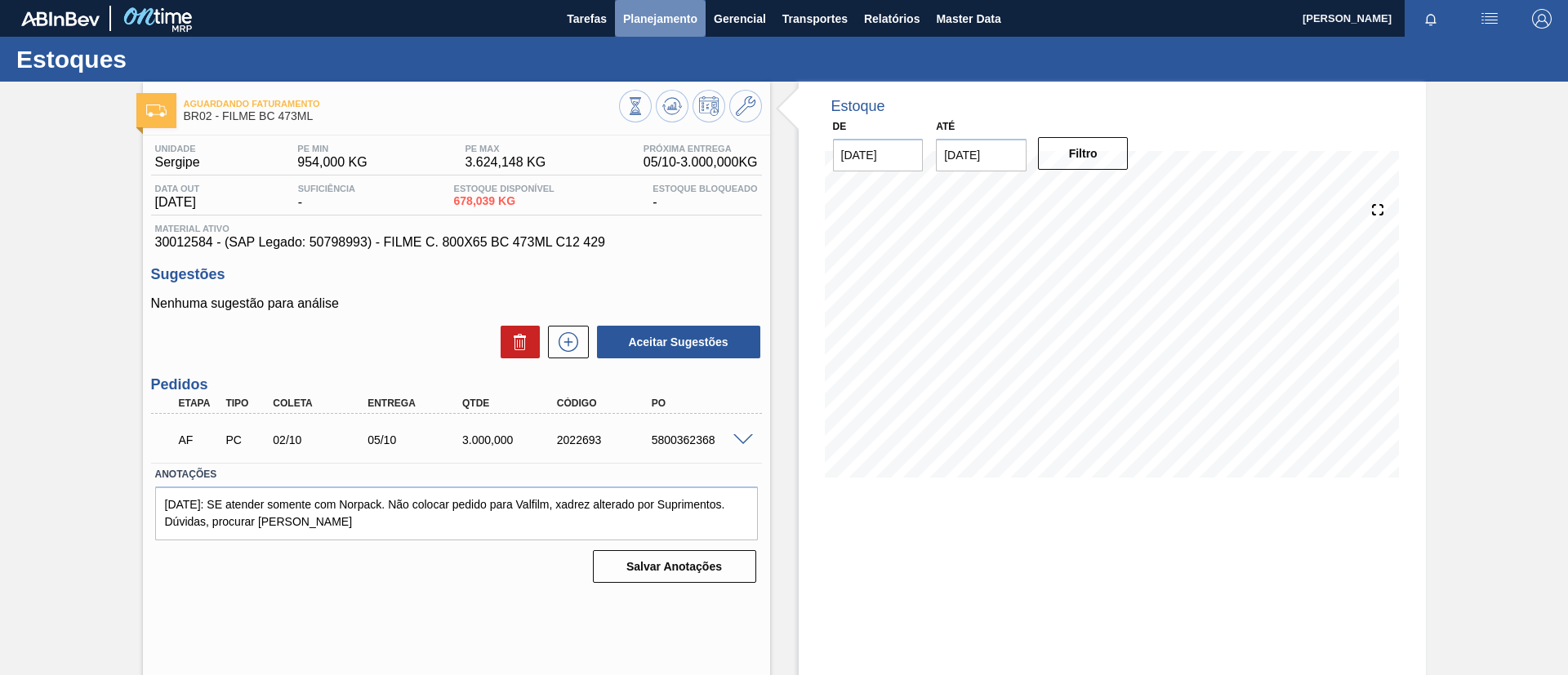
click at [634, 12] on span "Planejamento" at bounding box center [660, 18] width 74 height 20
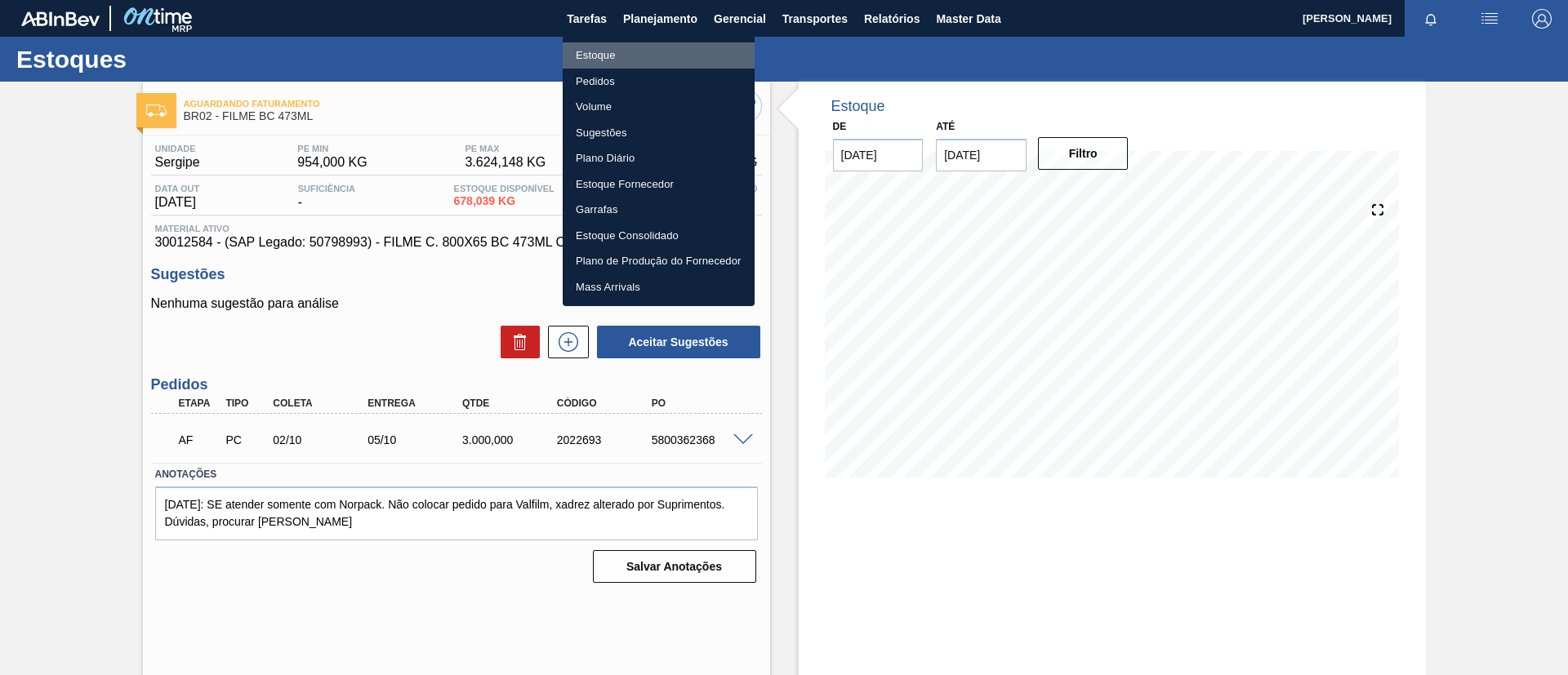
click at [633, 50] on li "Estoque" at bounding box center [658, 55] width 192 height 26
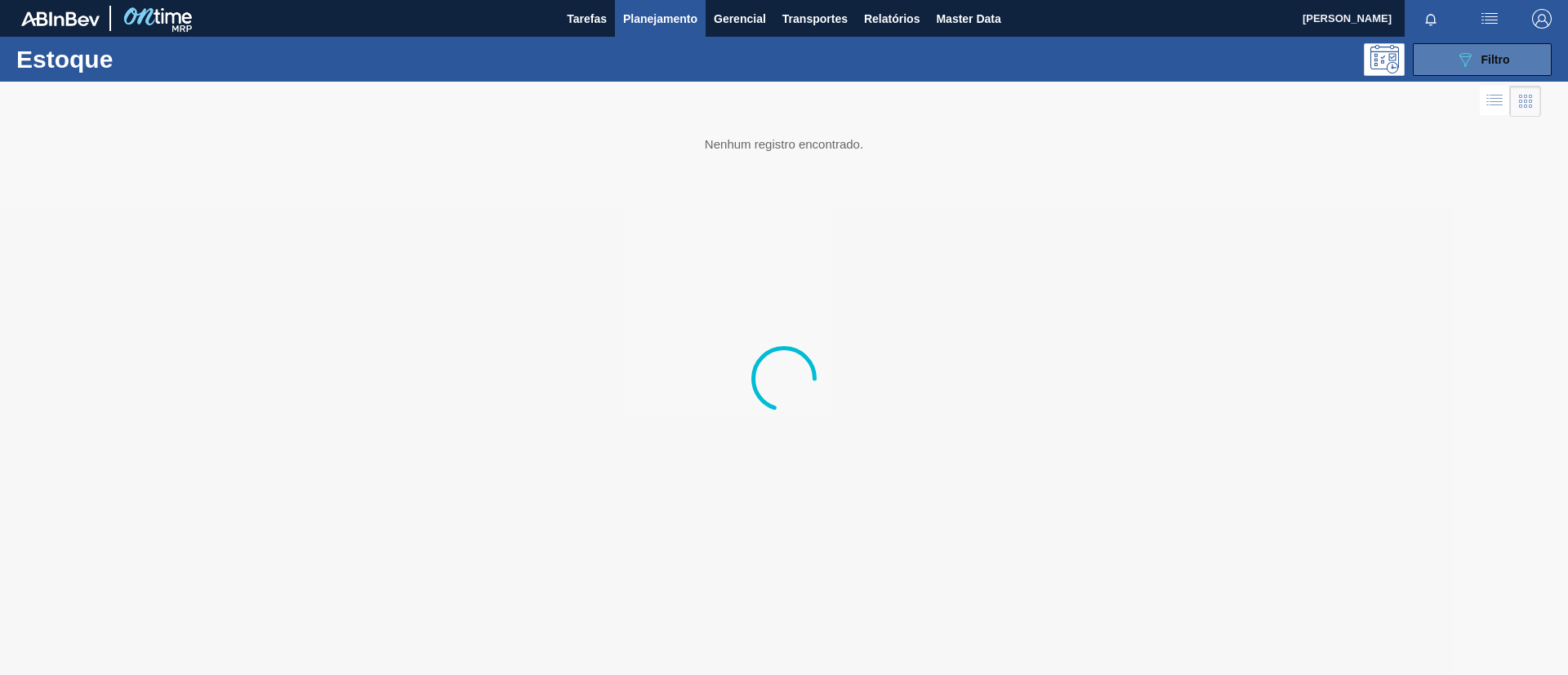
click at [1424, 61] on button "089F7B8B-B2A5-4AFE-B5C0-19BA573D28AC Filtro" at bounding box center [1481, 59] width 139 height 33
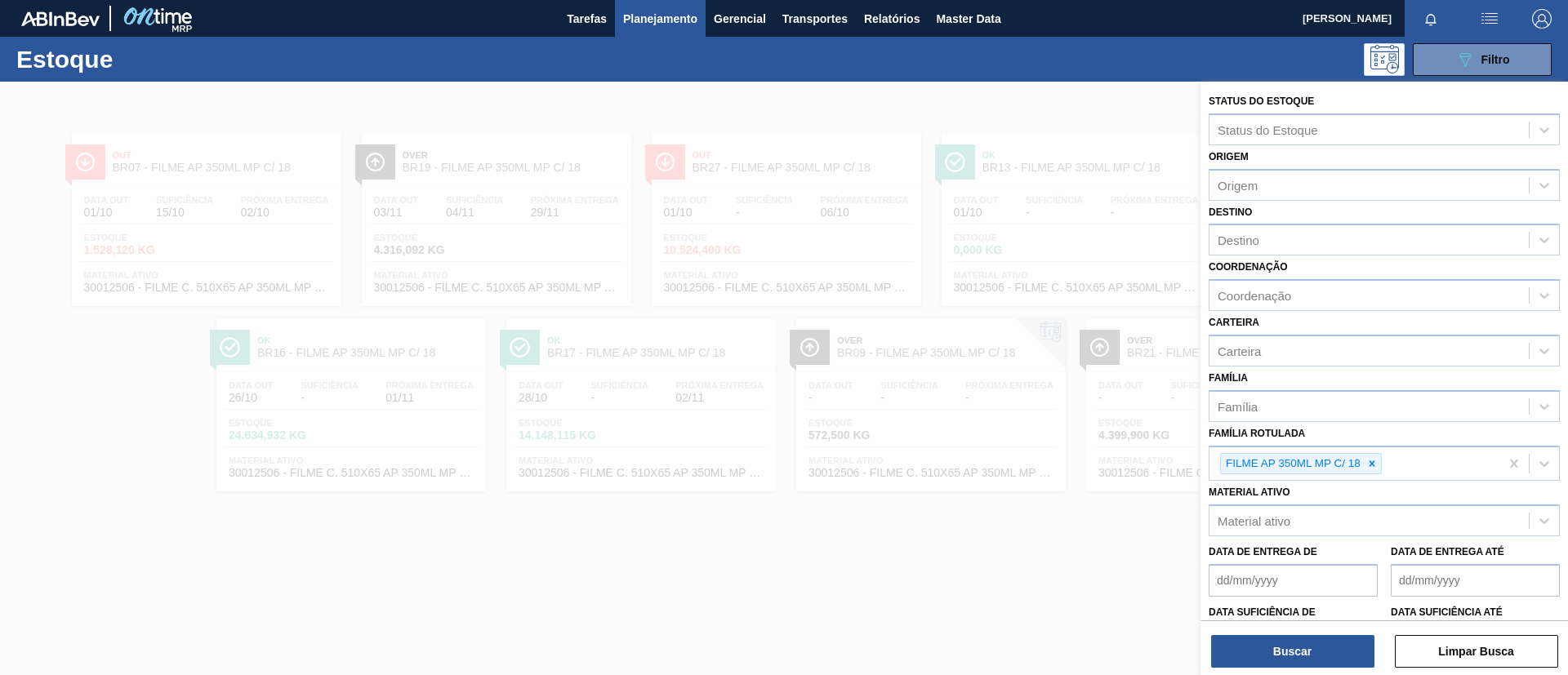
drag, startPoint x: 1094, startPoint y: 290, endPoint x: 1086, endPoint y: 302, distance: 14.4
click at [1091, 294] on div at bounding box center [784, 419] width 1568 height 675
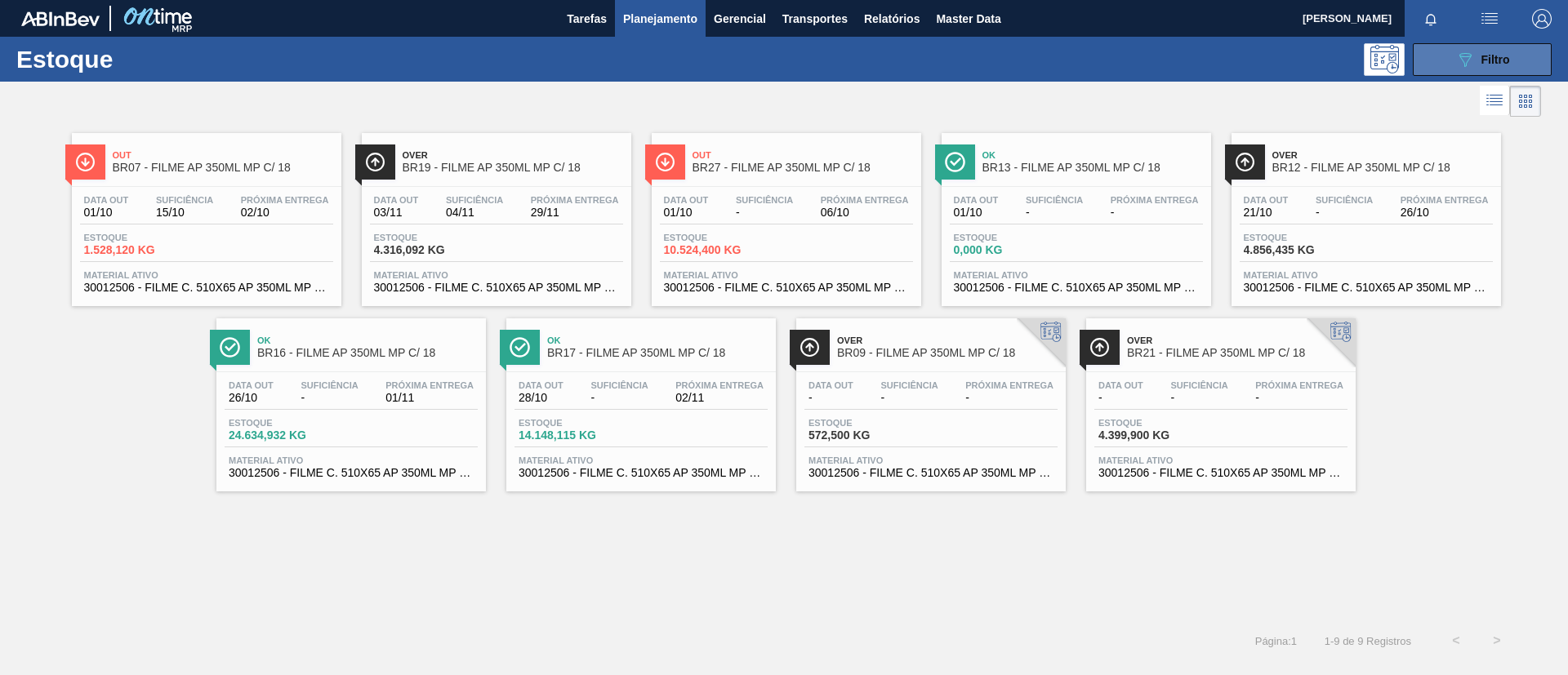
click at [1449, 72] on button "089F7B8B-B2A5-4AFE-B5C0-19BA573D28AC Filtro" at bounding box center [1481, 59] width 139 height 33
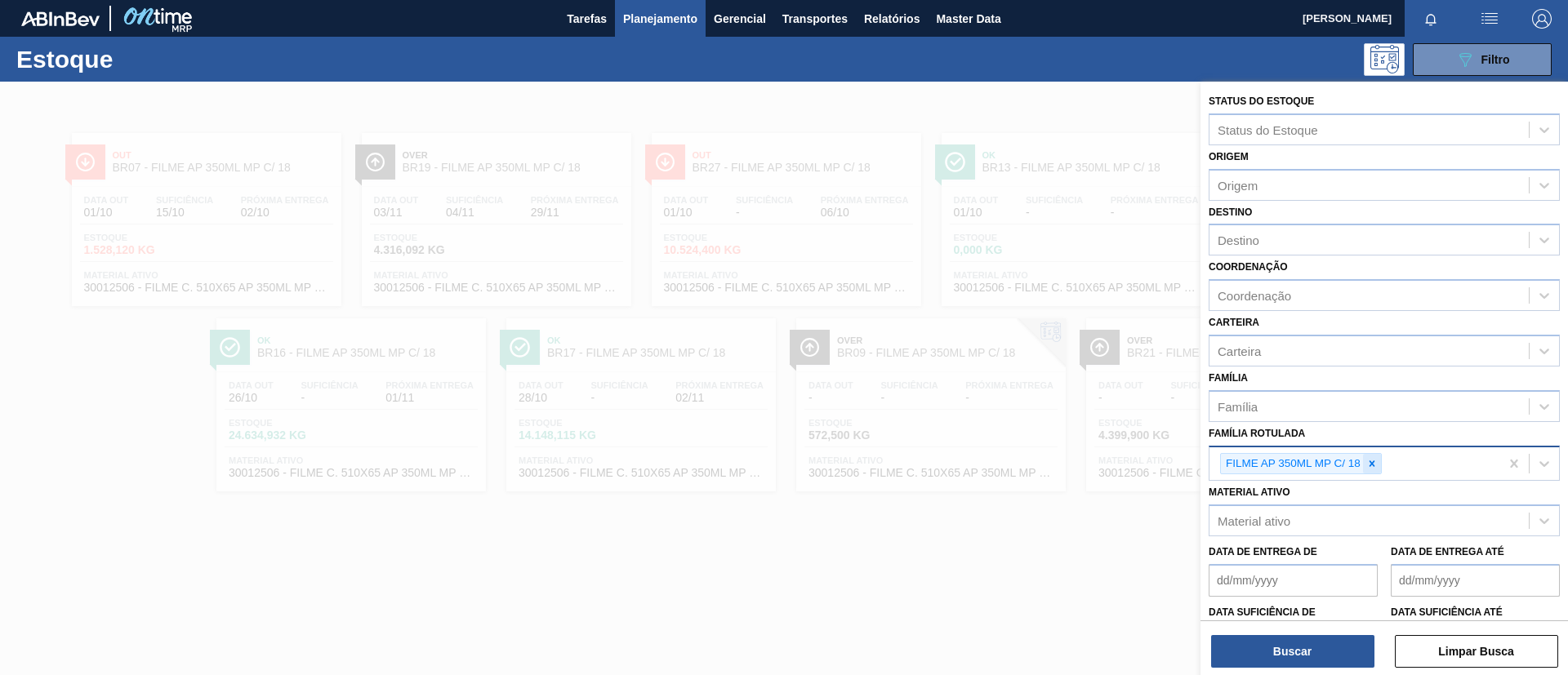
click at [1373, 458] on icon at bounding box center [1371, 463] width 11 height 11
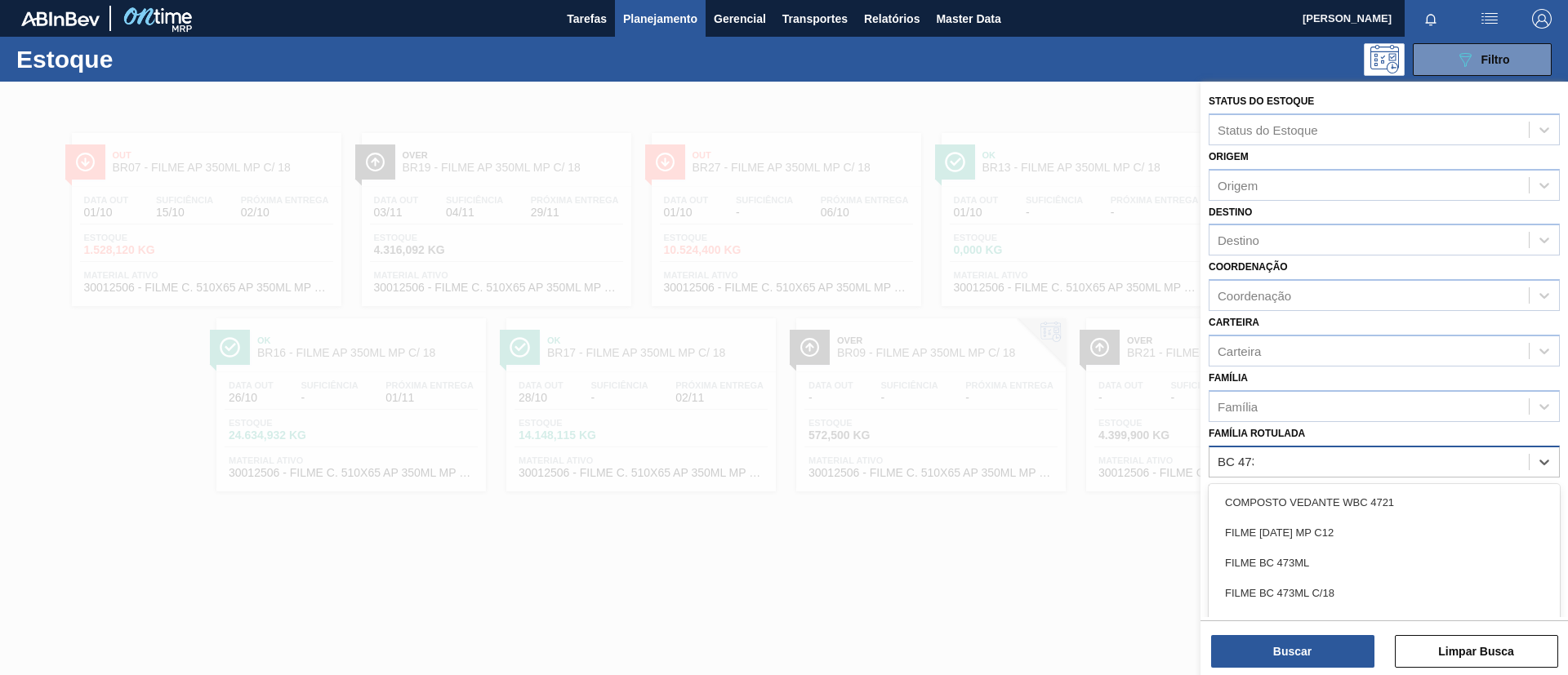
type Rotulada "BC 473ML"
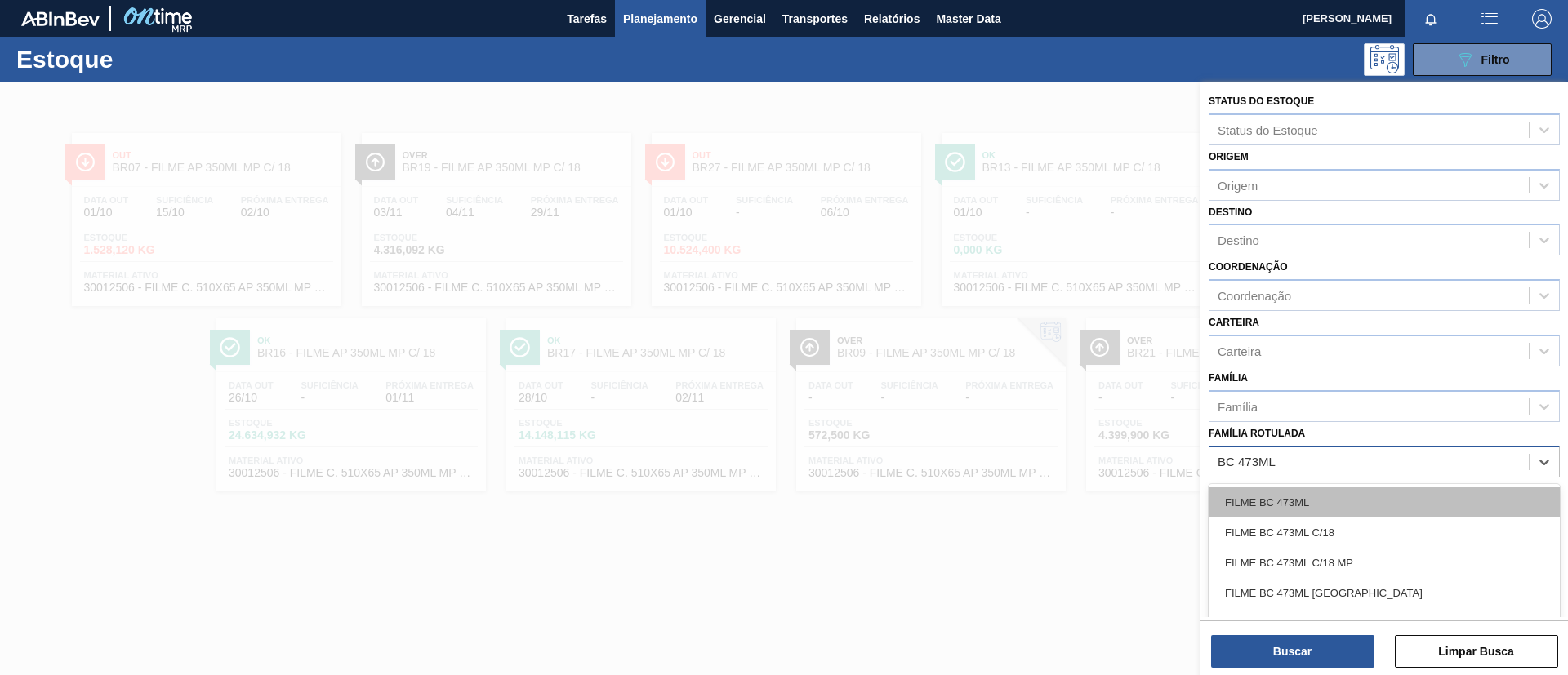
click at [1369, 506] on div "FILME BC 473ML" at bounding box center [1384, 502] width 351 height 30
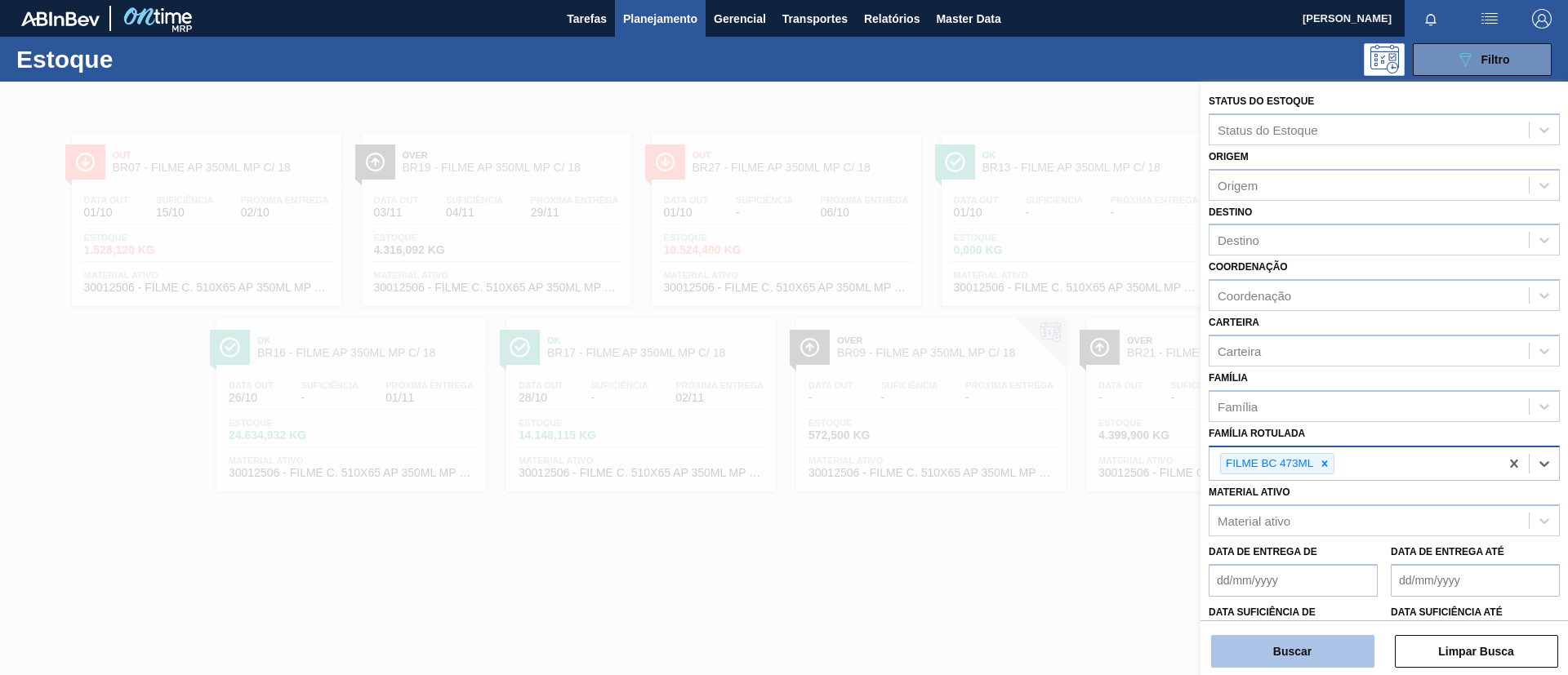
click at [1334, 640] on button "Buscar" at bounding box center [1292, 652] width 164 height 33
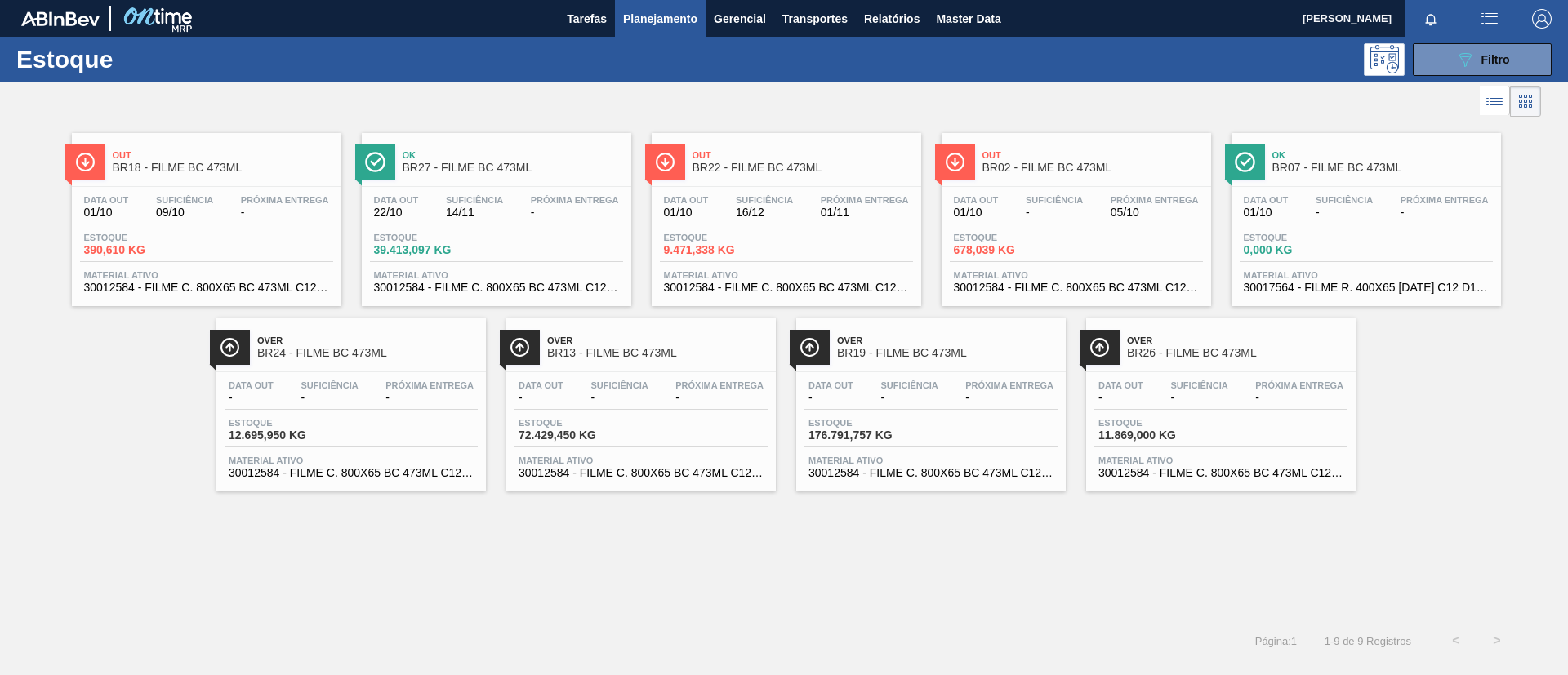
click at [613, 79] on div "Estoque 089F7B8B-B2A5-4AFE-B5C0-19BA573D28AC Filtro" at bounding box center [784, 59] width 1568 height 45
click at [1410, 65] on div "089F7B8B-B2A5-4AFE-B5C0-19BA573D28AC Filtro" at bounding box center [1482, 59] width 155 height 33
click at [1416, 65] on button "089F7B8B-B2A5-4AFE-B5C0-19BA573D28AC Filtro" at bounding box center [1481, 59] width 139 height 33
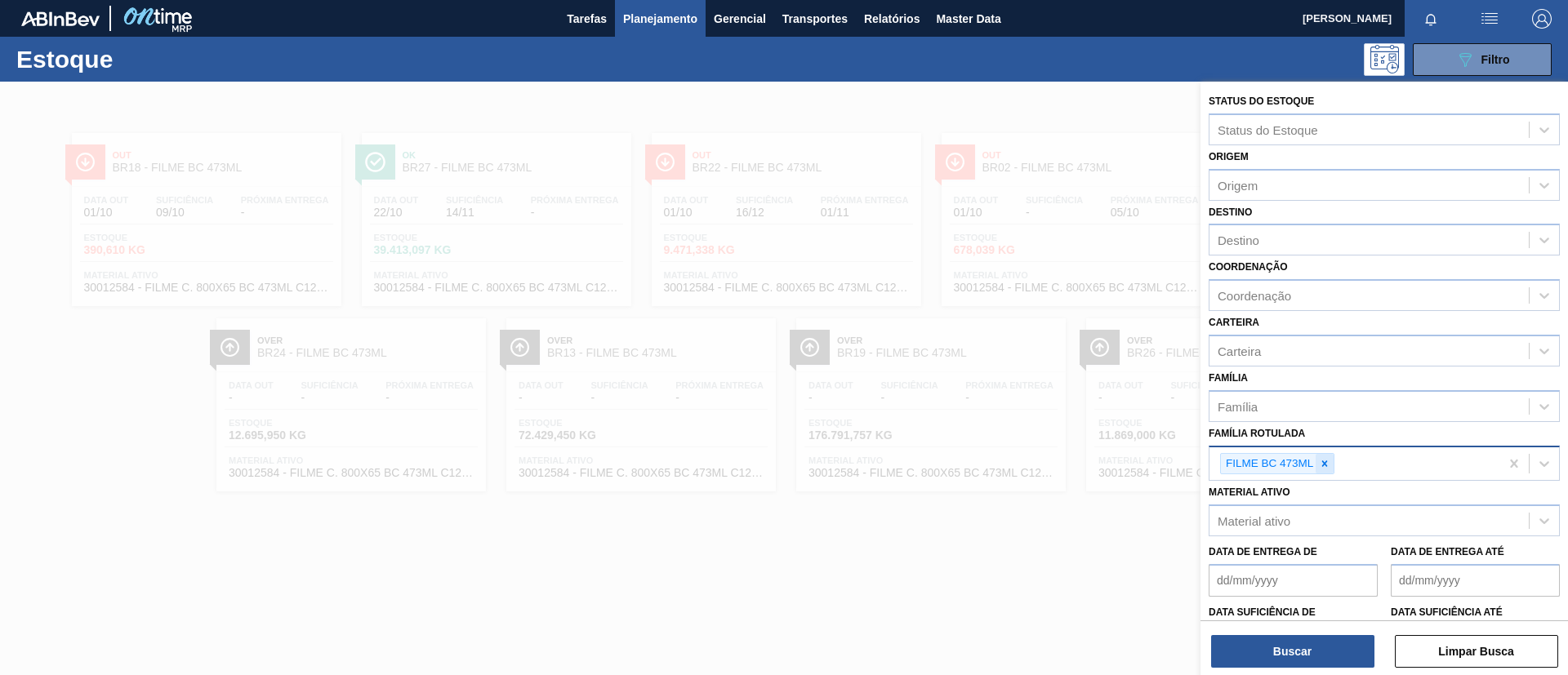
click at [1326, 455] on div at bounding box center [1324, 464] width 18 height 21
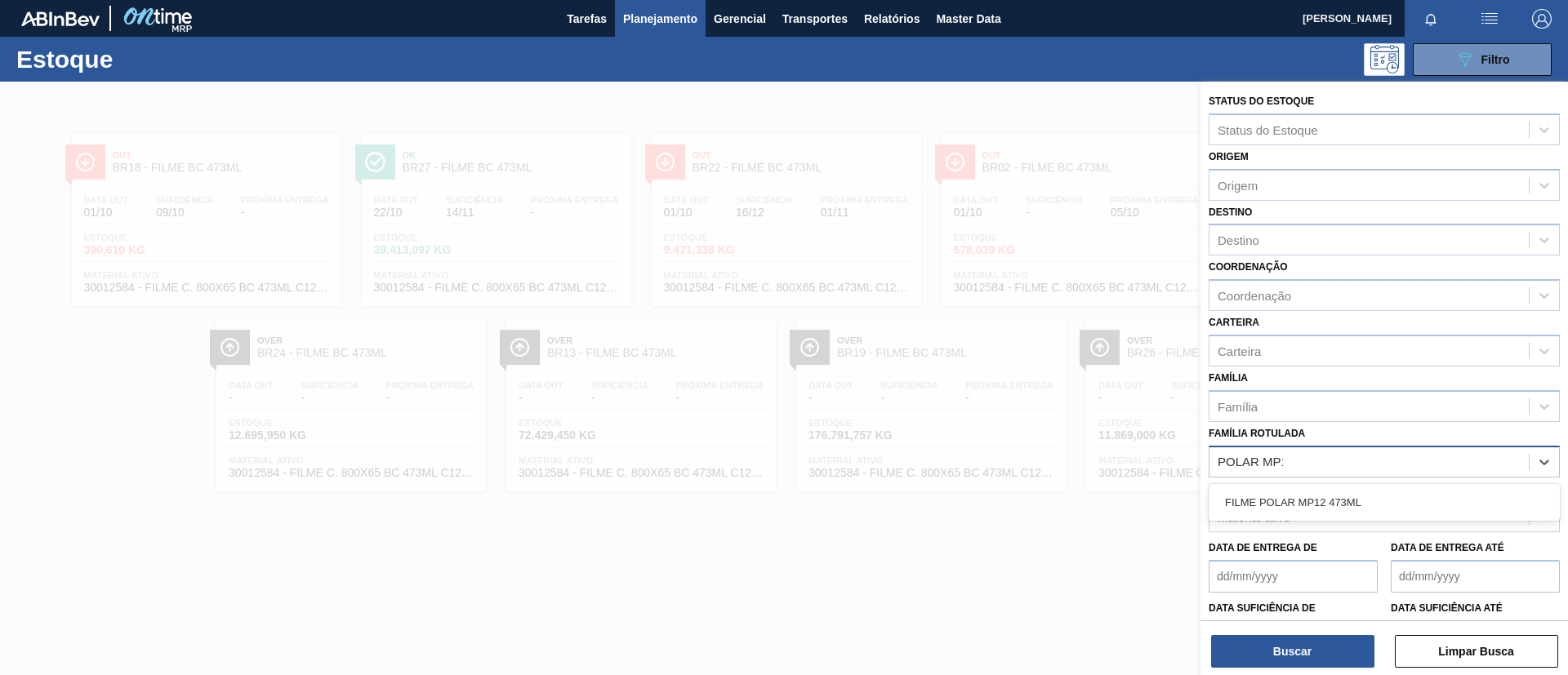
type Rotulada "POLAR MP12"
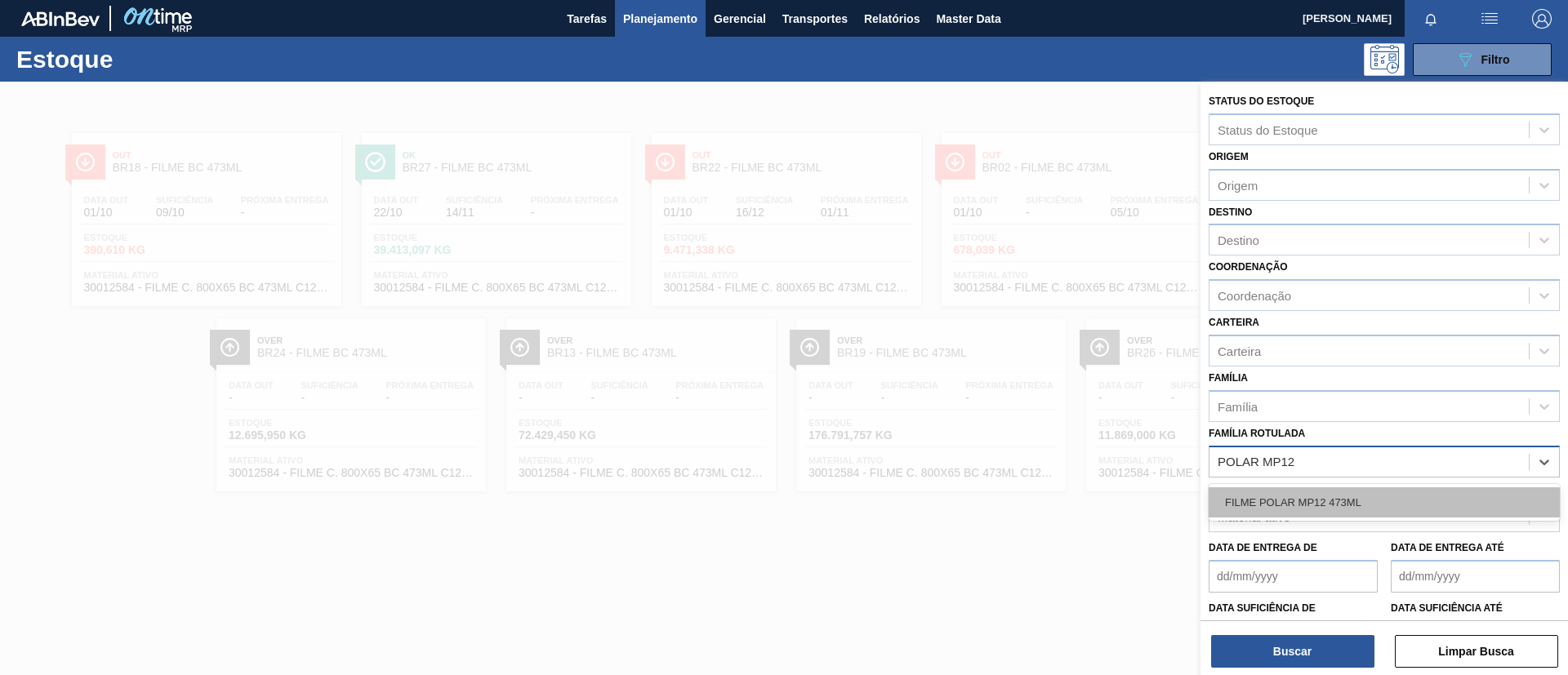
click at [1340, 496] on div "FILME POLAR MP12 473ML" at bounding box center [1384, 502] width 351 height 30
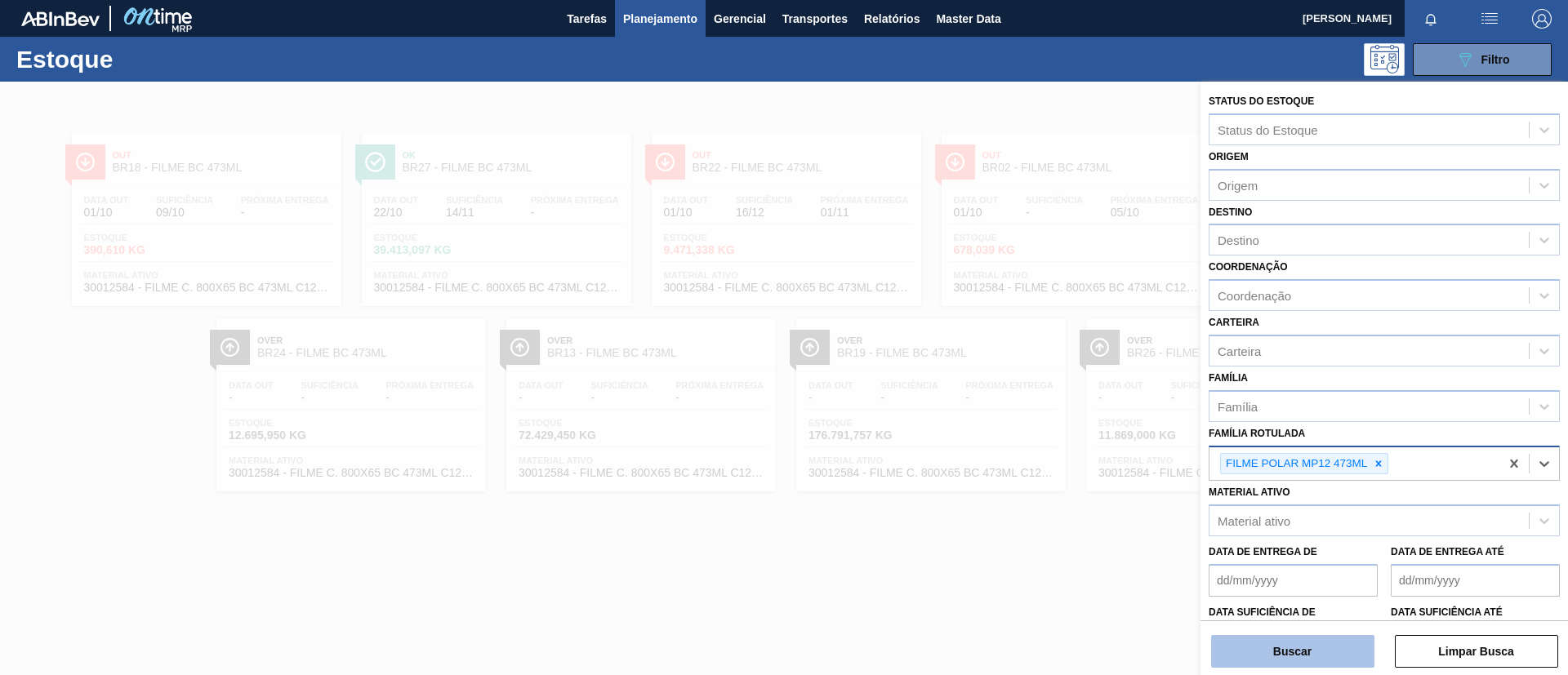
click at [1302, 642] on button "Buscar" at bounding box center [1292, 652] width 164 height 33
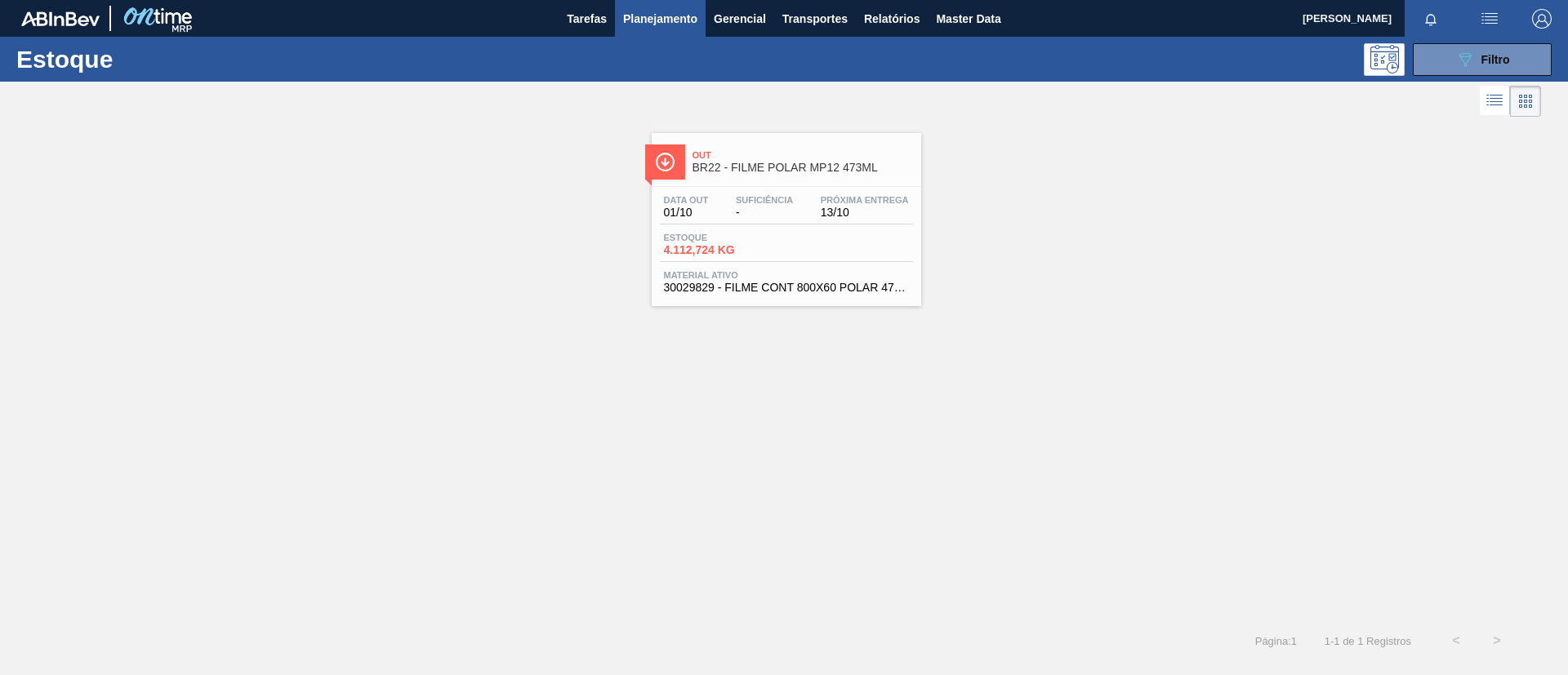
click at [827, 202] on span "Próxima Entrega" at bounding box center [865, 200] width 88 height 9
click at [0, 355] on div "Out BR22 - FILME POLAR MP12 473ML Data out 01/10 Suficiência - Próxima Entrega …" at bounding box center [784, 370] width 1568 height 499
click at [642, 12] on span "Planejamento" at bounding box center [660, 18] width 74 height 20
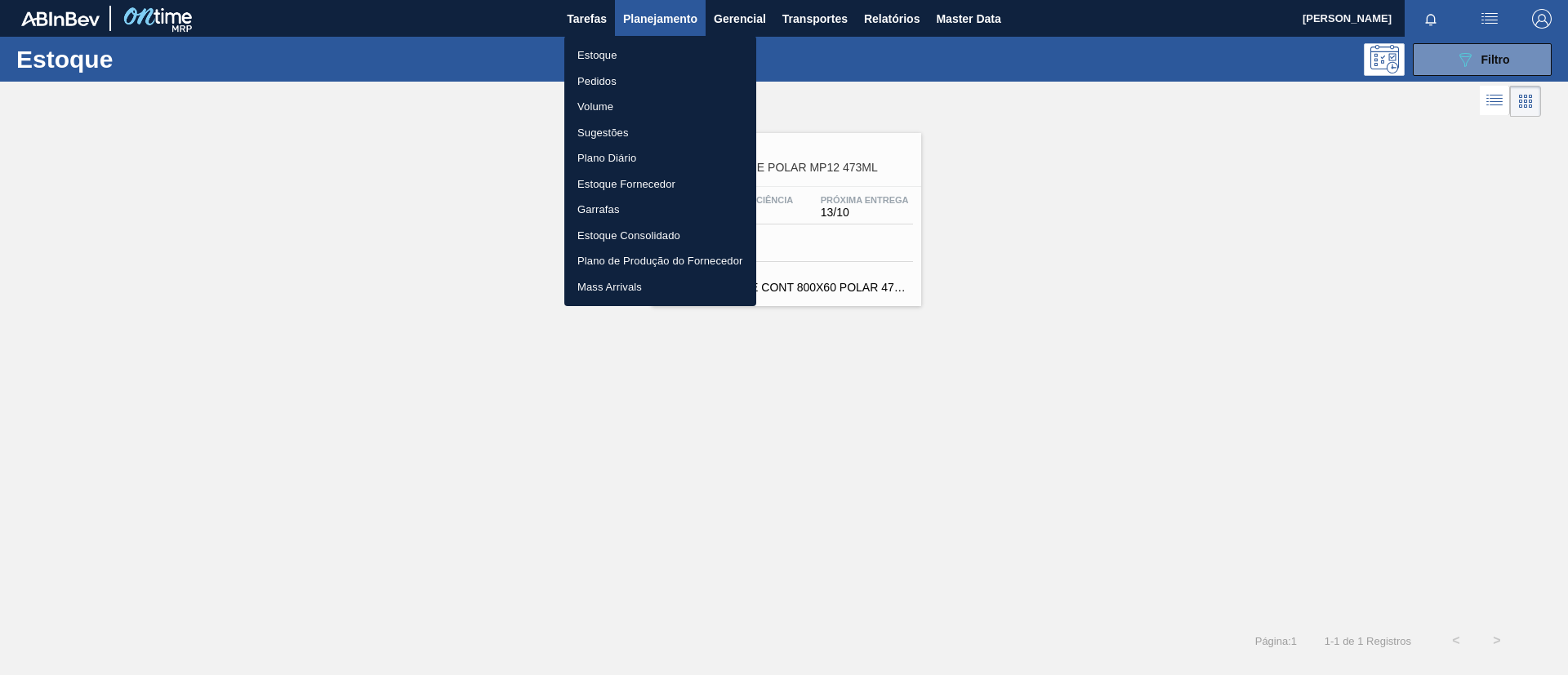
click at [614, 76] on li "Pedidos" at bounding box center [660, 82] width 192 height 26
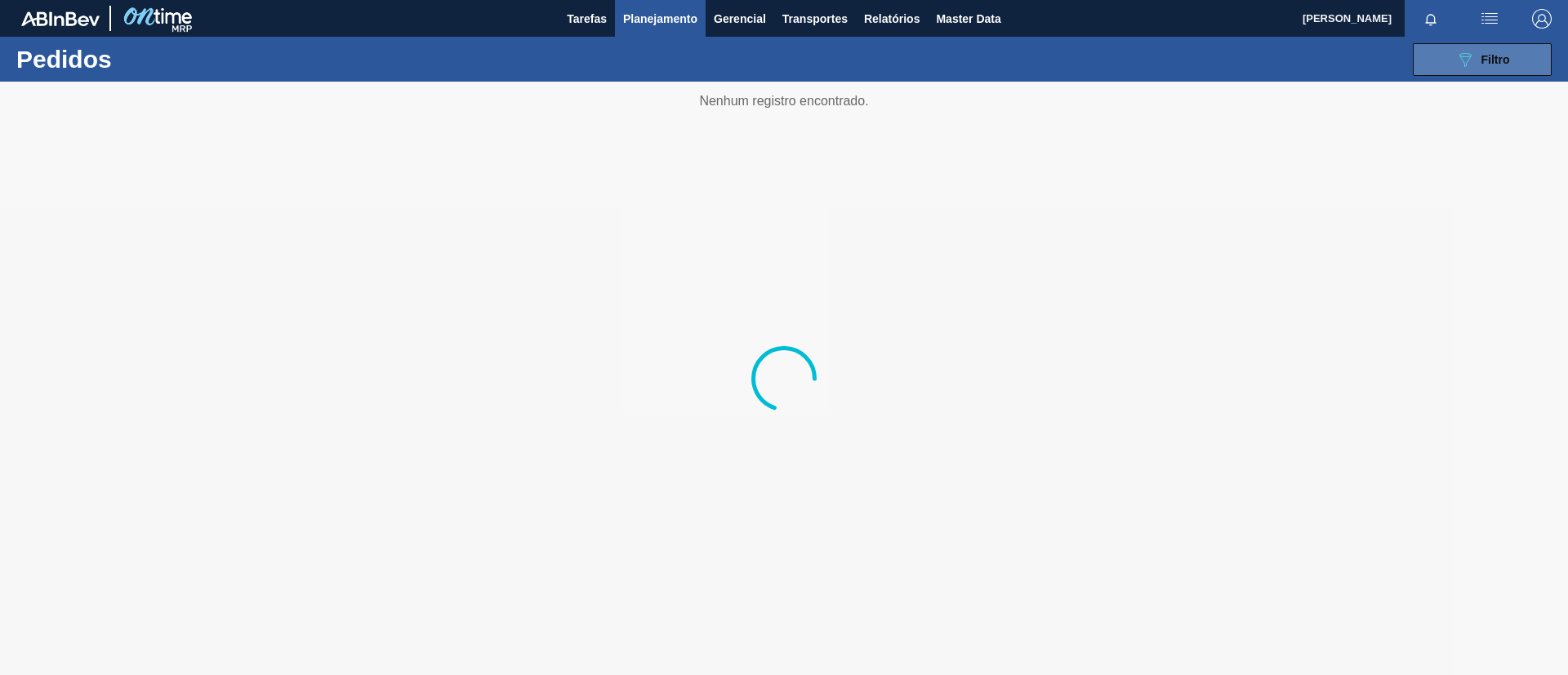
click at [1510, 60] on button "089F7B8B-B2A5-4AFE-B5C0-19BA573D28AC Filtro" at bounding box center [1481, 59] width 139 height 33
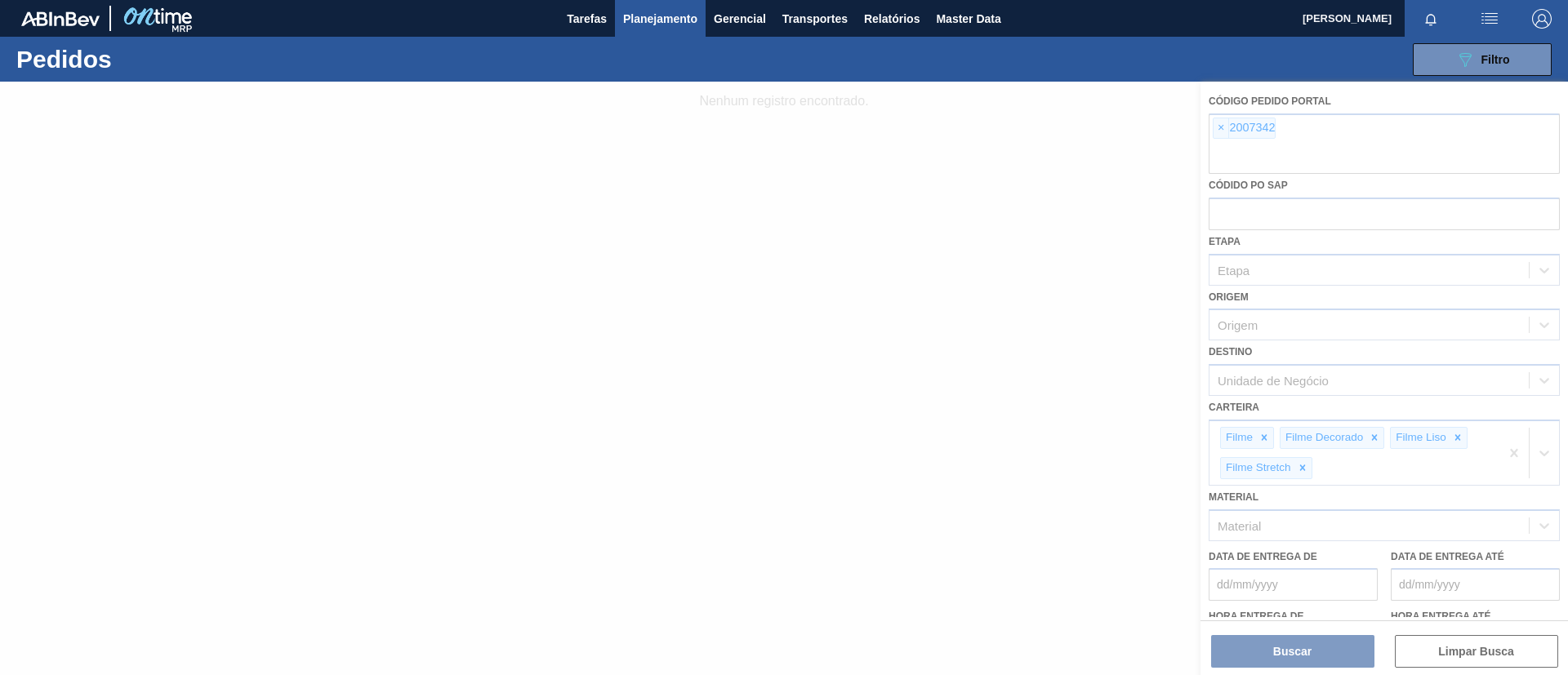
click at [1217, 131] on div at bounding box center [784, 378] width 1568 height 593
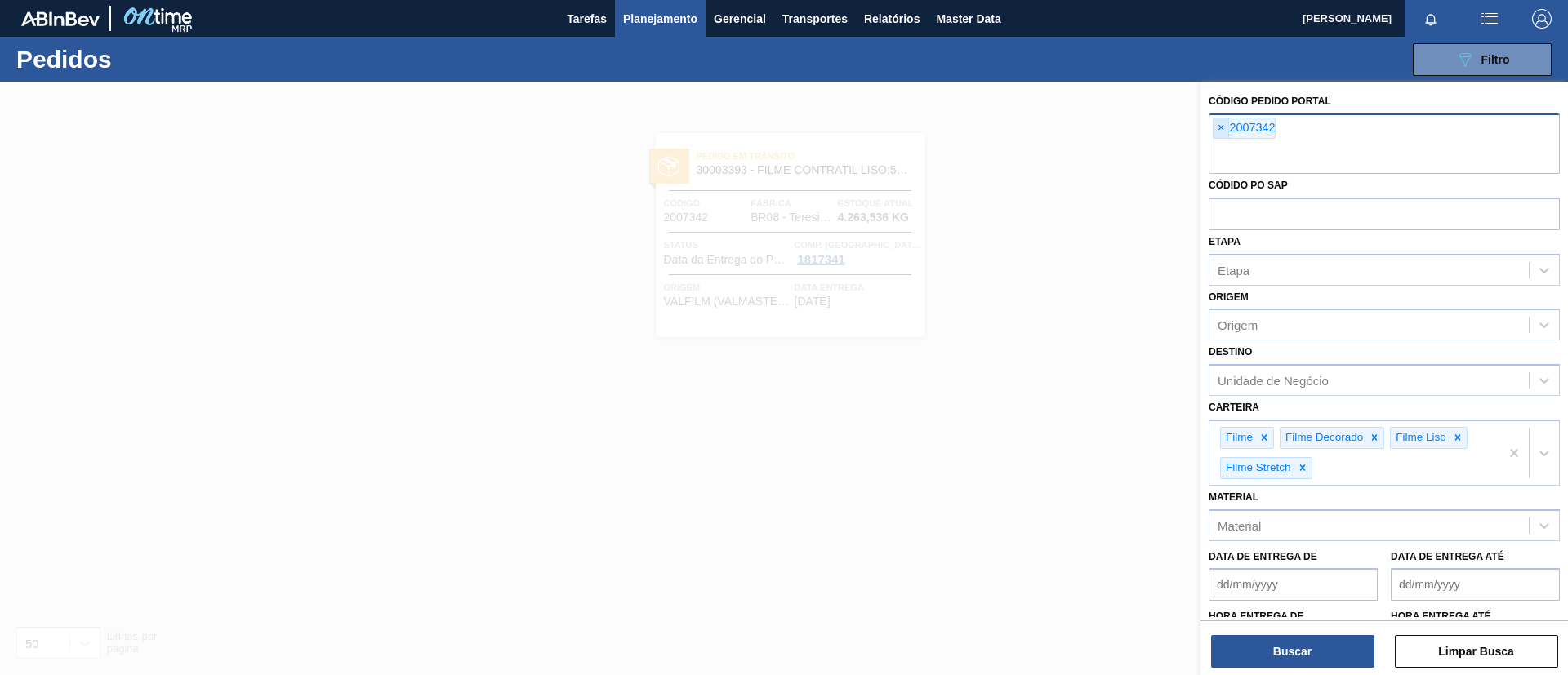
click at [1218, 130] on span "×" at bounding box center [1221, 127] width 15 height 20
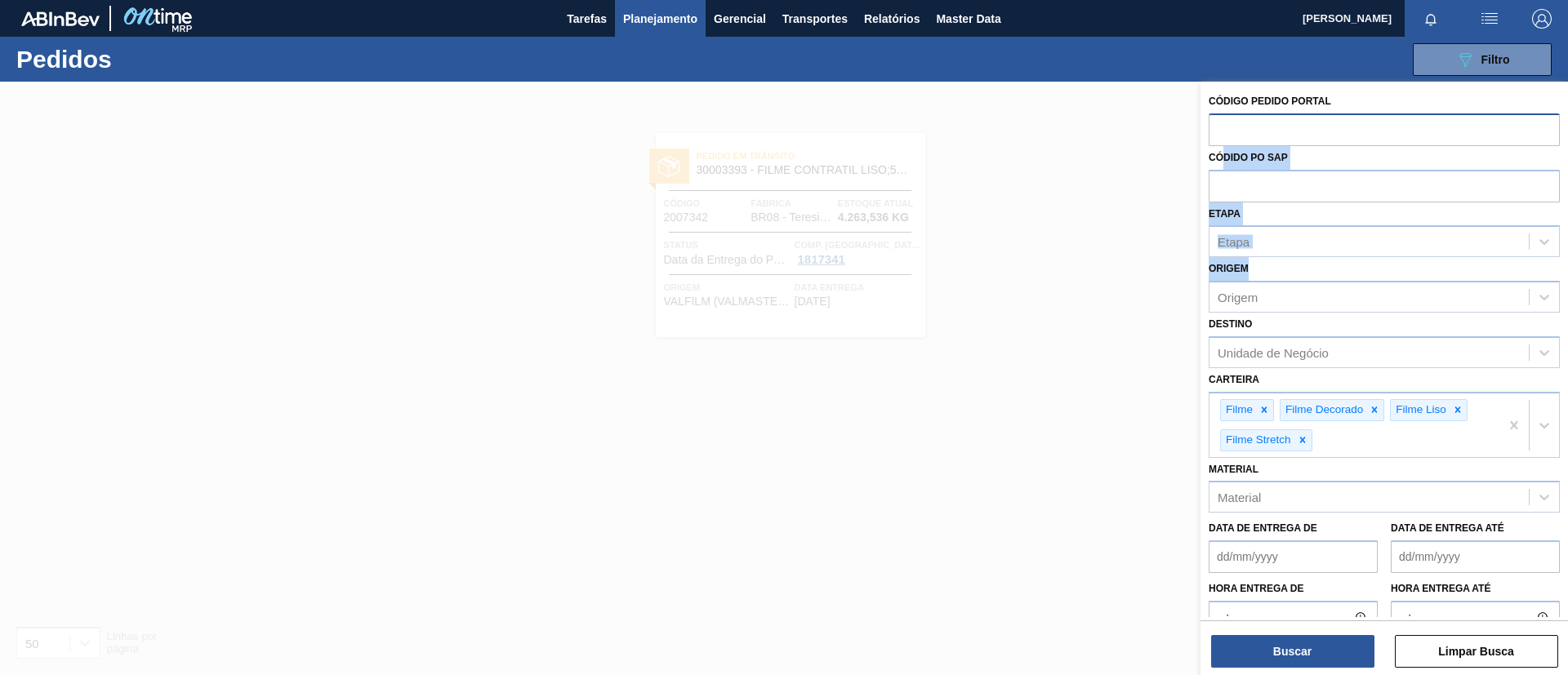
drag, startPoint x: 1224, startPoint y: 158, endPoint x: 1284, endPoint y: 325, distance: 177.5
click at [1274, 292] on div "Código Pedido Portal Códido PO SAP Etapa Etapa Origem Origem Destino Unidade de…" at bounding box center [1384, 371] width 368 height 579
click at [1257, 105] on label "Código Pedido Portal" at bounding box center [1269, 101] width 122 height 11
click at [1265, 116] on input "text" at bounding box center [1384, 129] width 351 height 31
paste input "text"
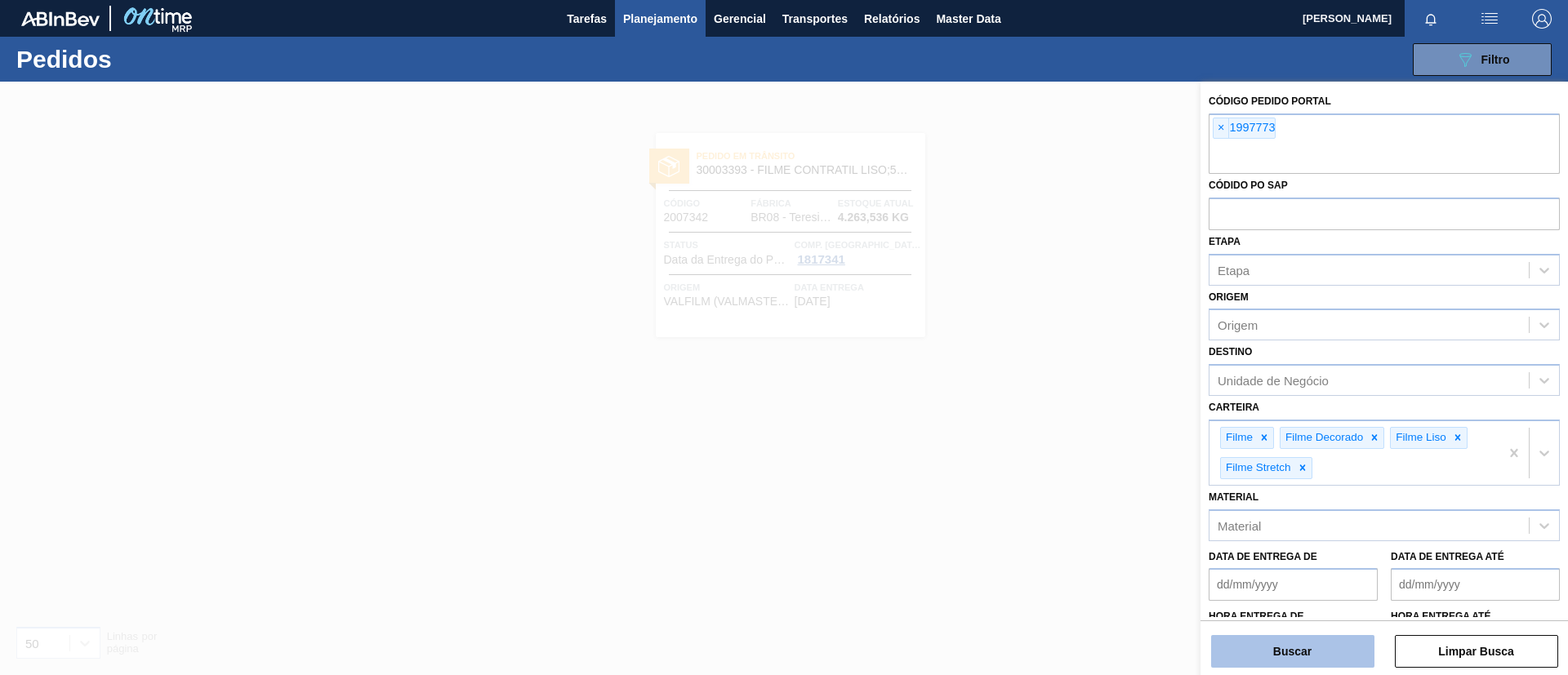
click at [1293, 650] on button "Buscar" at bounding box center [1292, 652] width 164 height 33
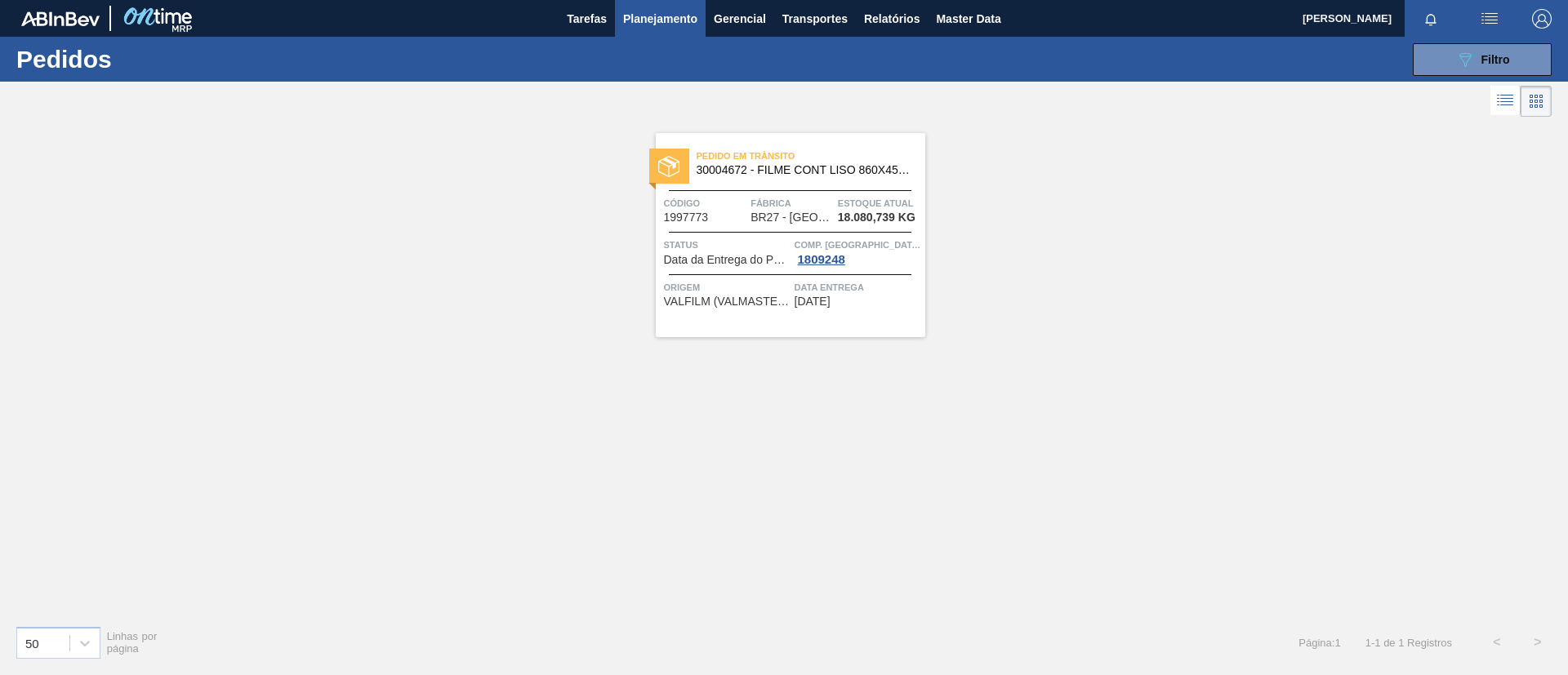
click at [796, 232] on div at bounding box center [790, 232] width 243 height 1
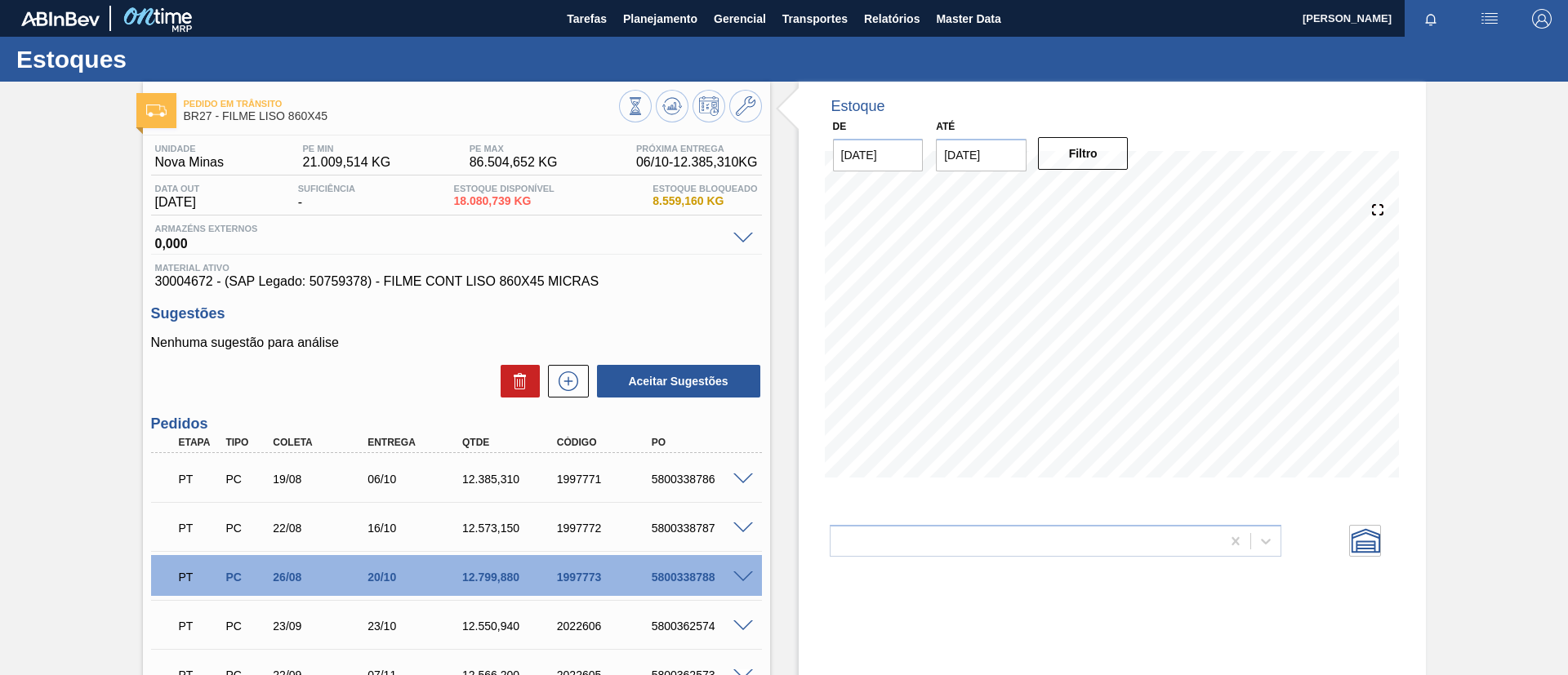
click at [747, 484] on div "5800338786" at bounding box center [700, 479] width 106 height 13
click at [747, 481] on span at bounding box center [742, 480] width 20 height 12
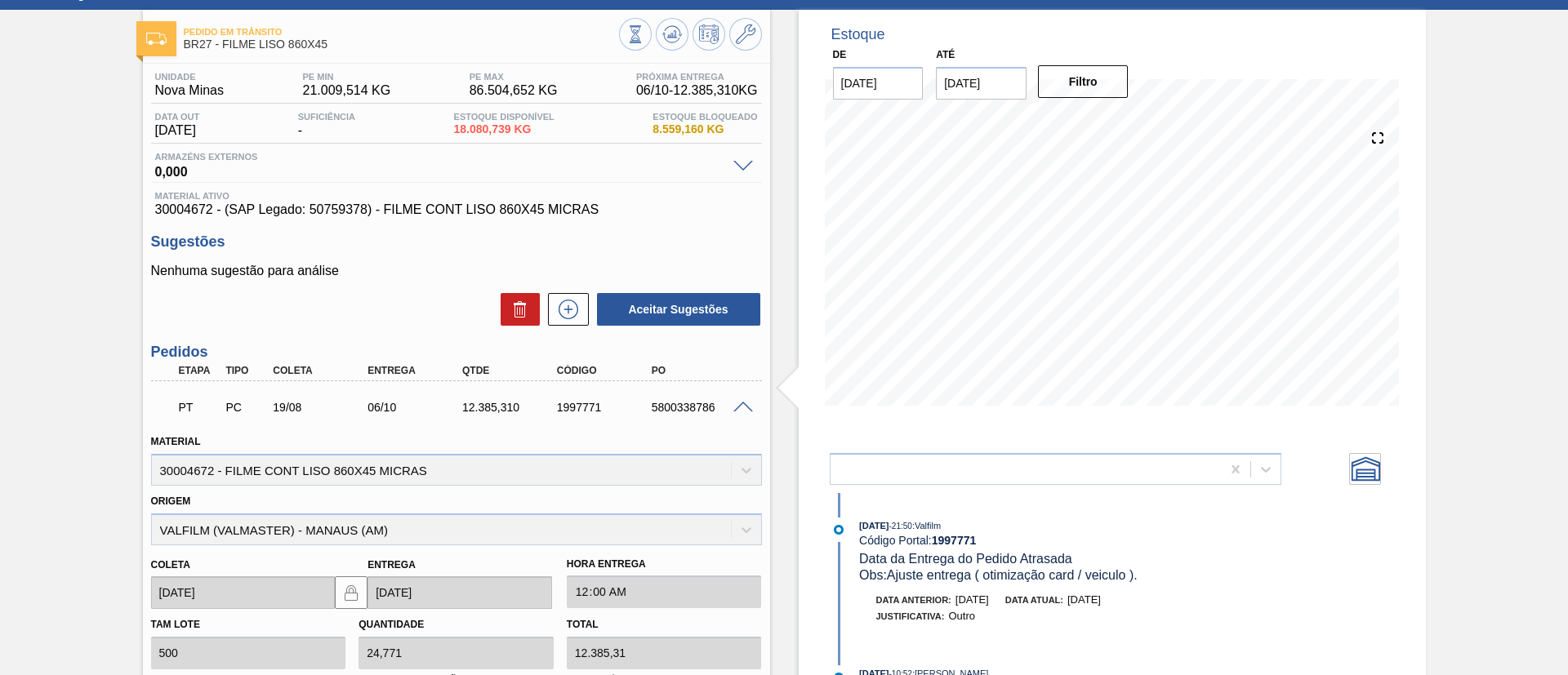
scroll to position [122, 0]
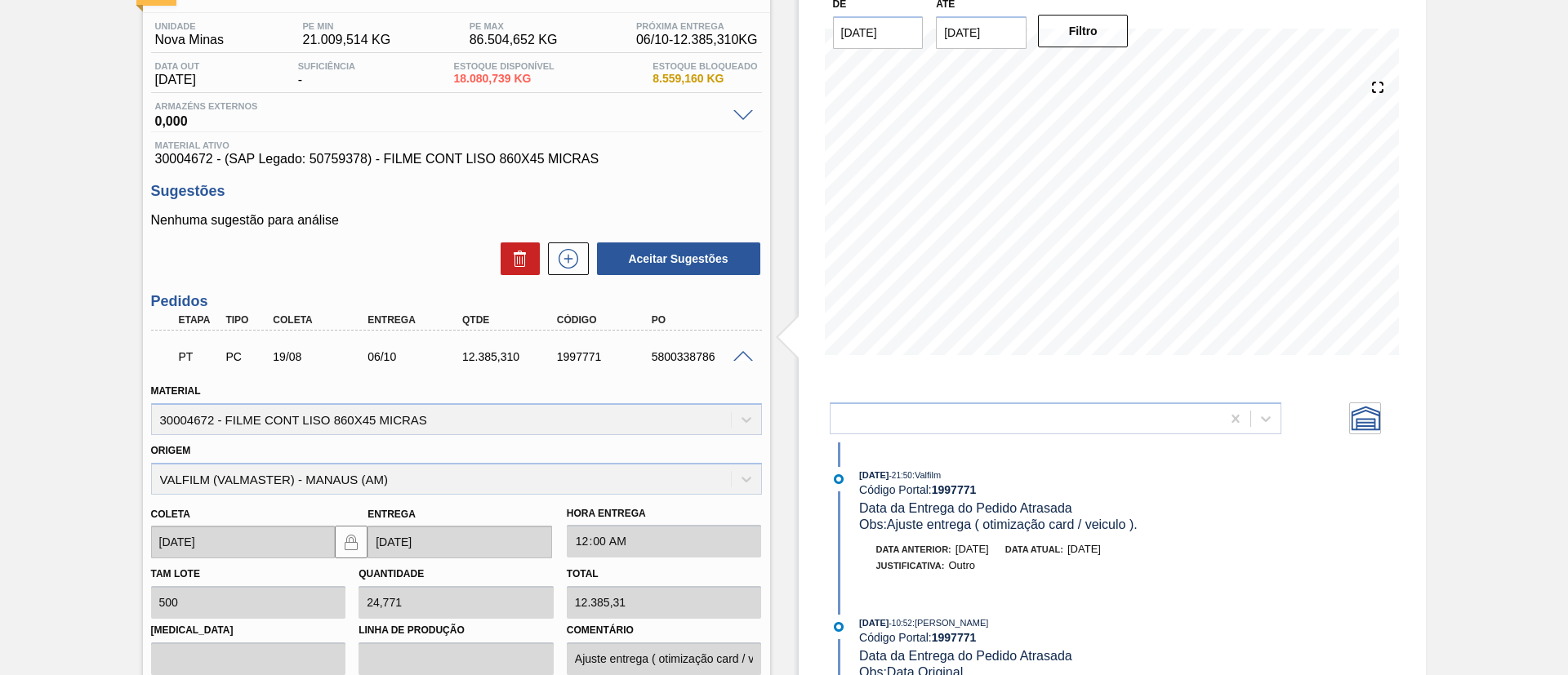
click at [741, 357] on span at bounding box center [742, 357] width 20 height 12
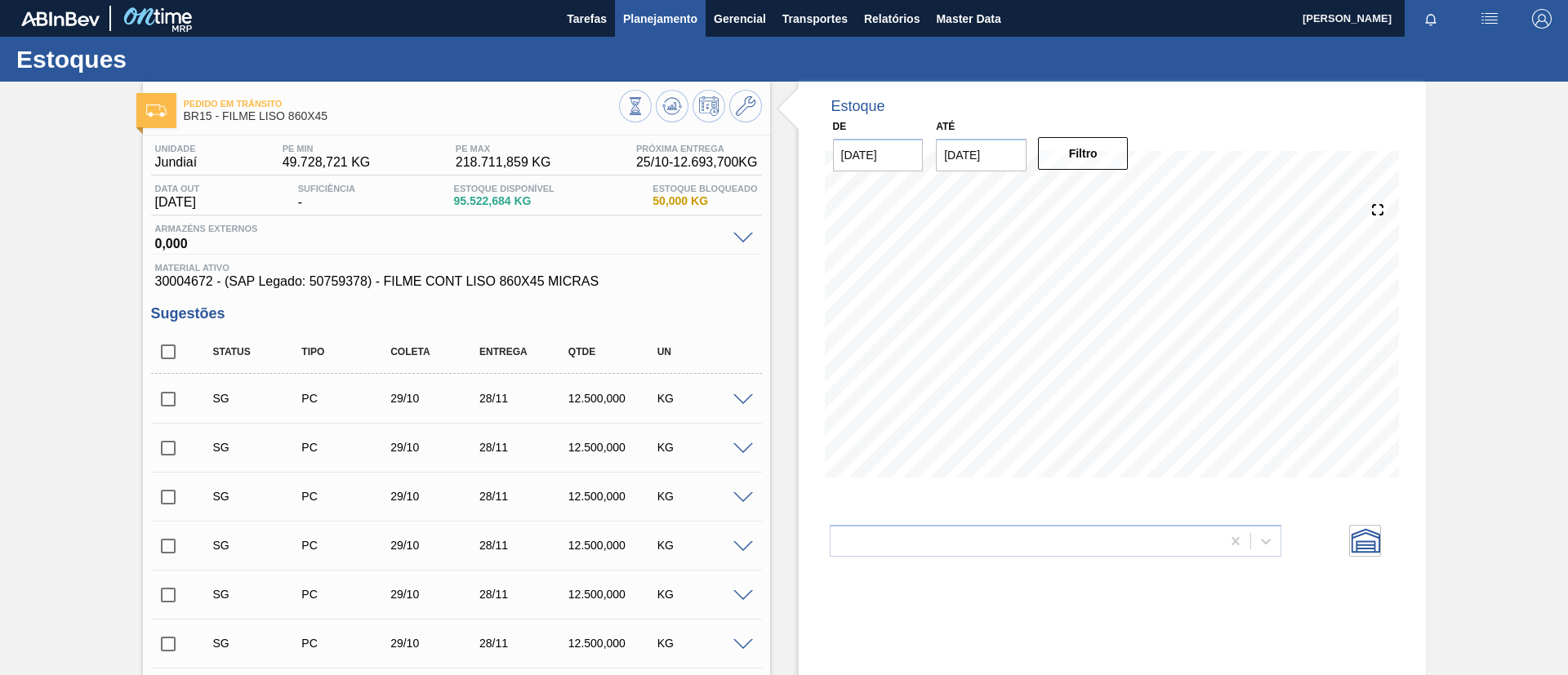
click at [665, 18] on span "Planejamento" at bounding box center [660, 18] width 74 height 20
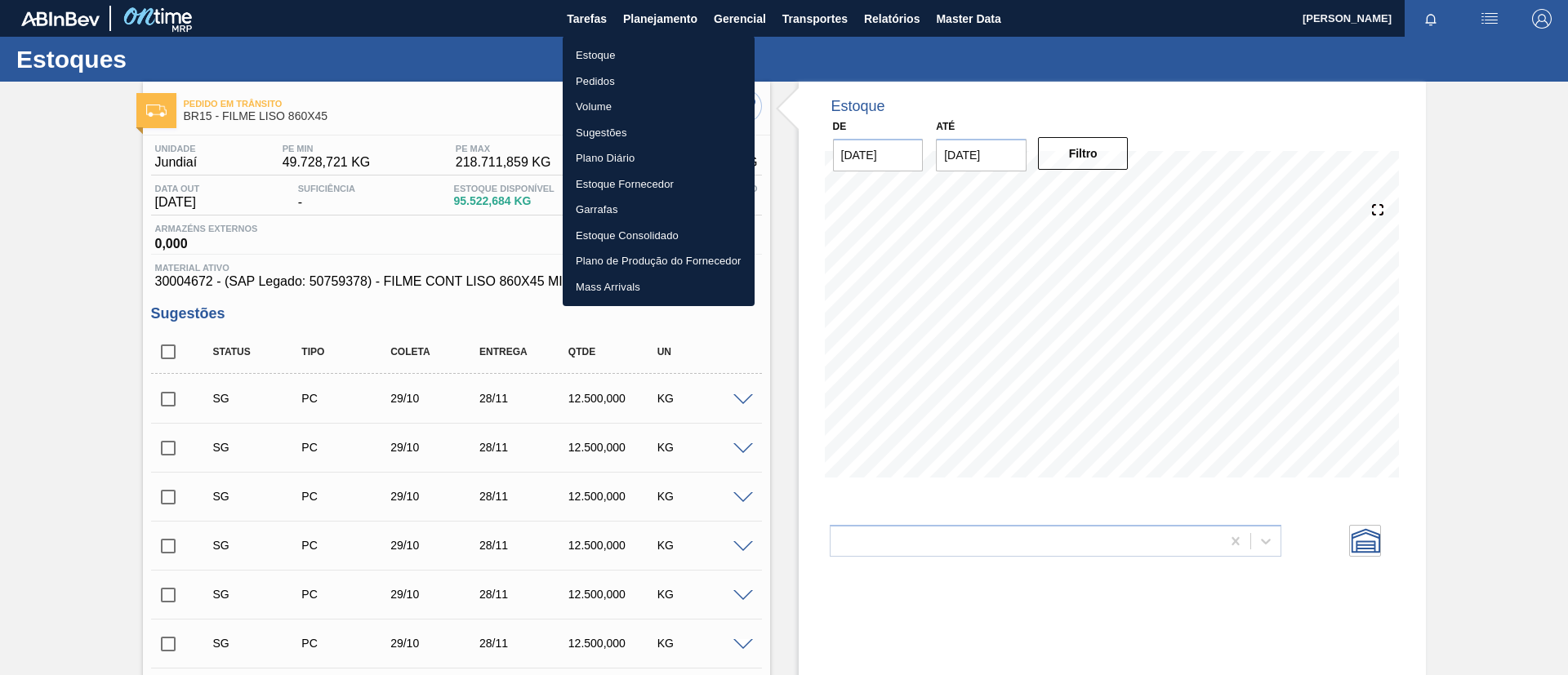
click at [682, 46] on li "Estoque" at bounding box center [658, 55] width 192 height 26
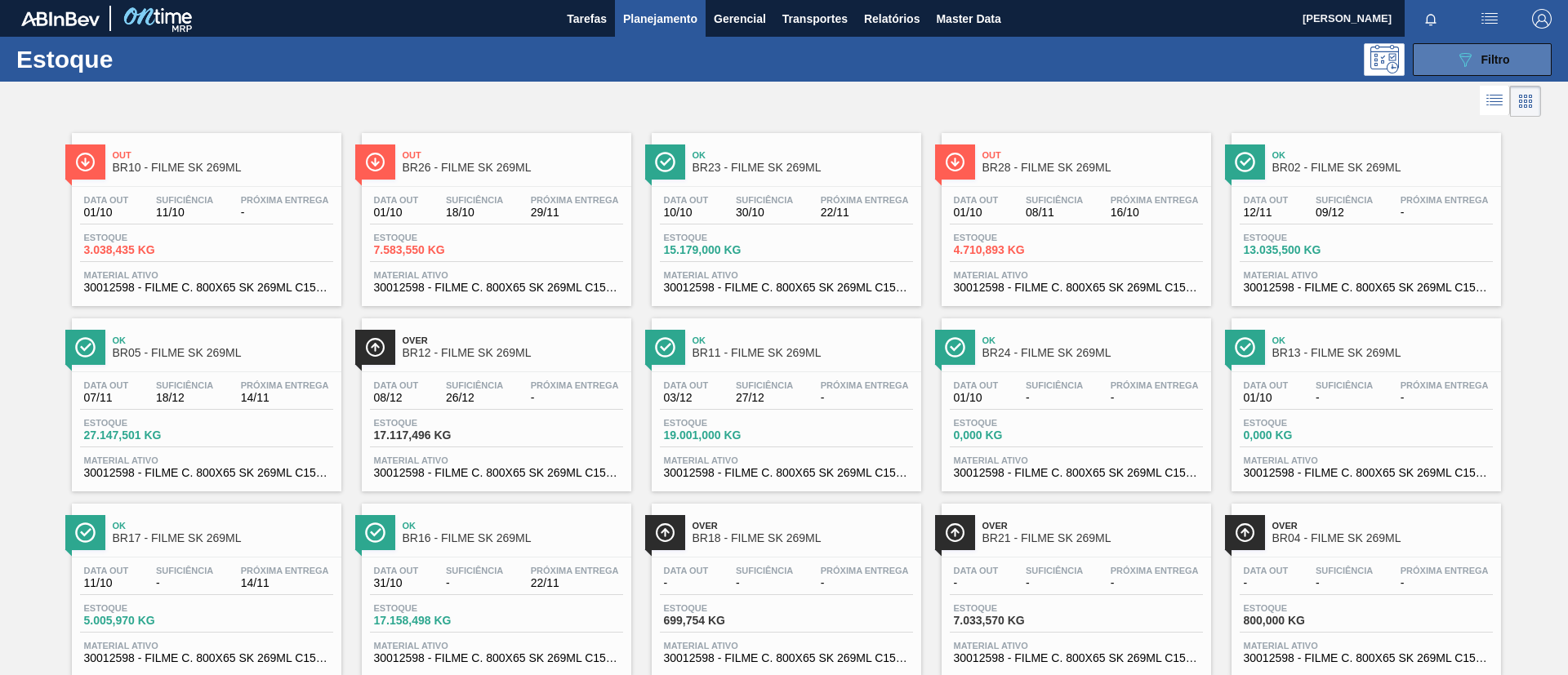
click at [1510, 61] on button "089F7B8B-B2A5-4AFE-B5C0-19BA573D28AC Filtro" at bounding box center [1481, 59] width 139 height 33
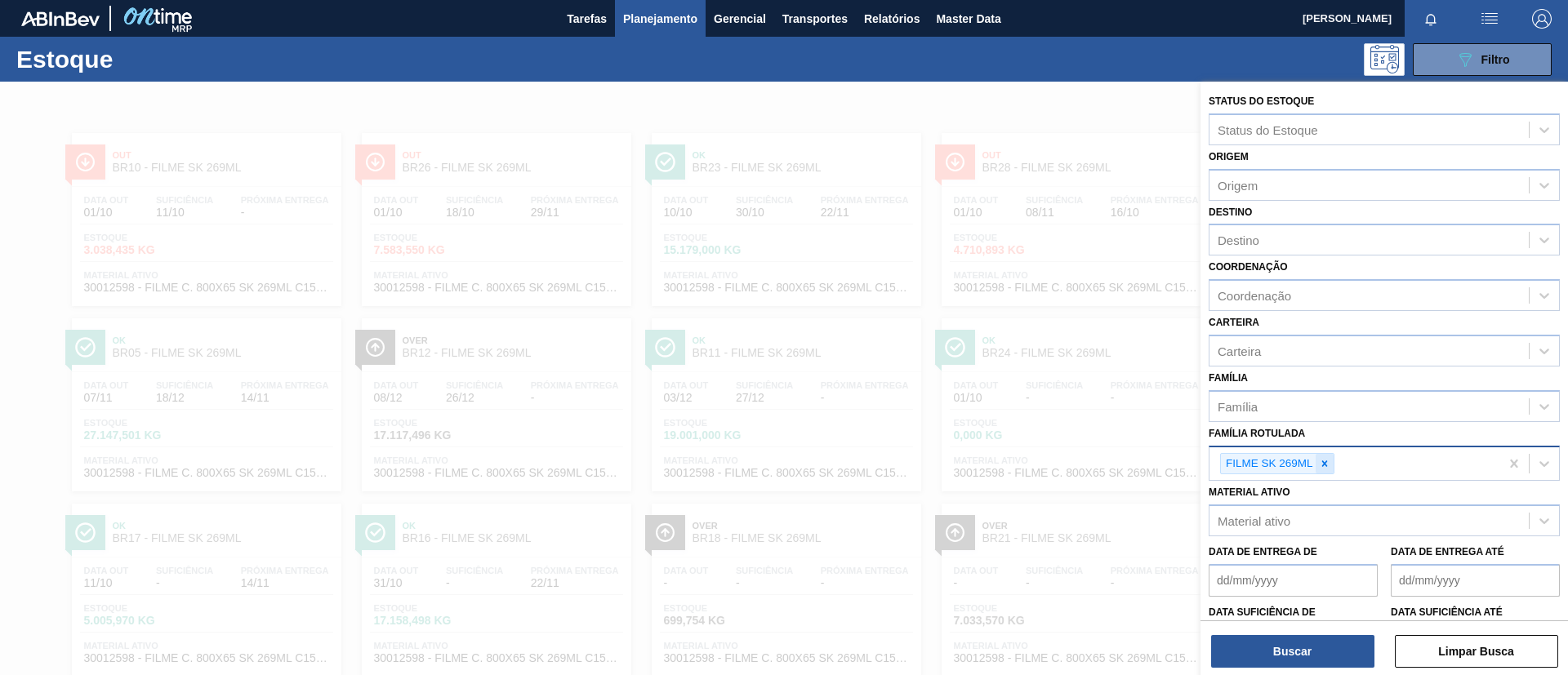
click at [1328, 456] on div at bounding box center [1324, 464] width 18 height 21
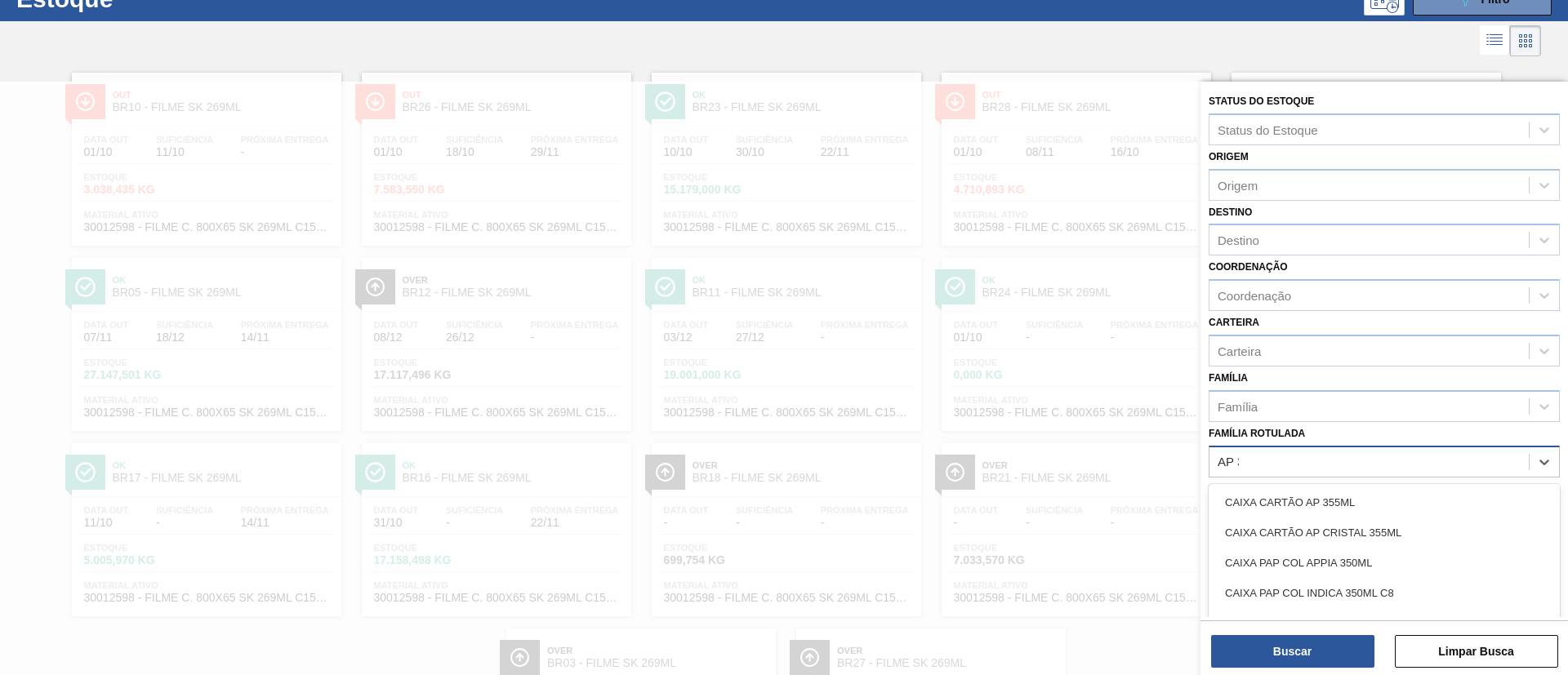
scroll to position [60, 0]
type Rotulada "AP 350ML MP"
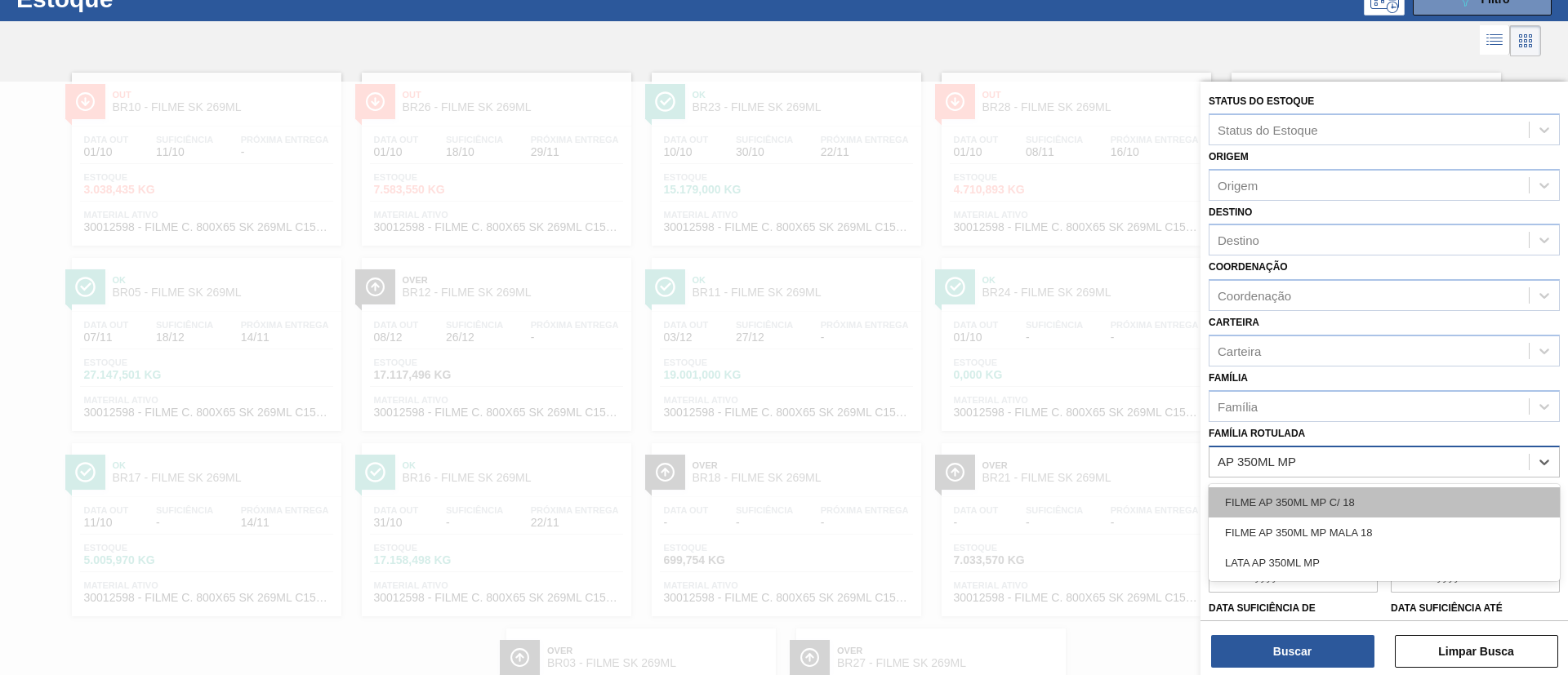
click at [1352, 492] on div "FILME AP 350ML MP C/ 18" at bounding box center [1384, 502] width 351 height 30
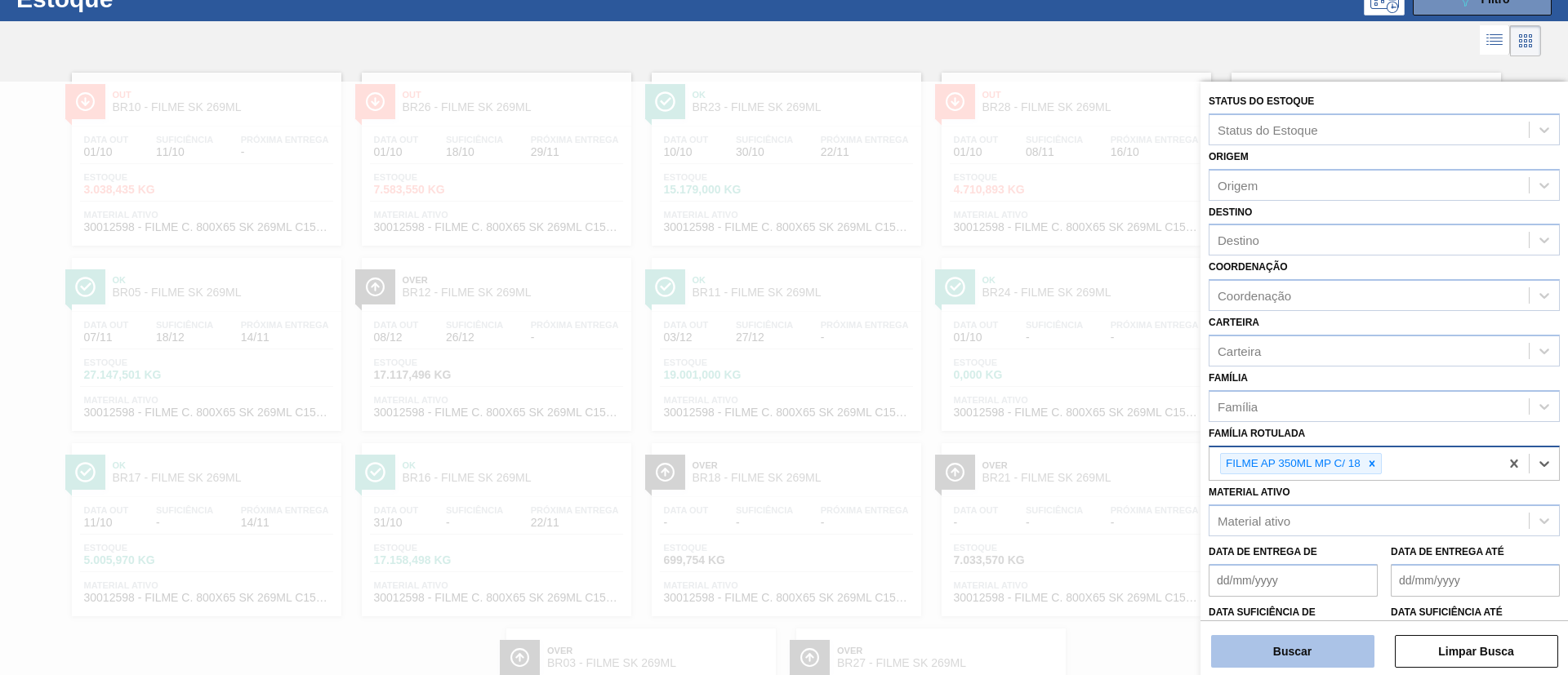
click at [1317, 638] on button "Buscar" at bounding box center [1292, 652] width 164 height 33
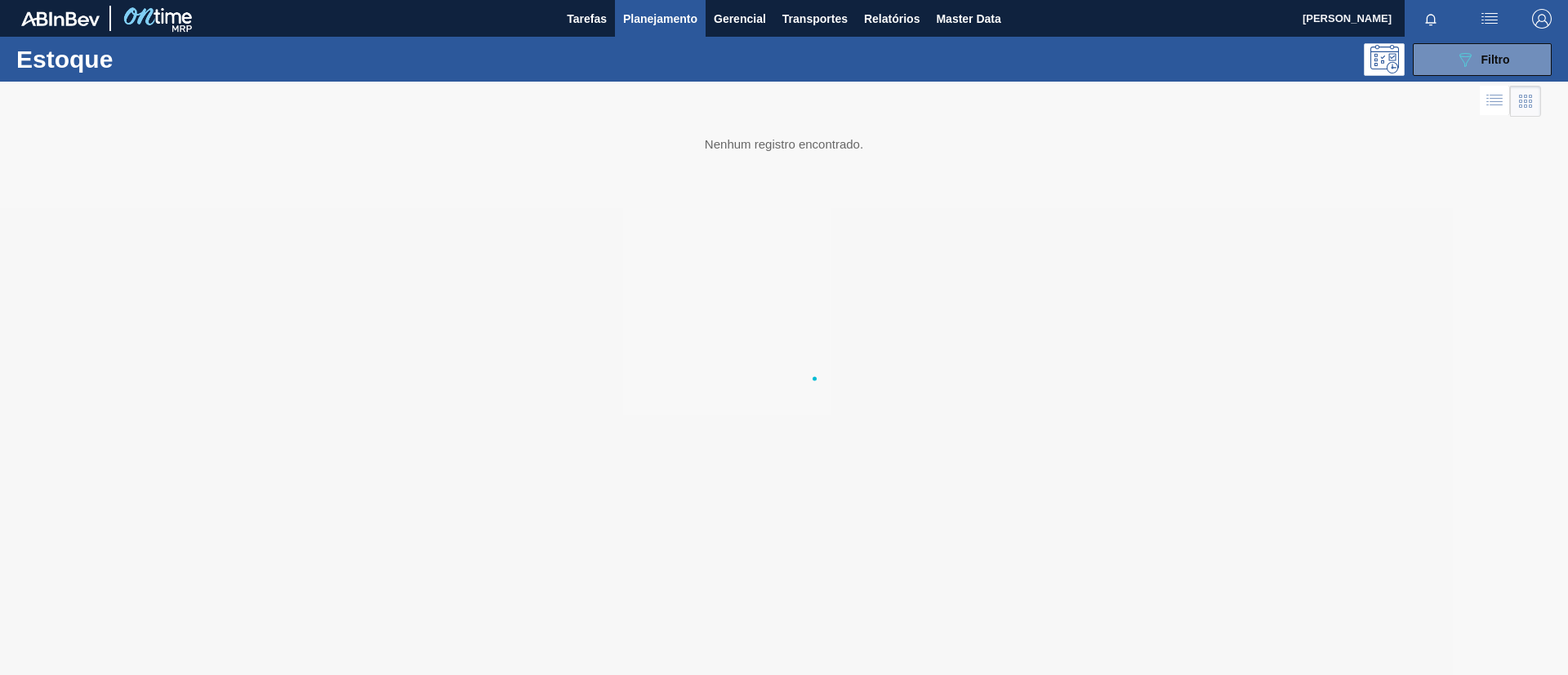
scroll to position [0, 0]
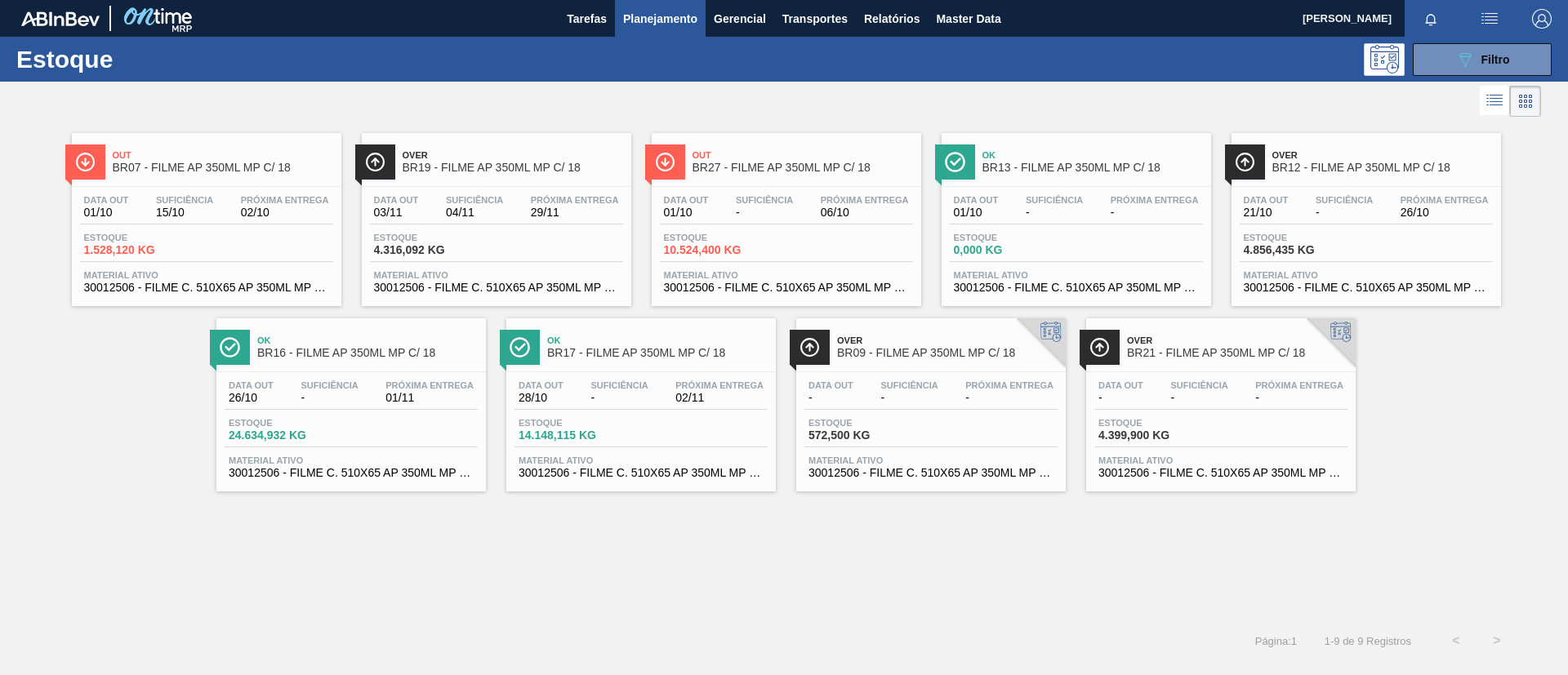
click at [748, 186] on div at bounding box center [786, 186] width 243 height 1
click at [141, 205] on div "Data out 01/10 Suficiência 15/10 Próxima Entrega 02/10" at bounding box center [207, 210] width 253 height 29
click at [739, 160] on div "Out BR27 - FILME AP 350ML MP C/ 18" at bounding box center [803, 162] width 220 height 37
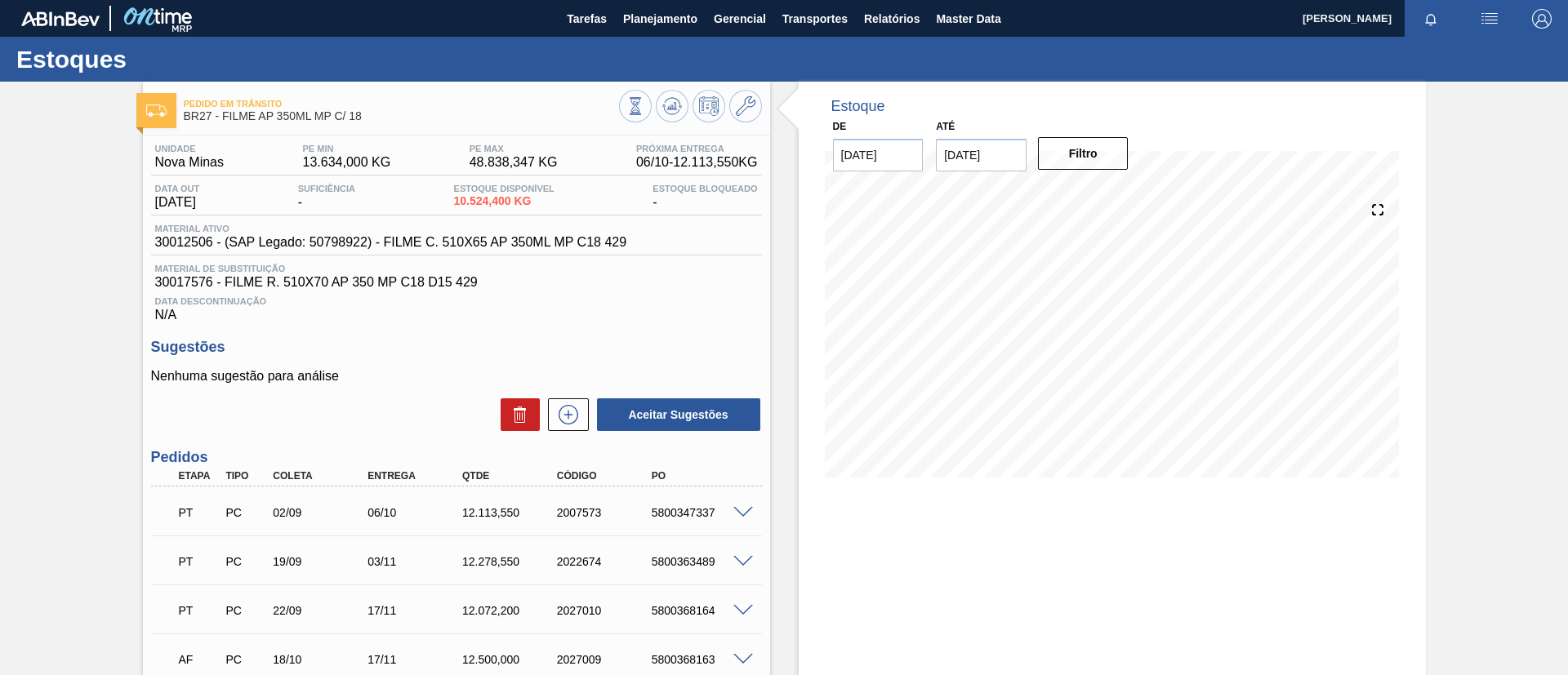
click at [0, 245] on div "Pedido em Trânsito BR27 - FILME AP 350ML MP C/ 18 Unidade Nova Minas PE MIN 13.…" at bounding box center [784, 449] width 1568 height 734
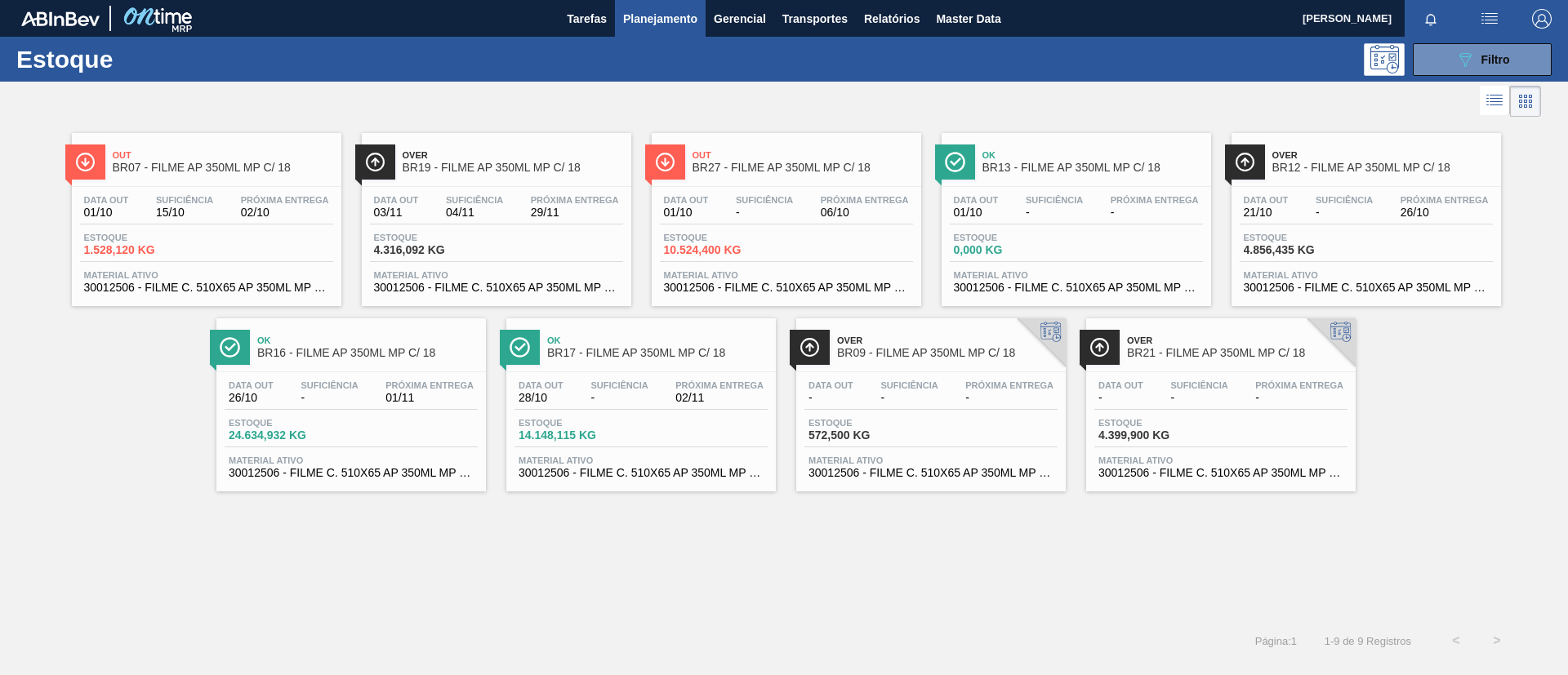
click at [697, 158] on span "Out" at bounding box center [803, 154] width 220 height 9
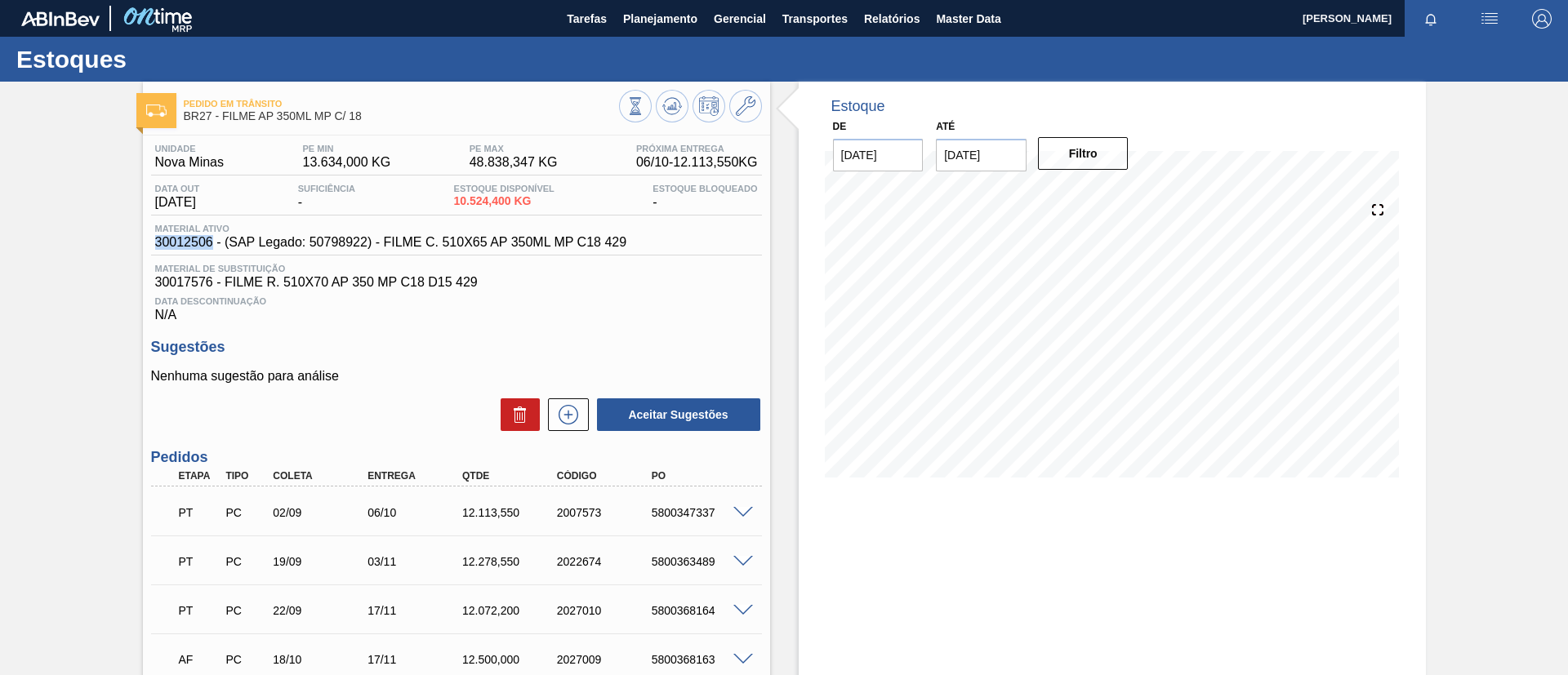
drag, startPoint x: 146, startPoint y: 240, endPoint x: 212, endPoint y: 245, distance: 66.2
click at [212, 245] on div "Unidade Nova Minas PE MIN 13.634,000 KG PE MAX 48.838,347 KG Próxima Entrega 06…" at bounding box center [456, 471] width 627 height 672
copy span "30012506"
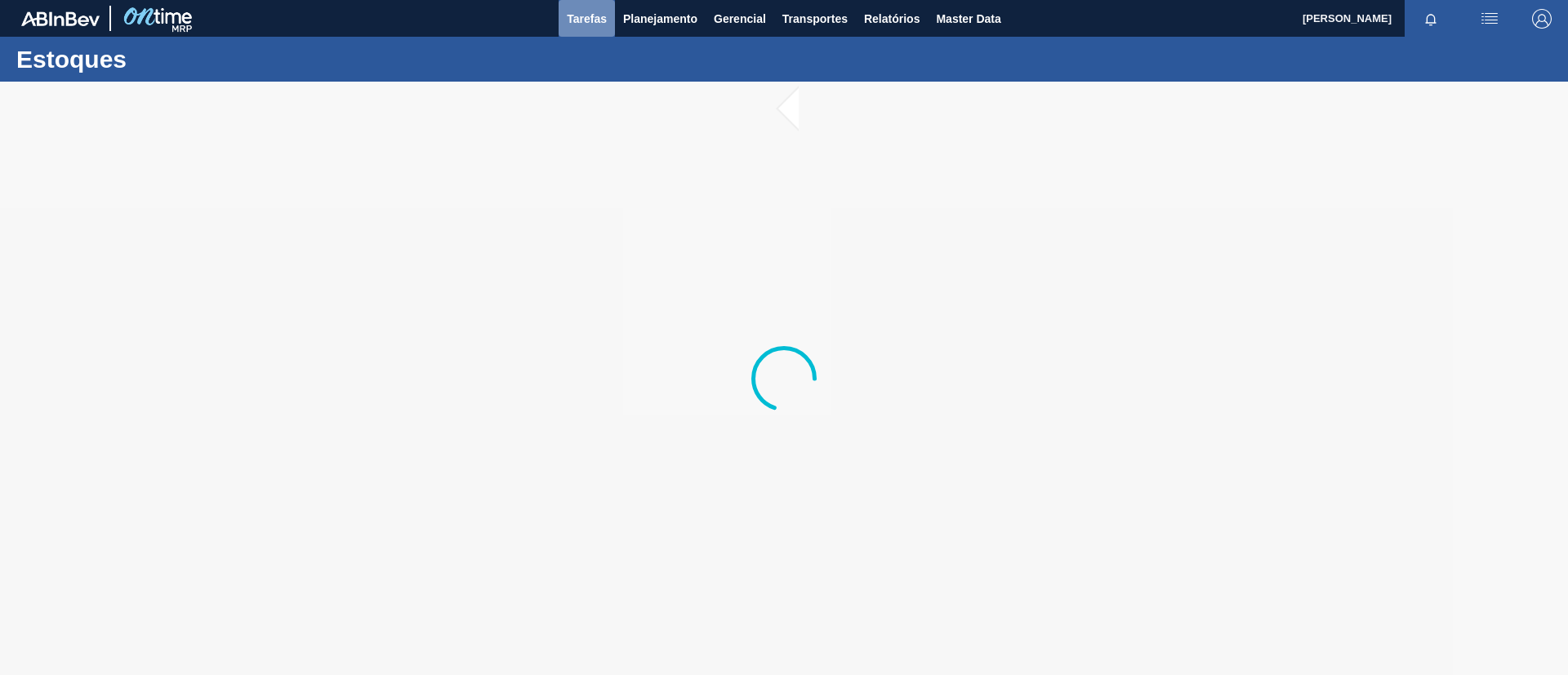
click at [612, 8] on button "Tarefas" at bounding box center [586, 18] width 56 height 37
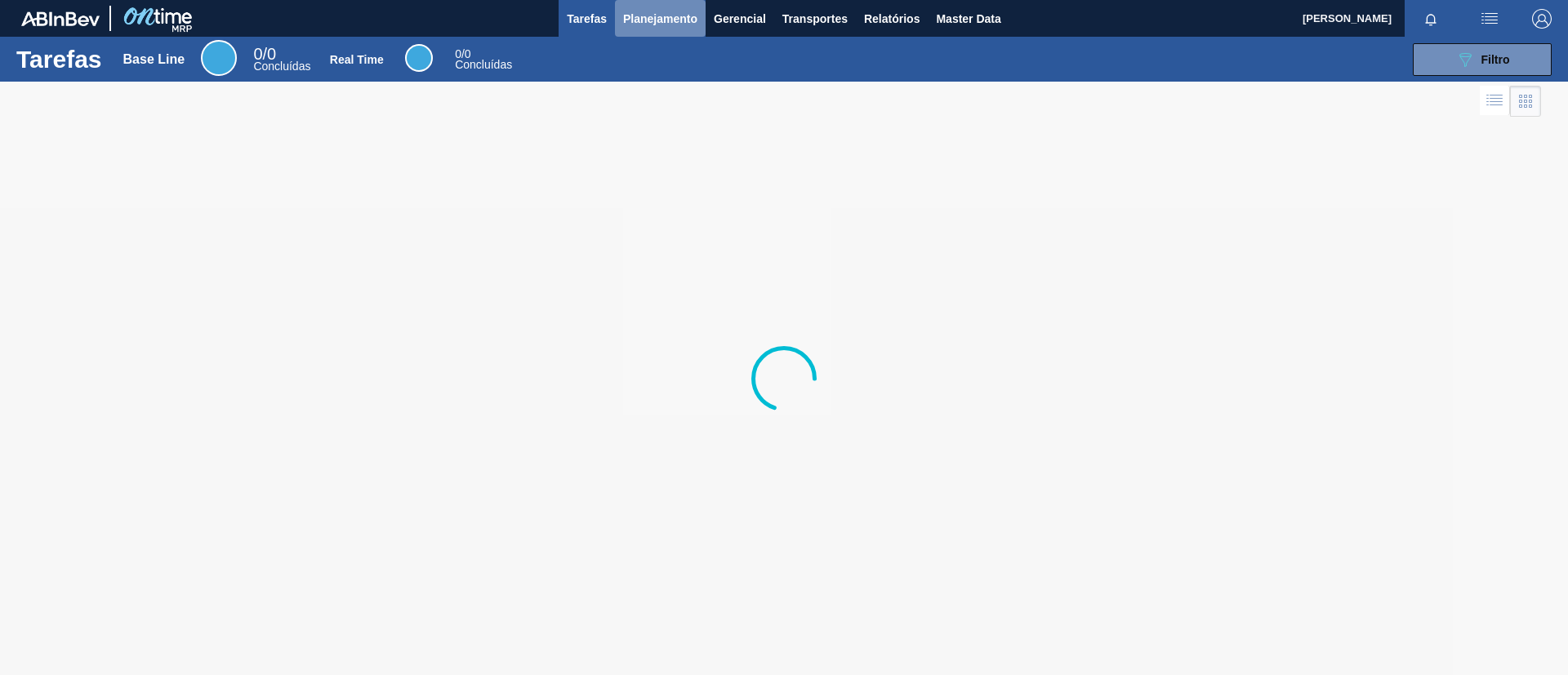
click at [637, 15] on span "Planejamento" at bounding box center [660, 18] width 74 height 20
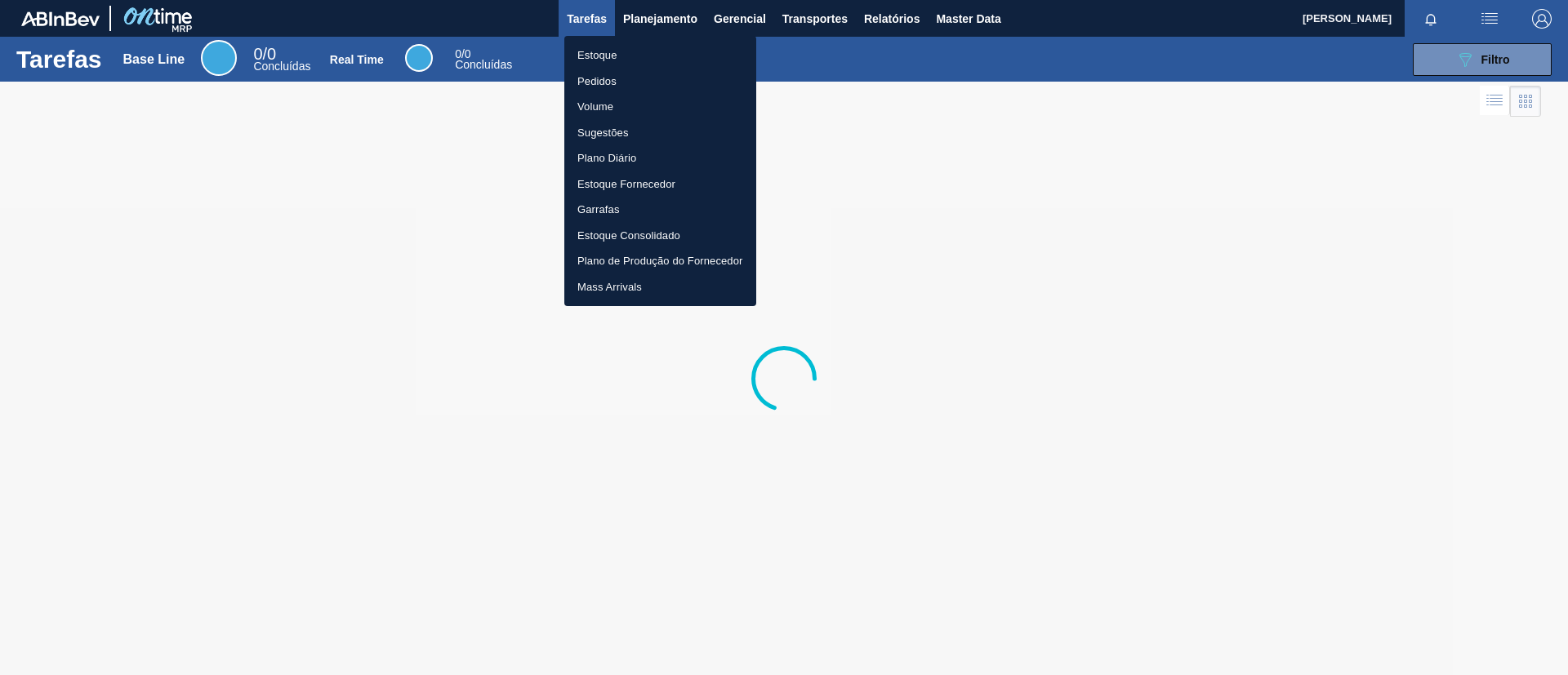
click at [636, 30] on div at bounding box center [784, 338] width 1568 height 675
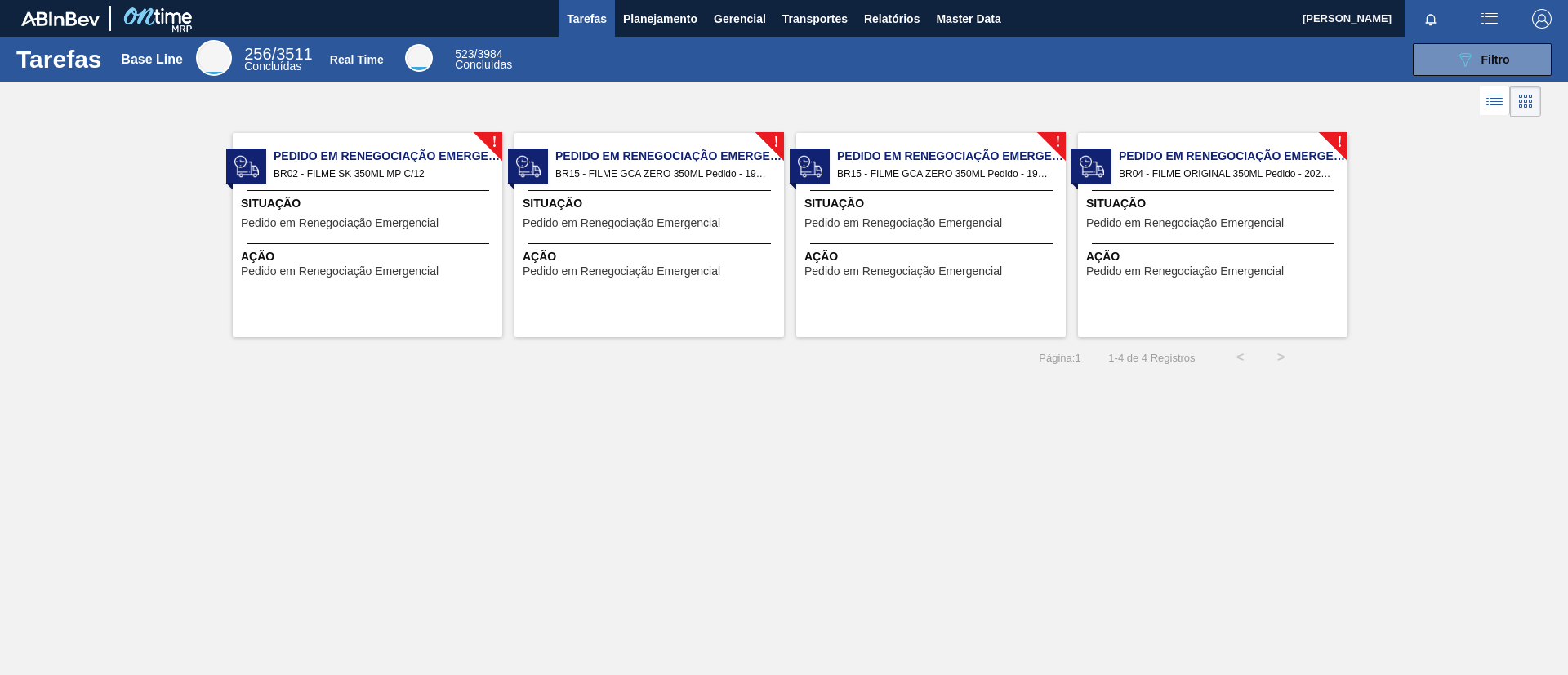
click at [636, 38] on div "Estoque Pedidos Volume Sugestões Plano Diário Estoque Fornecedor Garrafas Estoq…" at bounding box center [784, 338] width 1568 height 675
click at [640, 20] on span "Planejamento" at bounding box center [660, 18] width 74 height 20
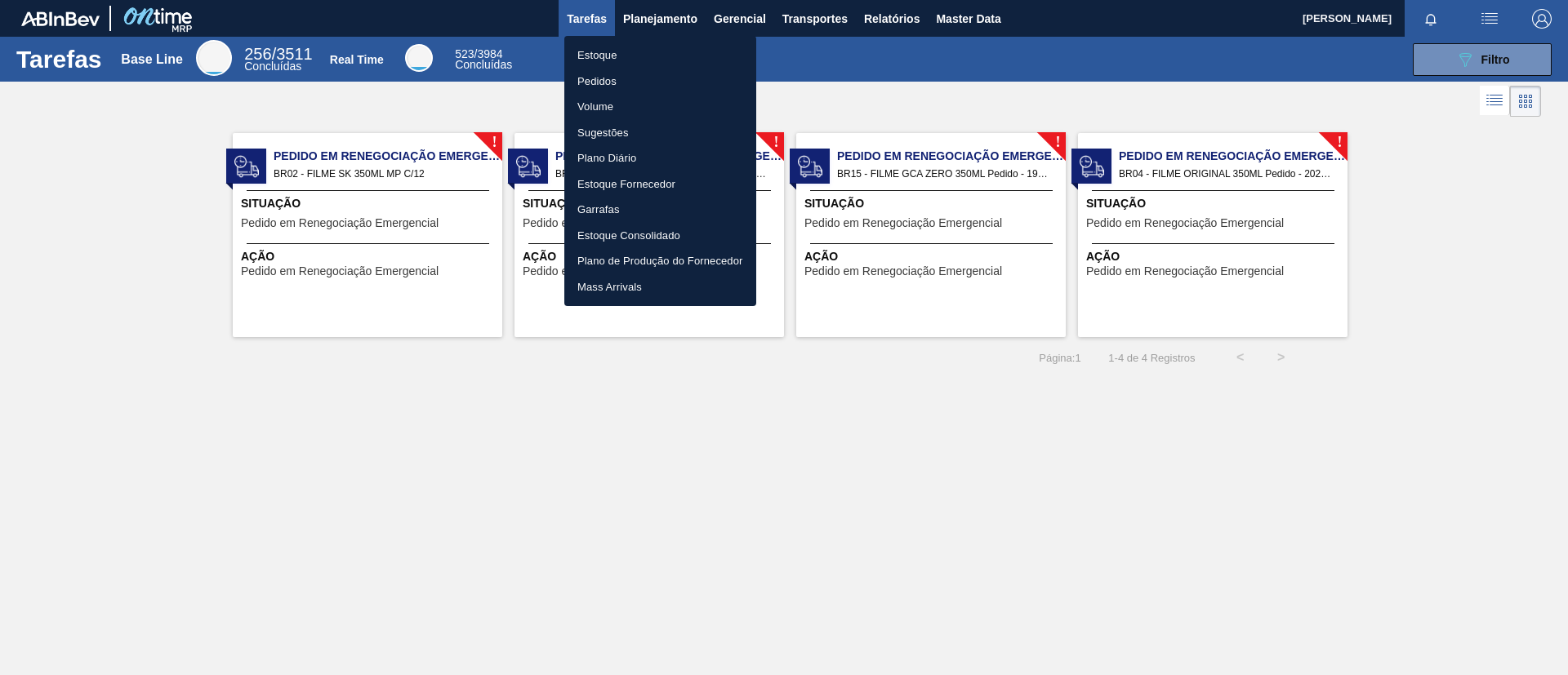
click at [635, 51] on li "Estoque" at bounding box center [660, 55] width 192 height 26
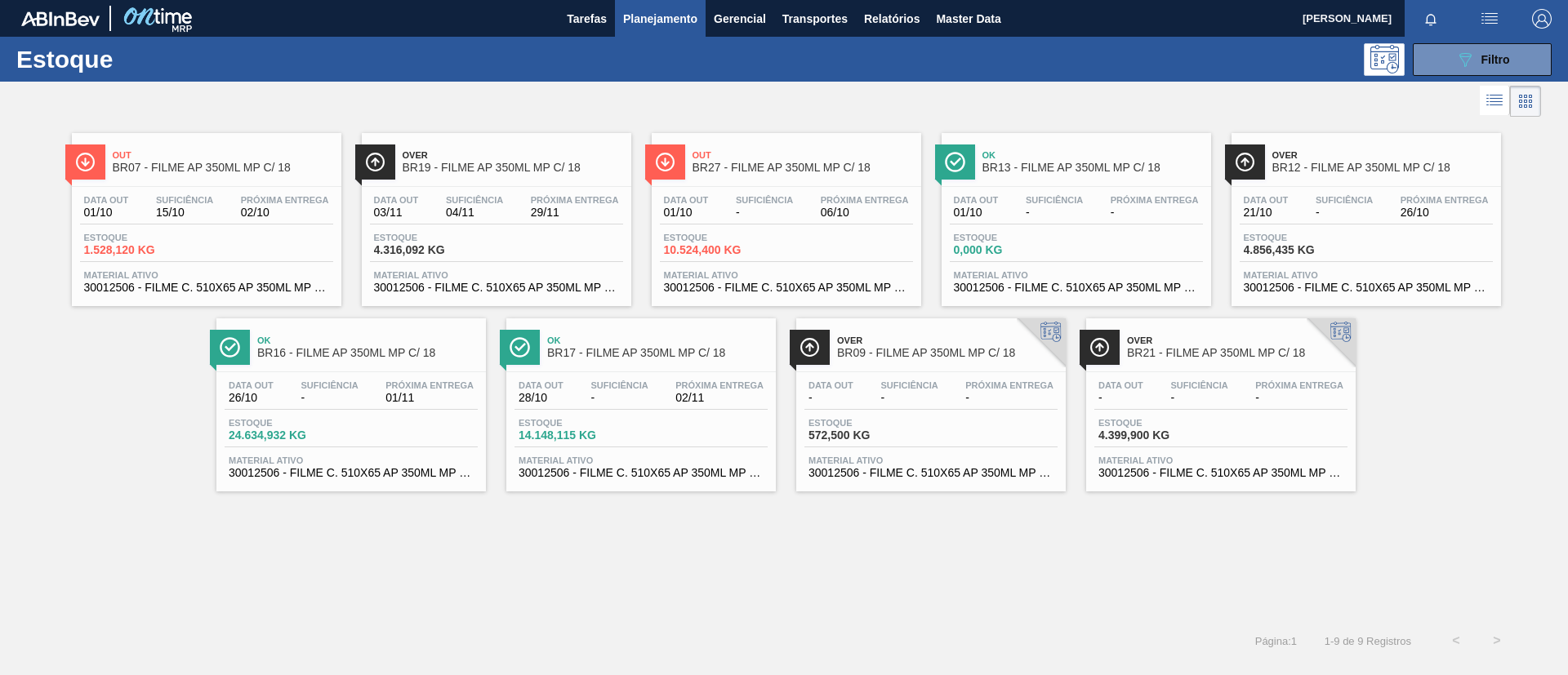
click at [288, 183] on div "Out BR07 - FILME AP 350ML MP C/ 18 Data out 01/10 Suficiência 15/10 Próxima Ent…" at bounding box center [206, 220] width 270 height 173
